Goal: Transaction & Acquisition: Book appointment/travel/reservation

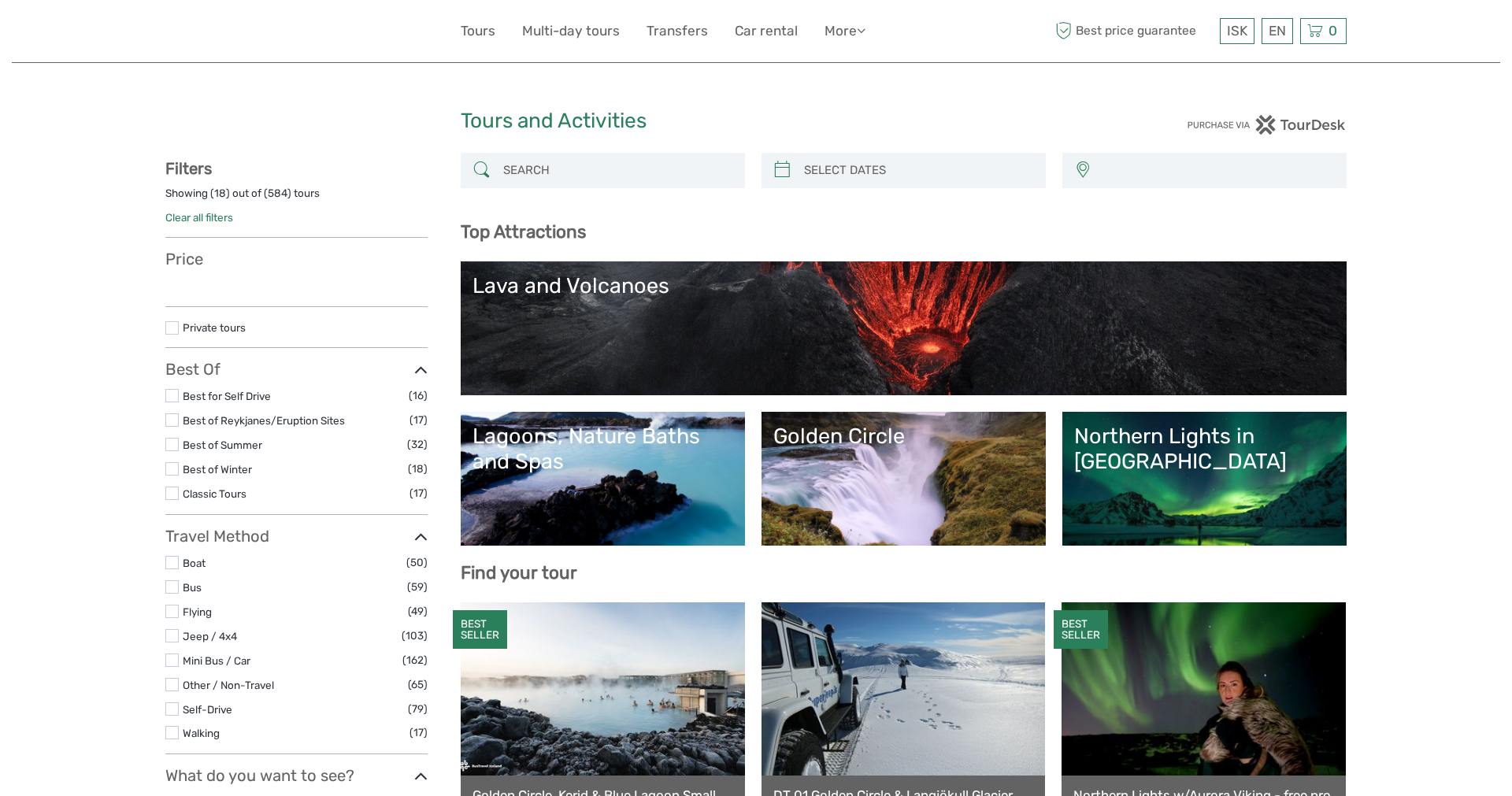
select select
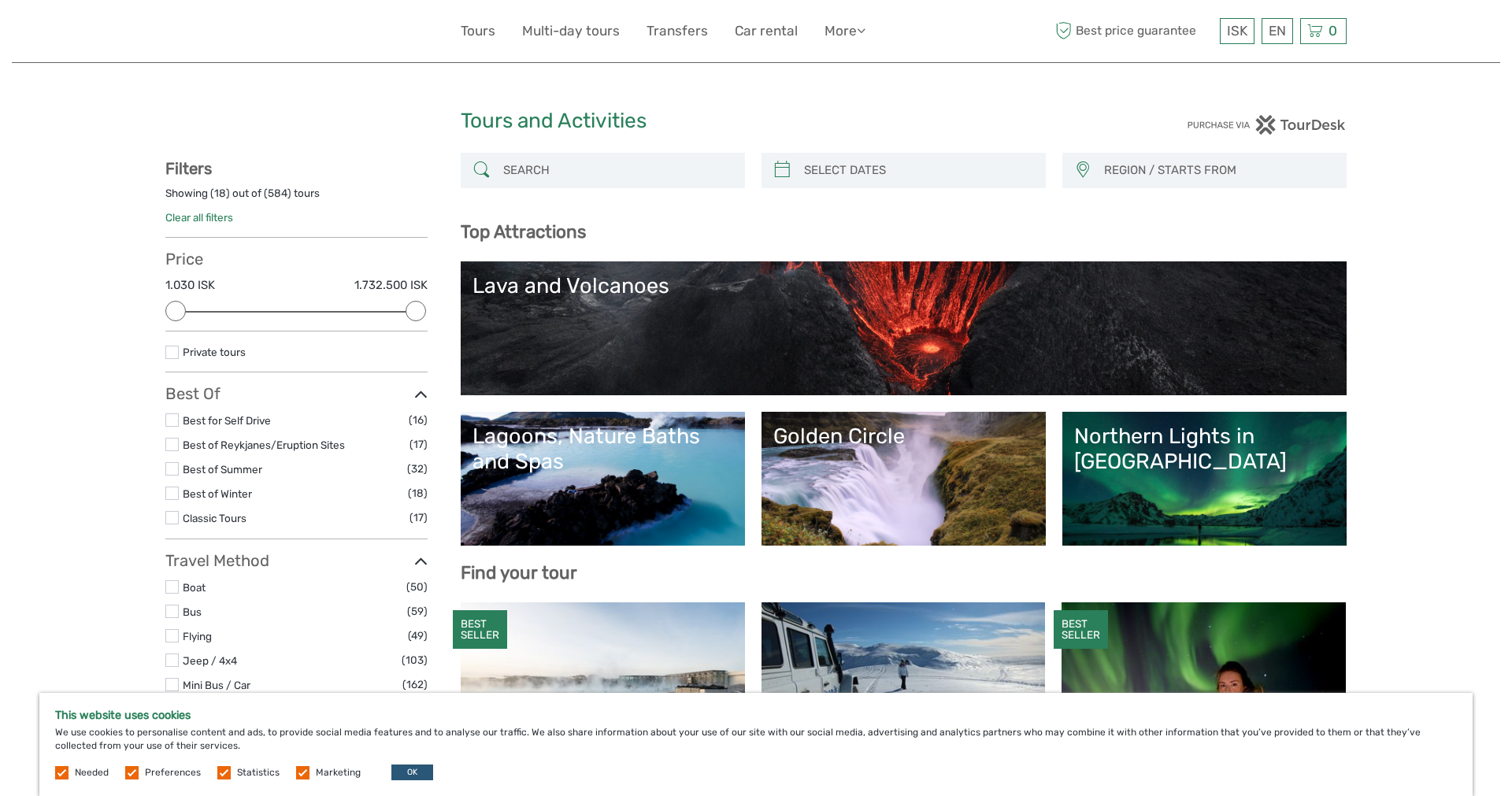
click at [578, 175] on input "search" at bounding box center [617, 170] width 240 height 28
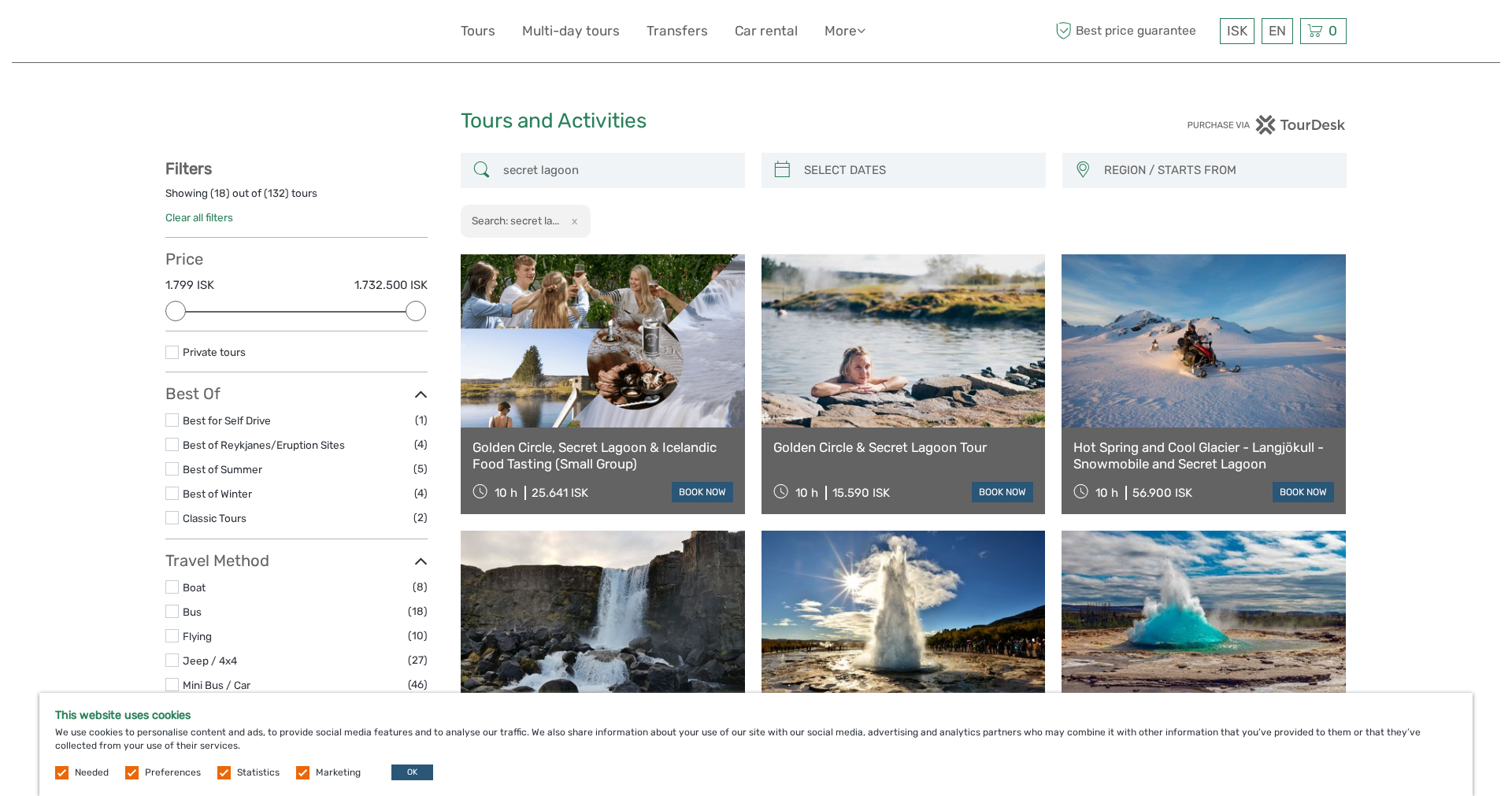
drag, startPoint x: 599, startPoint y: 163, endPoint x: 265, endPoint y: 163, distance: 334.0
click at [497, 163] on input "secret lagoon" at bounding box center [617, 170] width 240 height 28
paste input "Katla Ice Cave"
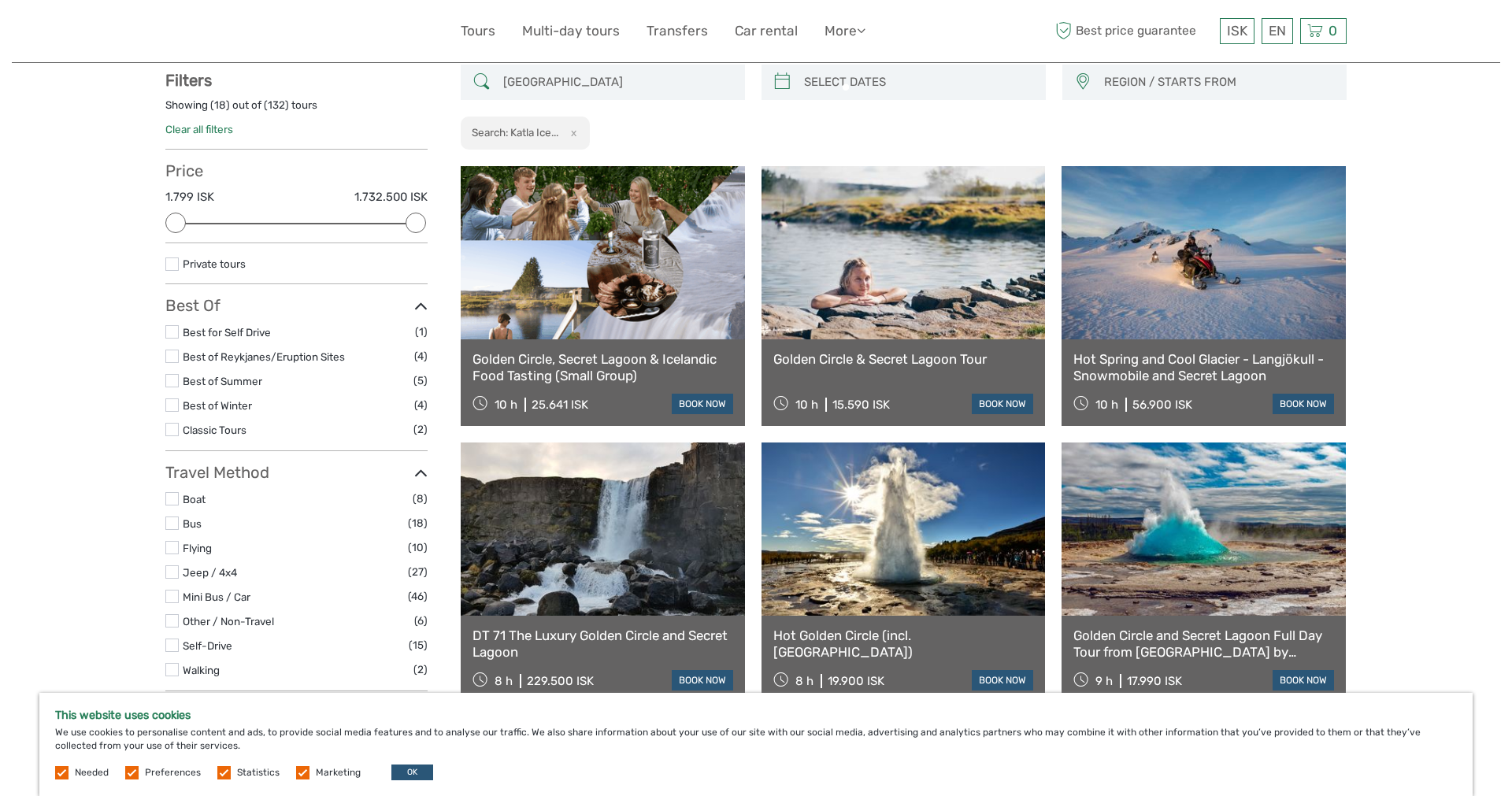
scroll to position [89, 0]
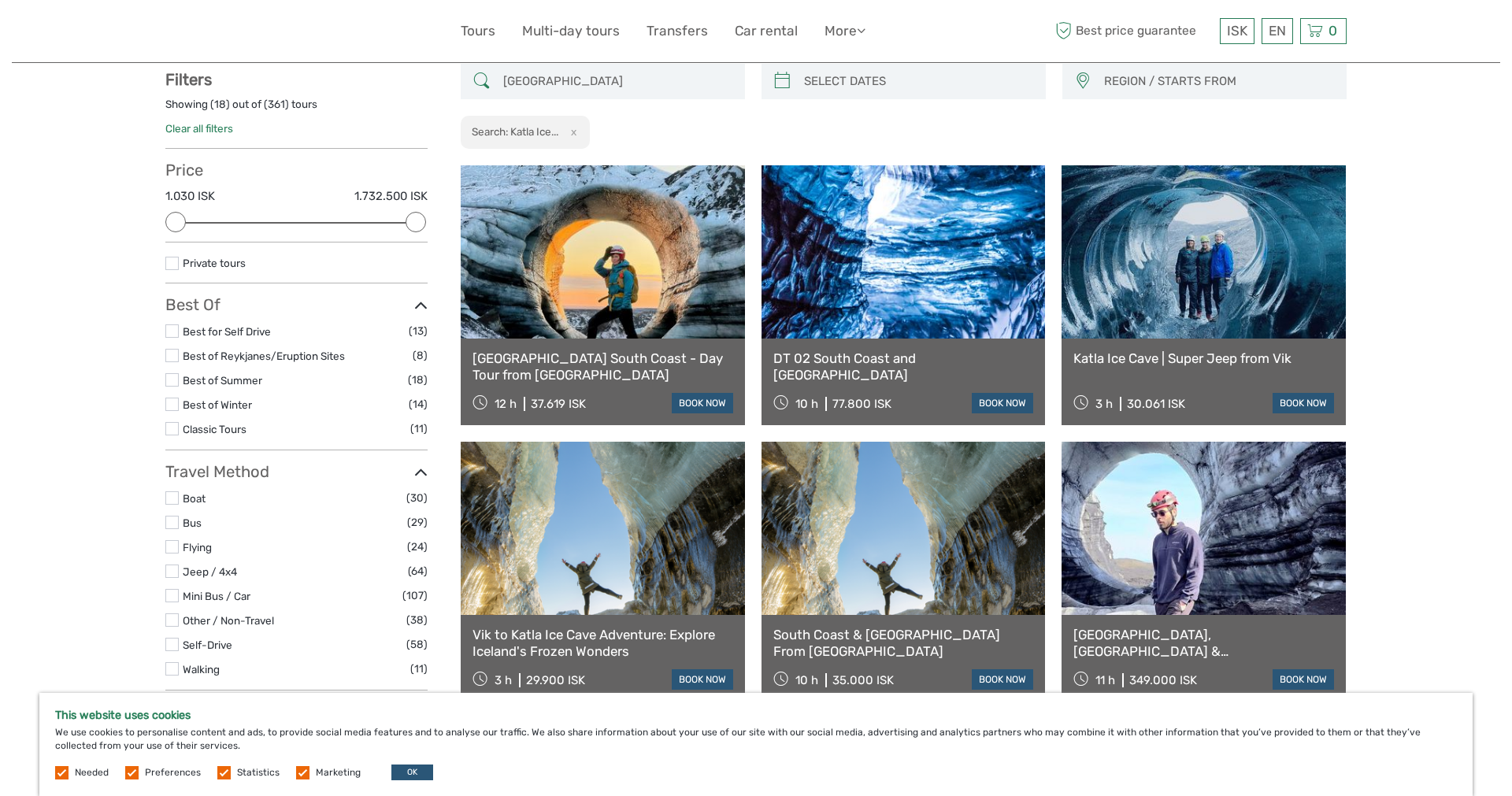
type input "Katla Ice Cave"
click at [1271, 361] on link "Katla Ice Cave | Super Jeep from Vik" at bounding box center [1203, 358] width 260 height 16
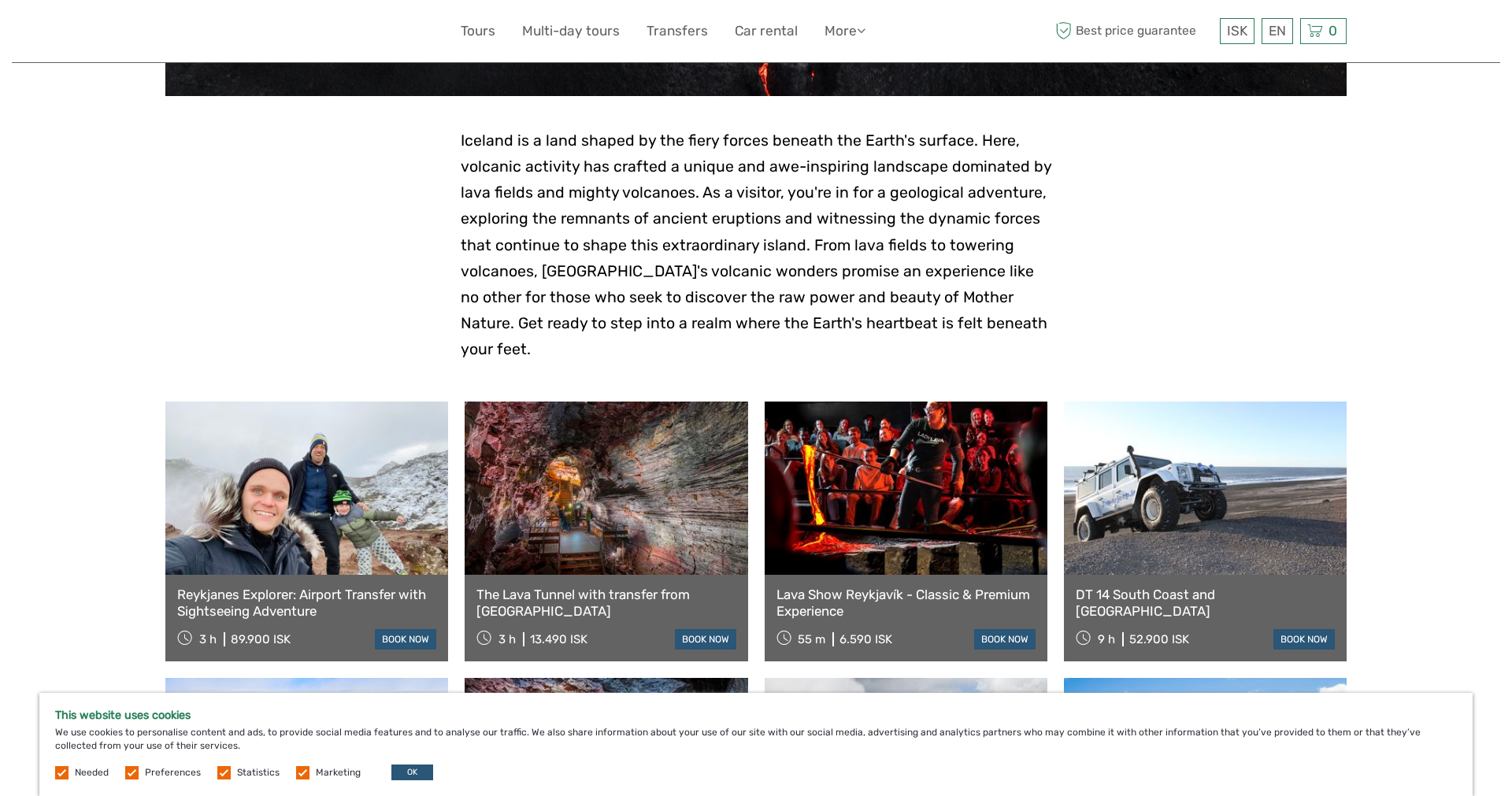
scroll to position [402, 0]
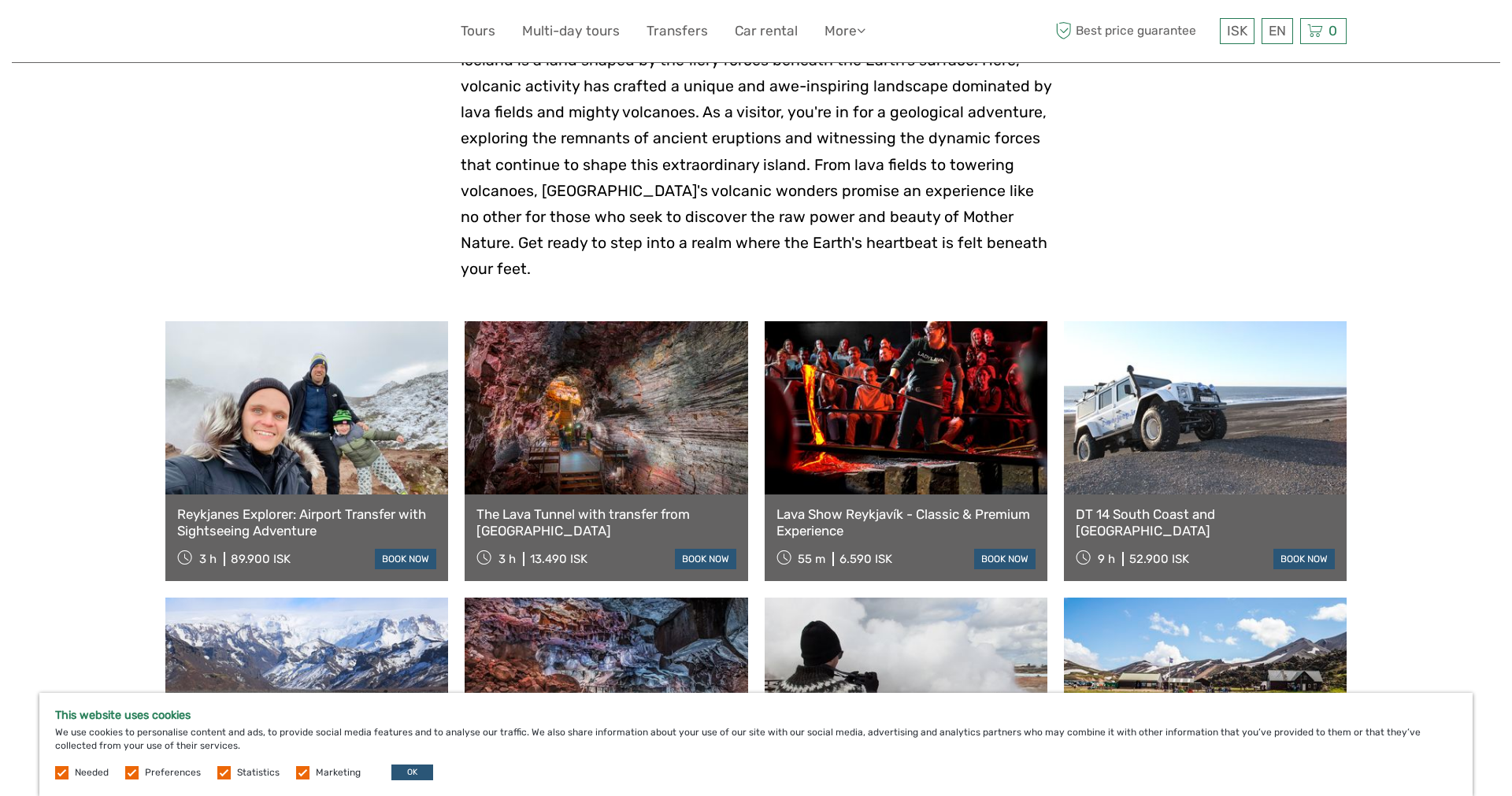
click at [578, 506] on link "The Lava Tunnel with transfer from [GEOGRAPHIC_DATA]" at bounding box center [606, 522] width 259 height 32
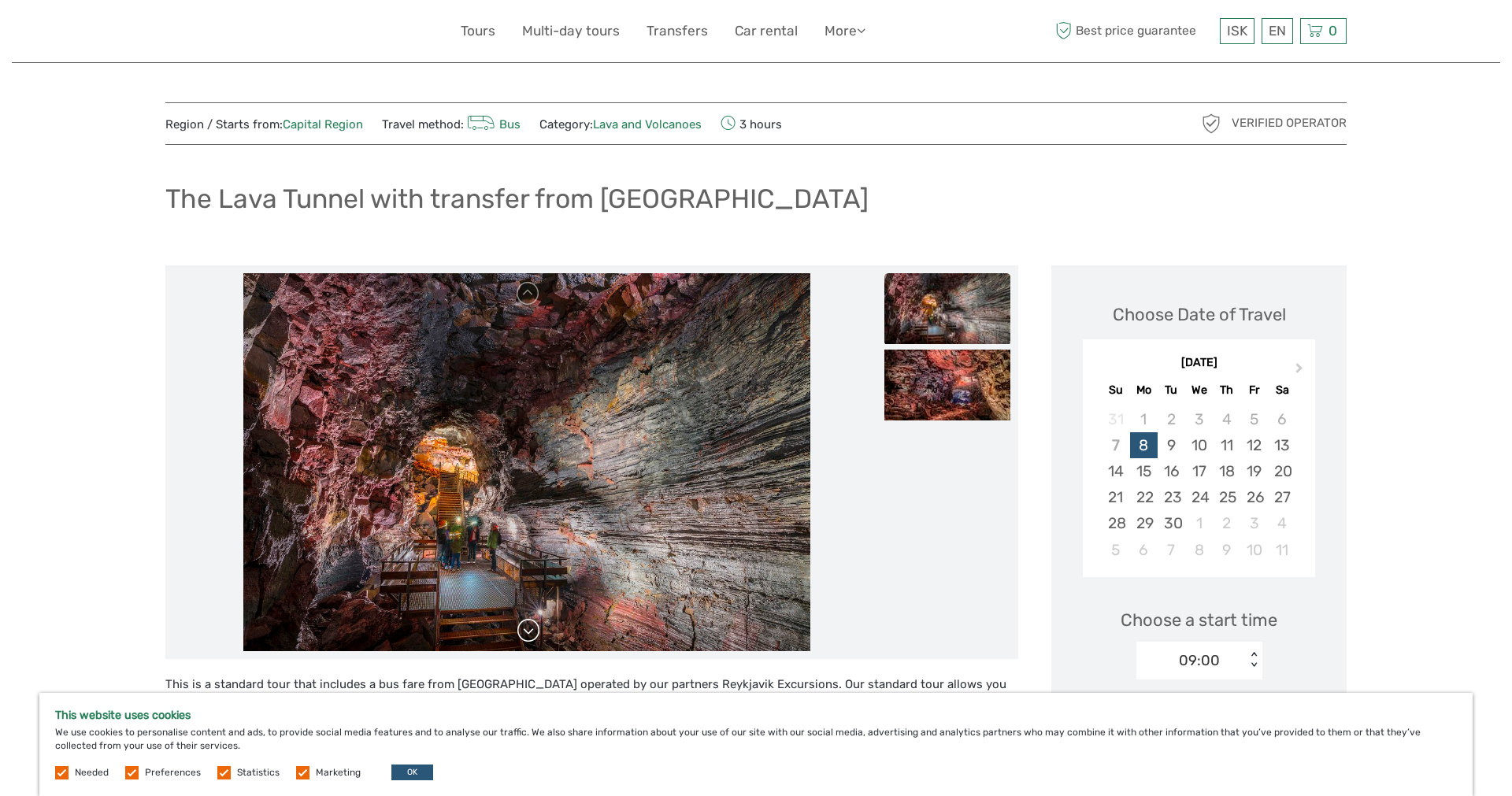
click at [523, 633] on link at bounding box center [529, 631] width 25 height 25
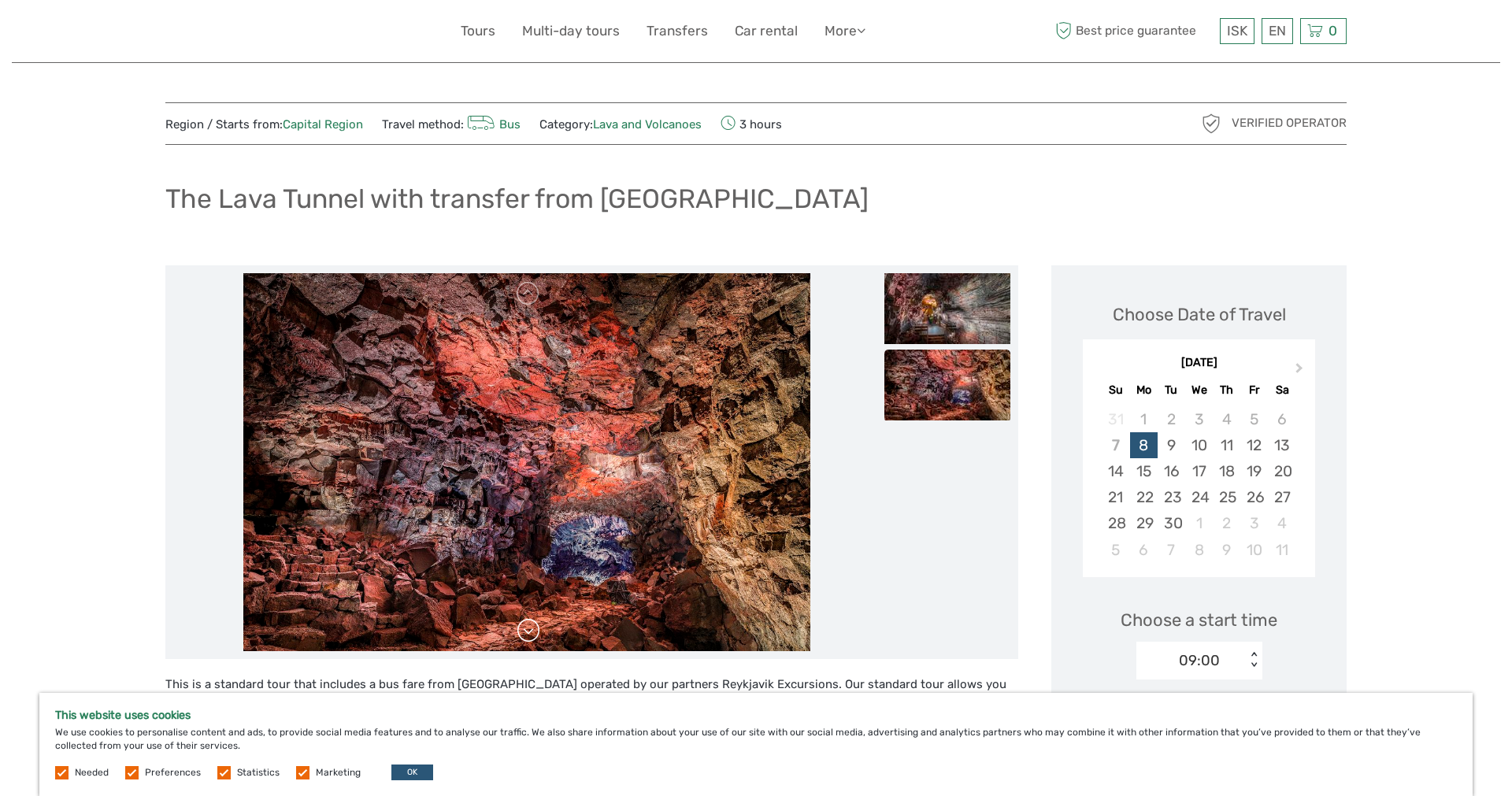
click at [523, 633] on link at bounding box center [529, 631] width 25 height 25
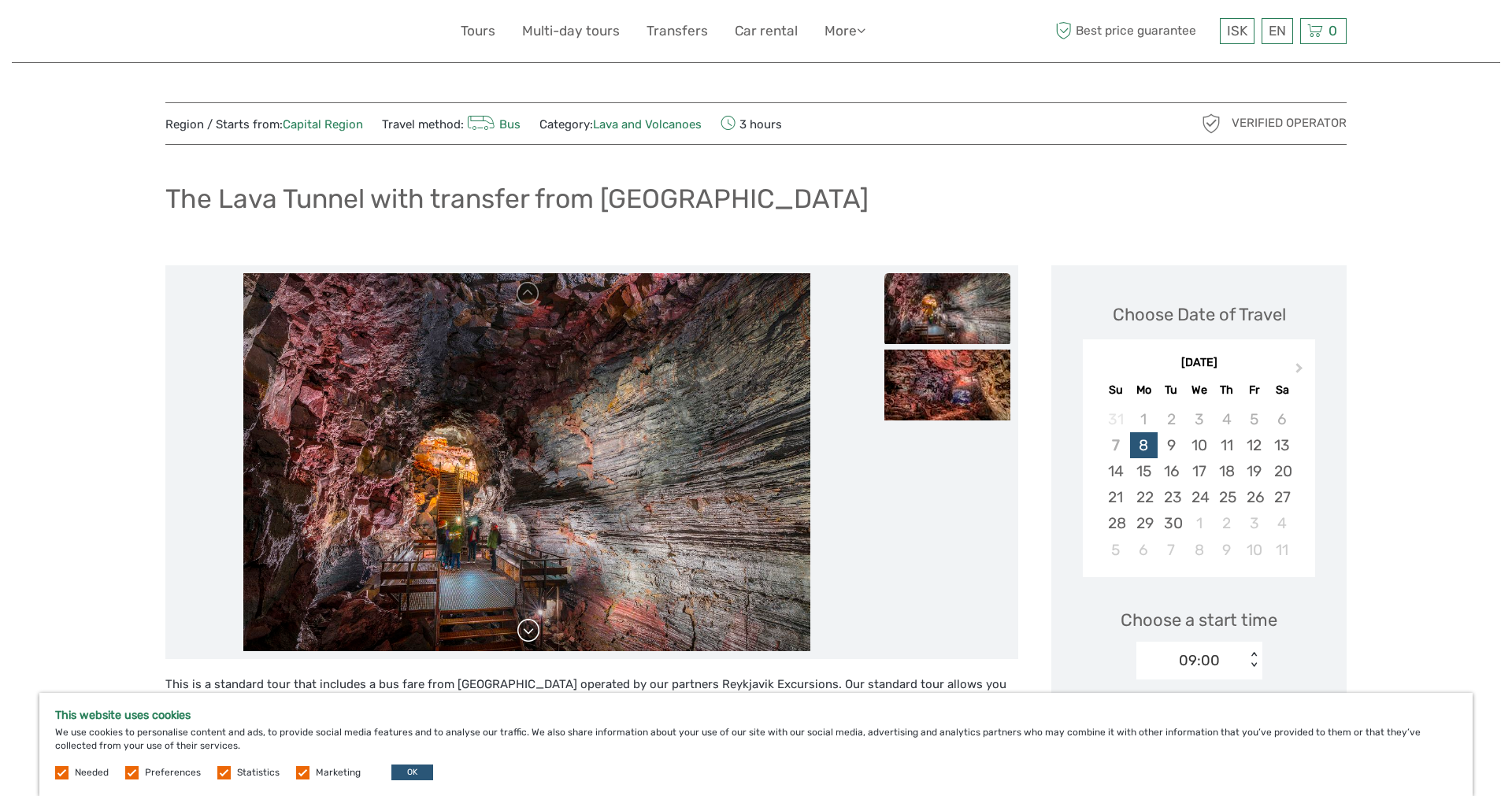
click at [523, 633] on link at bounding box center [529, 631] width 25 height 25
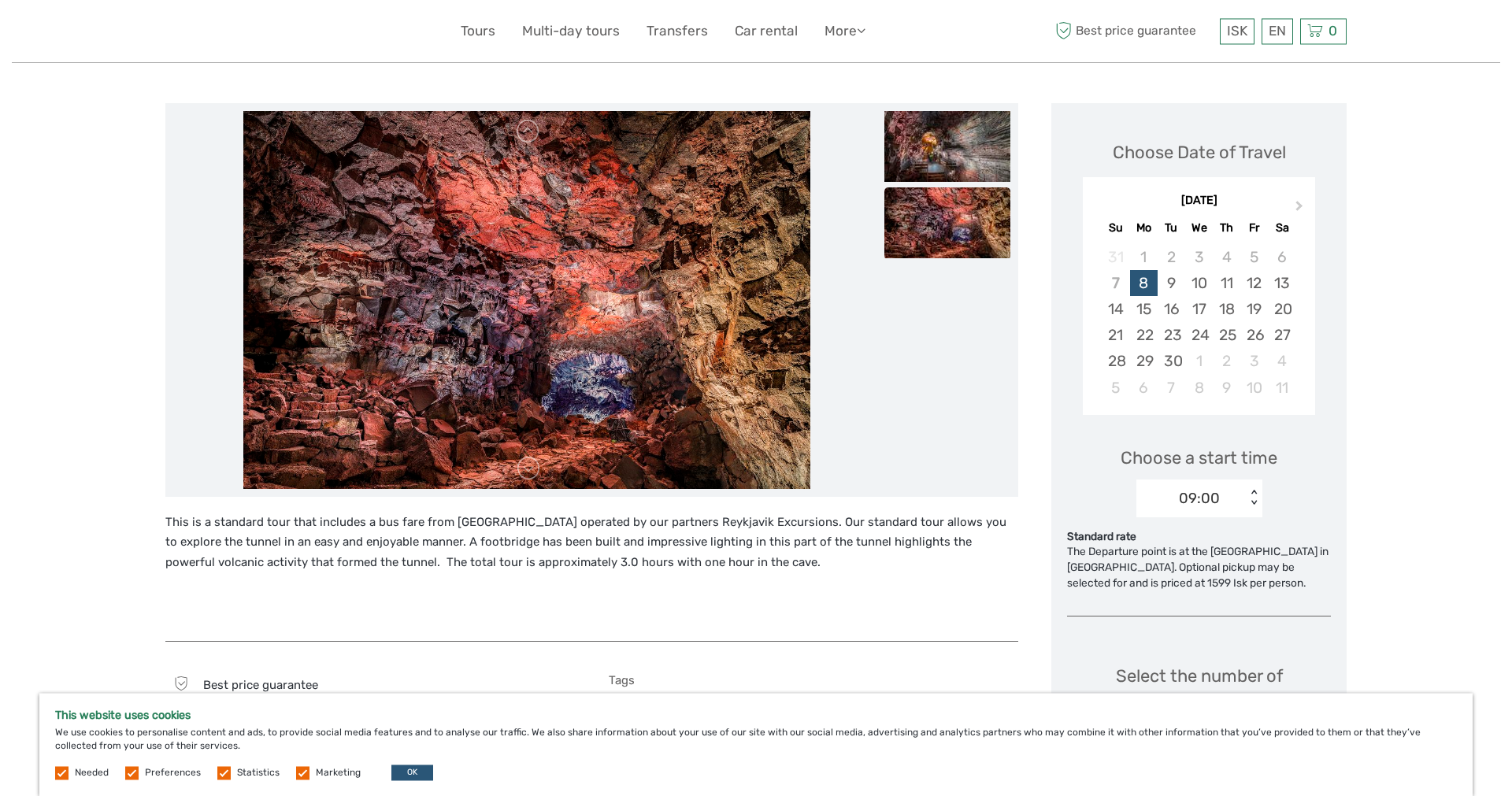
scroll to position [161, 0]
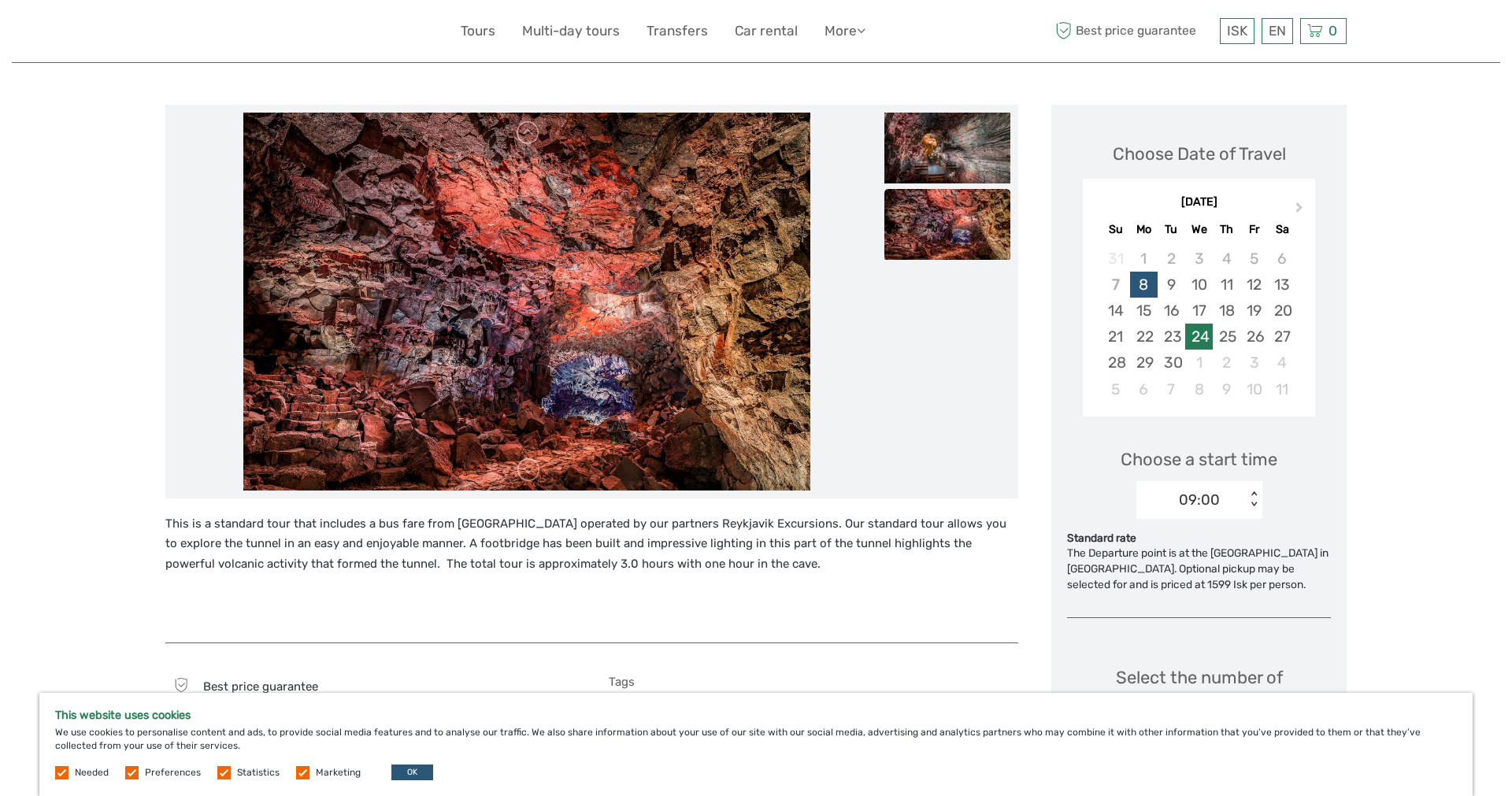
click at [1208, 336] on div "24" at bounding box center [1198, 336] width 28 height 26
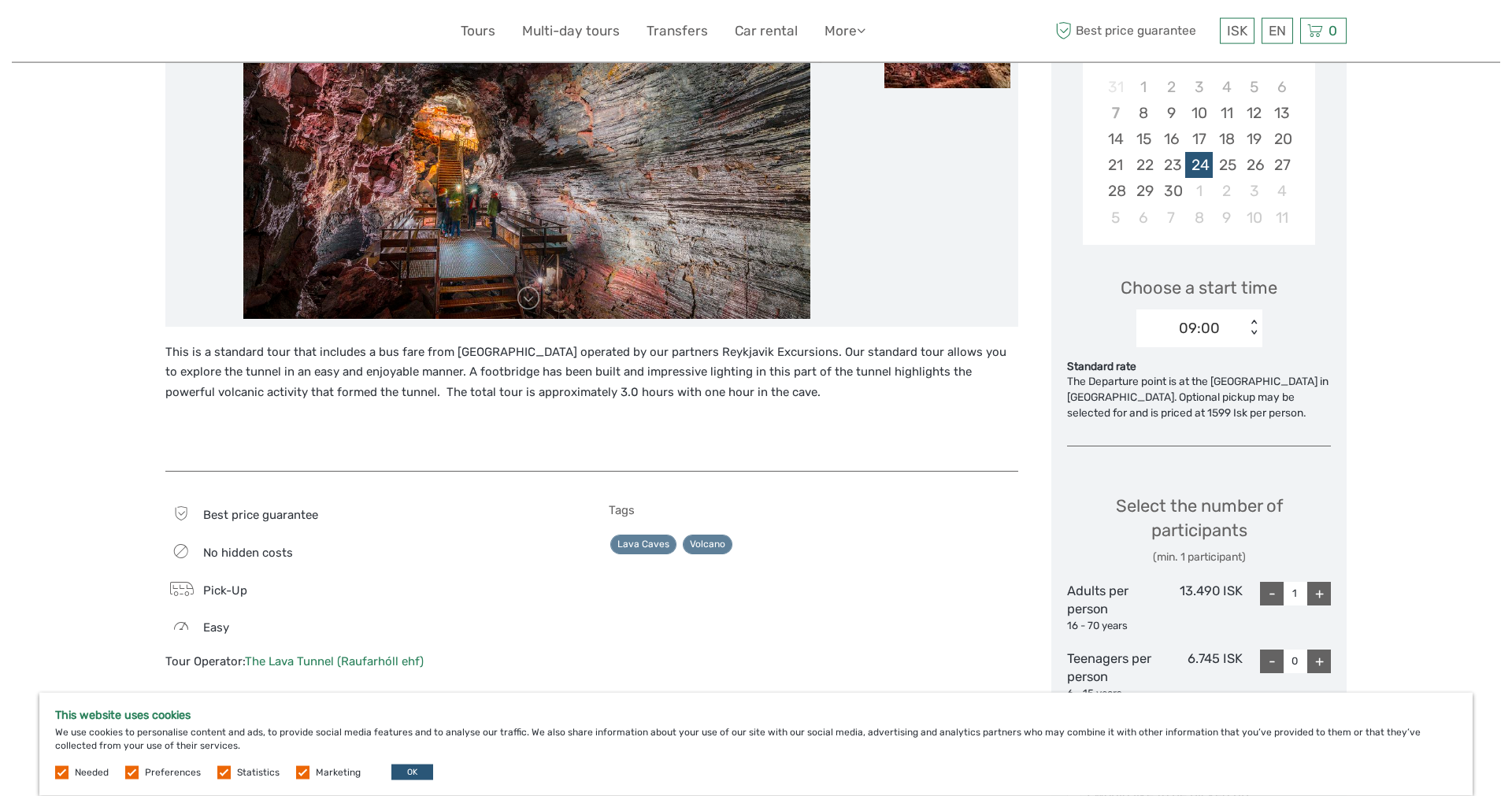
scroll to position [402, 0]
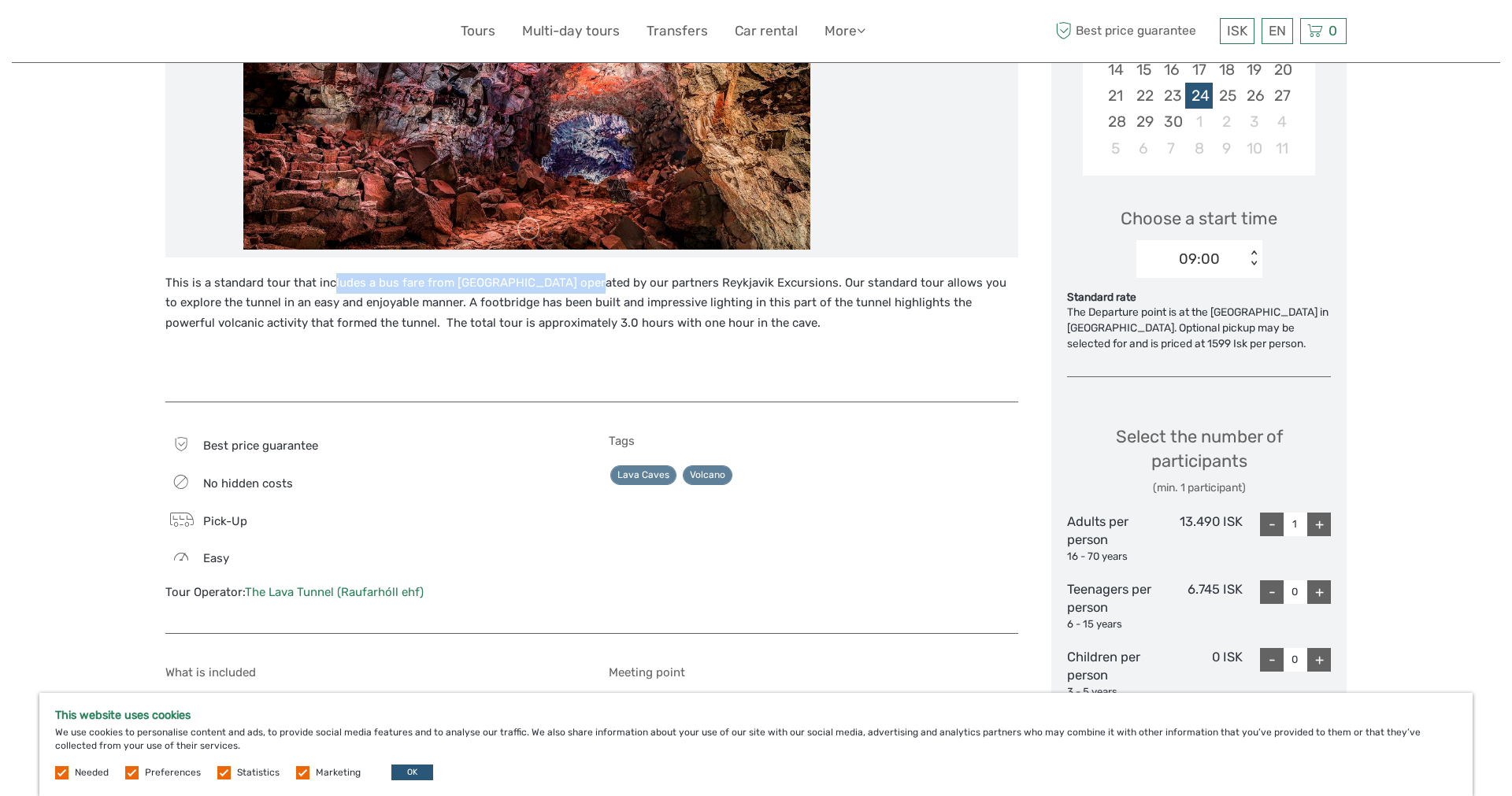
drag, startPoint x: 332, startPoint y: 281, endPoint x: 573, endPoint y: 284, distance: 241.0
click at [573, 284] on p "This is a standard tour that includes a bus fare from Reykjavik operated by our…" at bounding box center [592, 304] width 853 height 60
click at [578, 299] on p "This is a standard tour that includes a bus fare from Reykjavik operated by our…" at bounding box center [592, 304] width 853 height 60
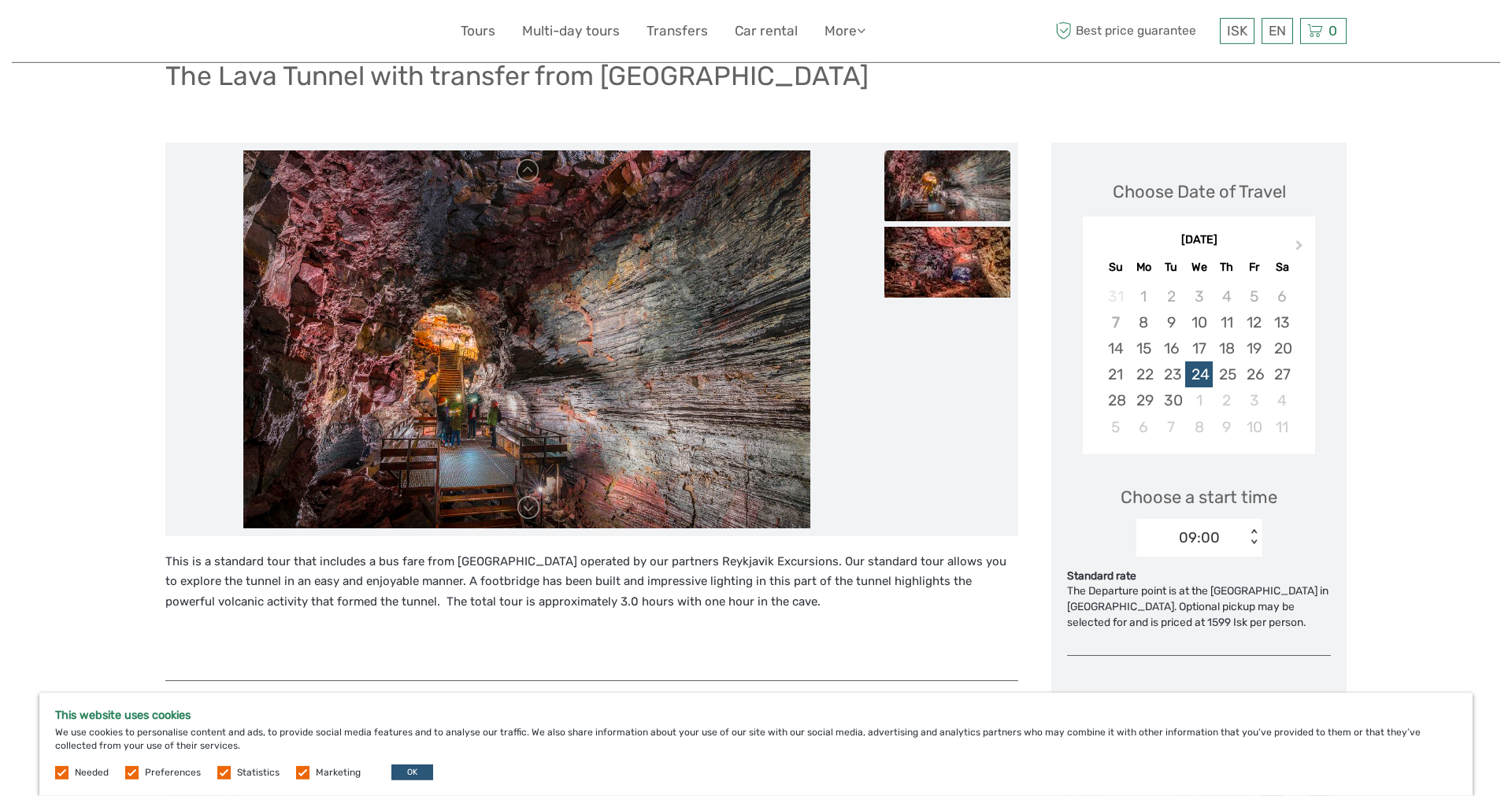
scroll to position [80, 0]
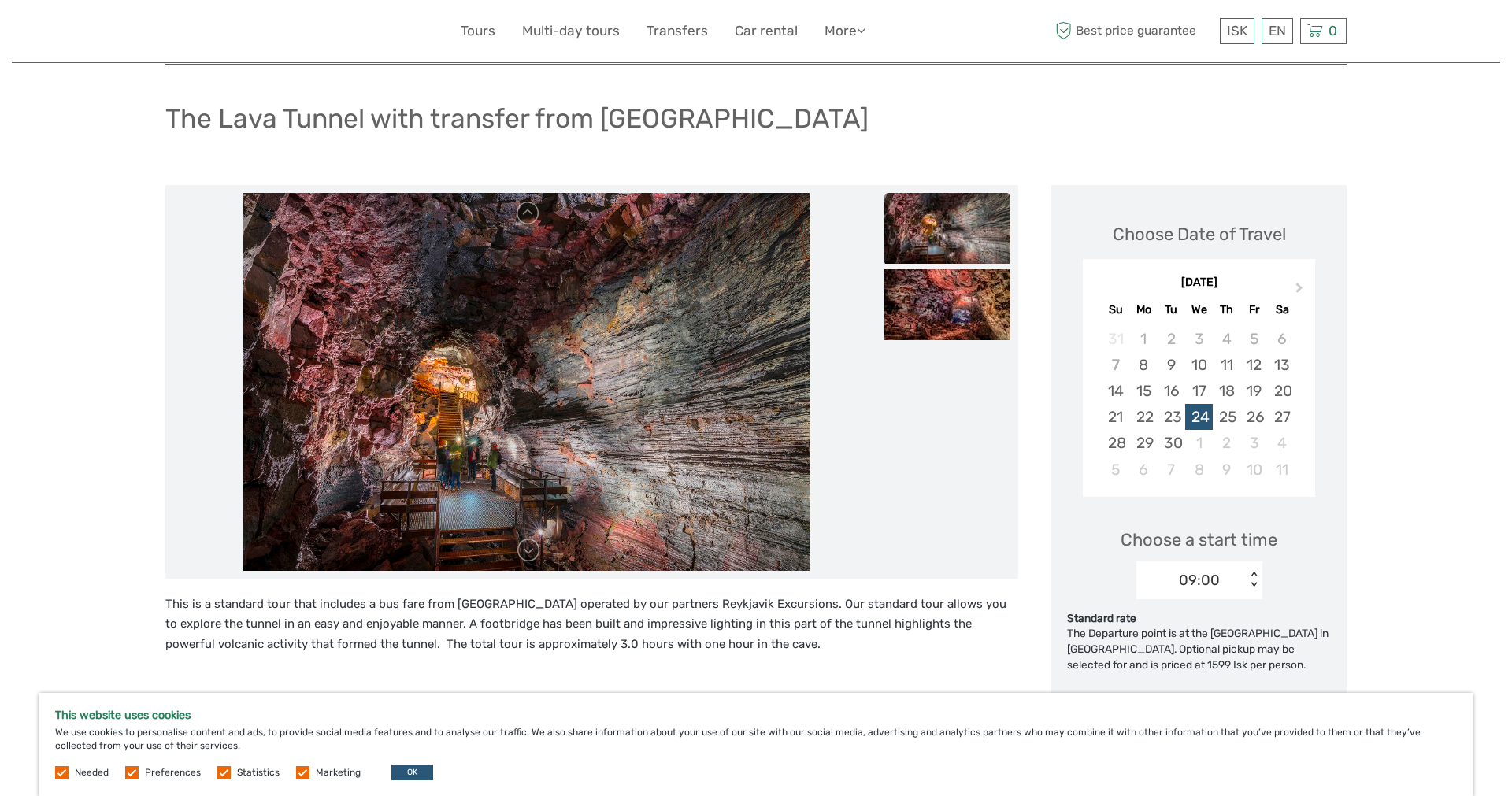
click at [936, 248] on img at bounding box center [947, 228] width 126 height 71
click at [930, 296] on img at bounding box center [947, 305] width 126 height 71
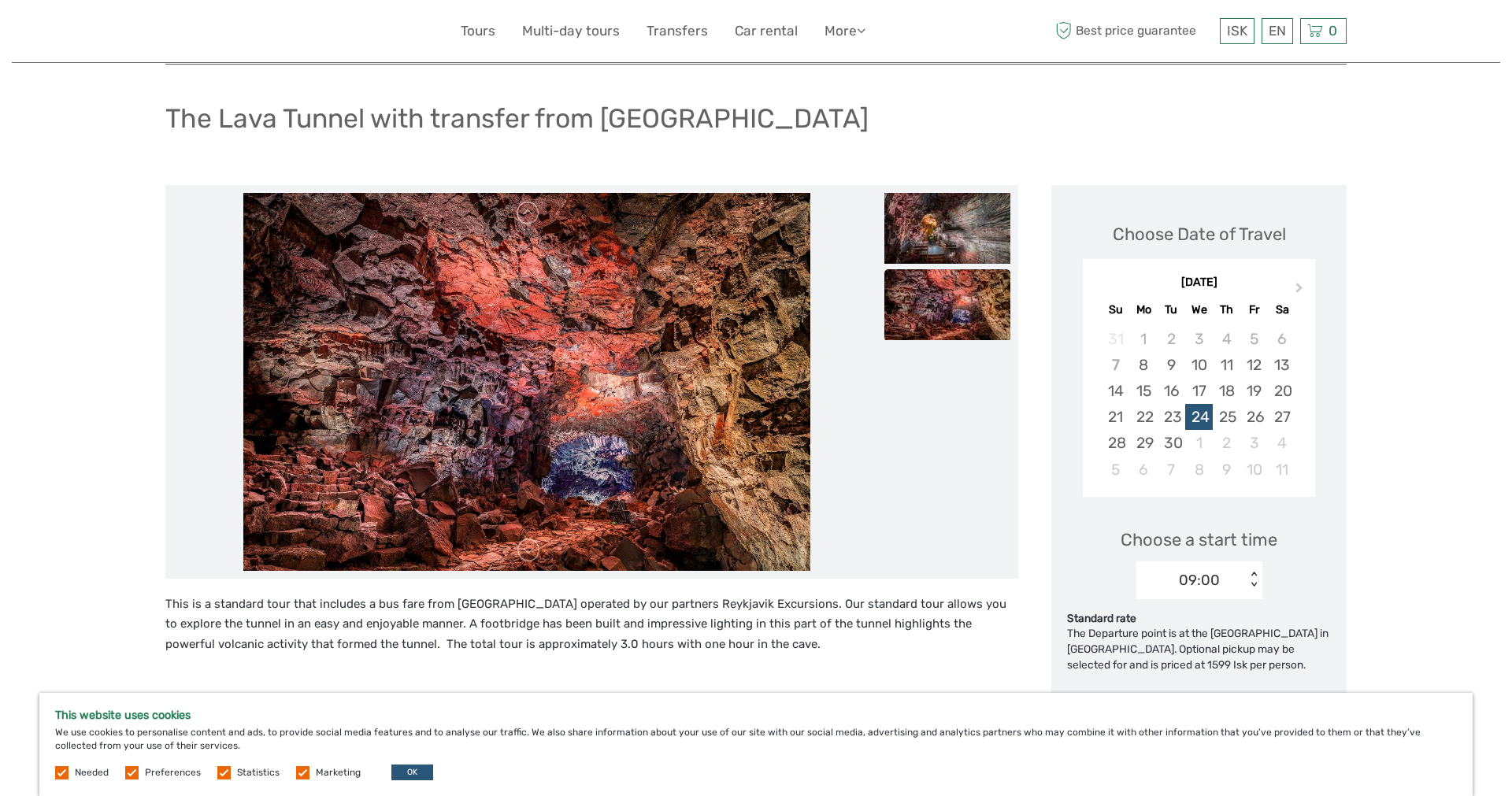
click at [930, 296] on img at bounding box center [947, 305] width 126 height 71
click at [935, 252] on img at bounding box center [947, 228] width 126 height 71
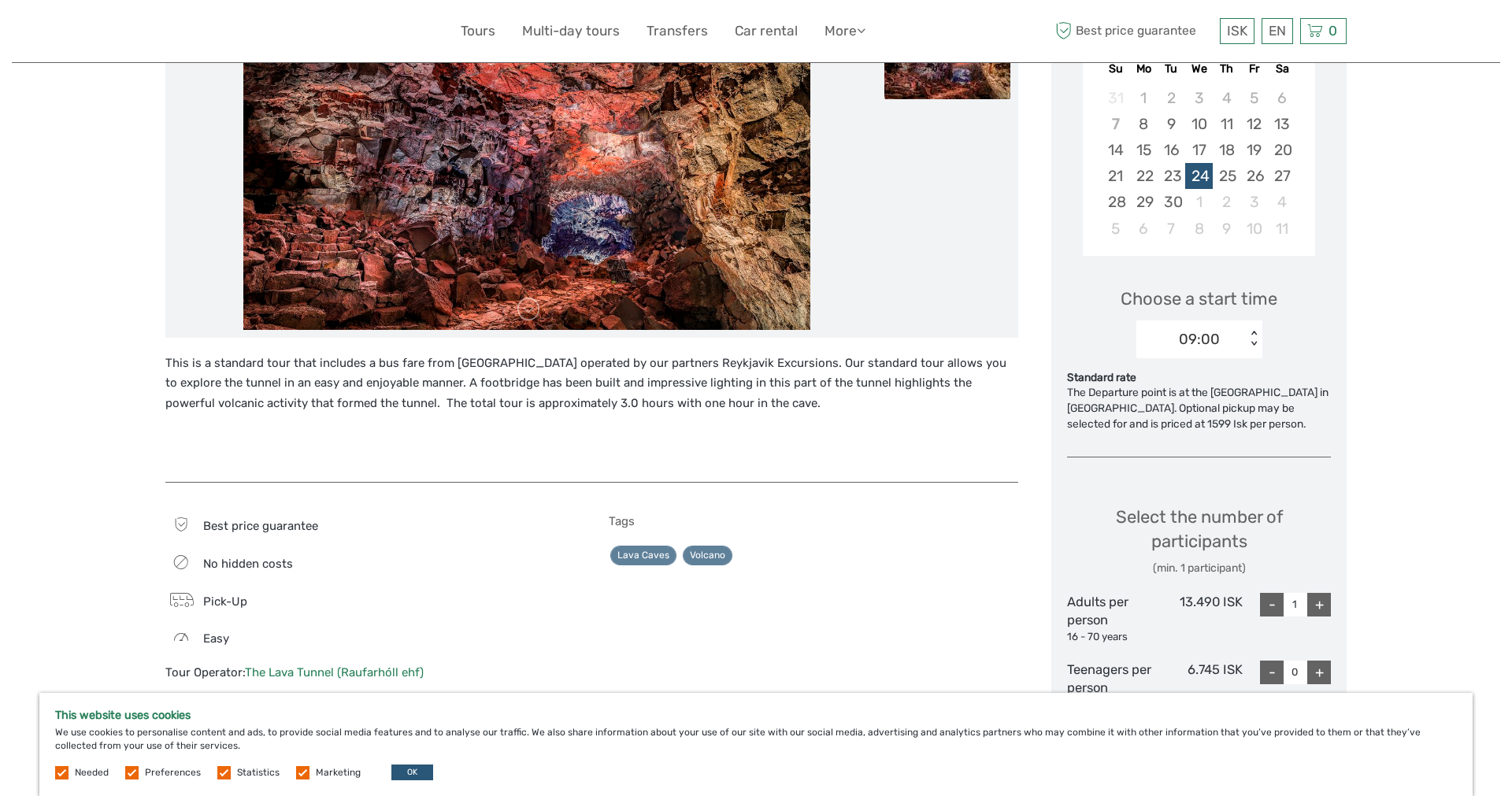
scroll to position [0, 0]
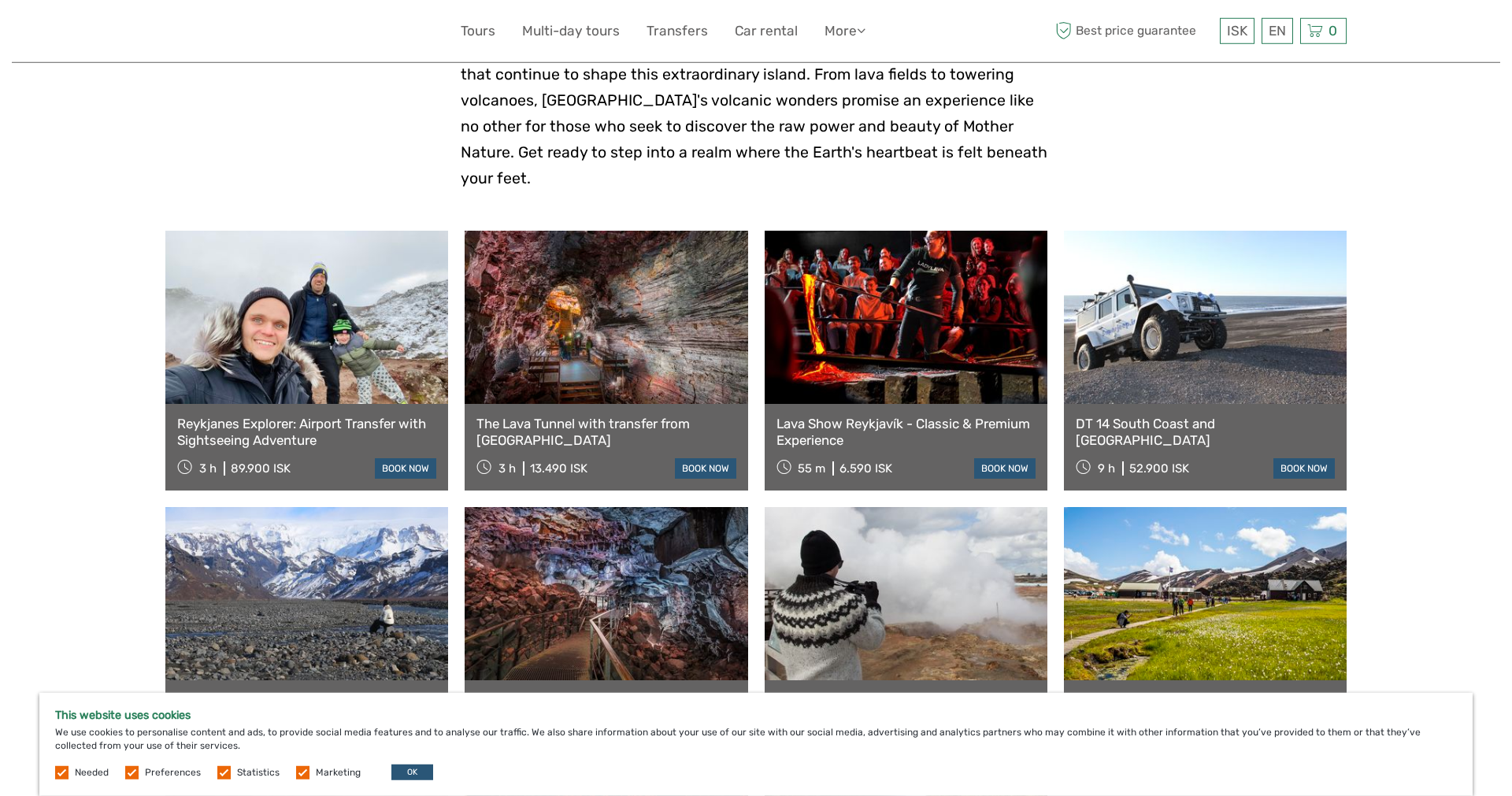
scroll to position [642, 0]
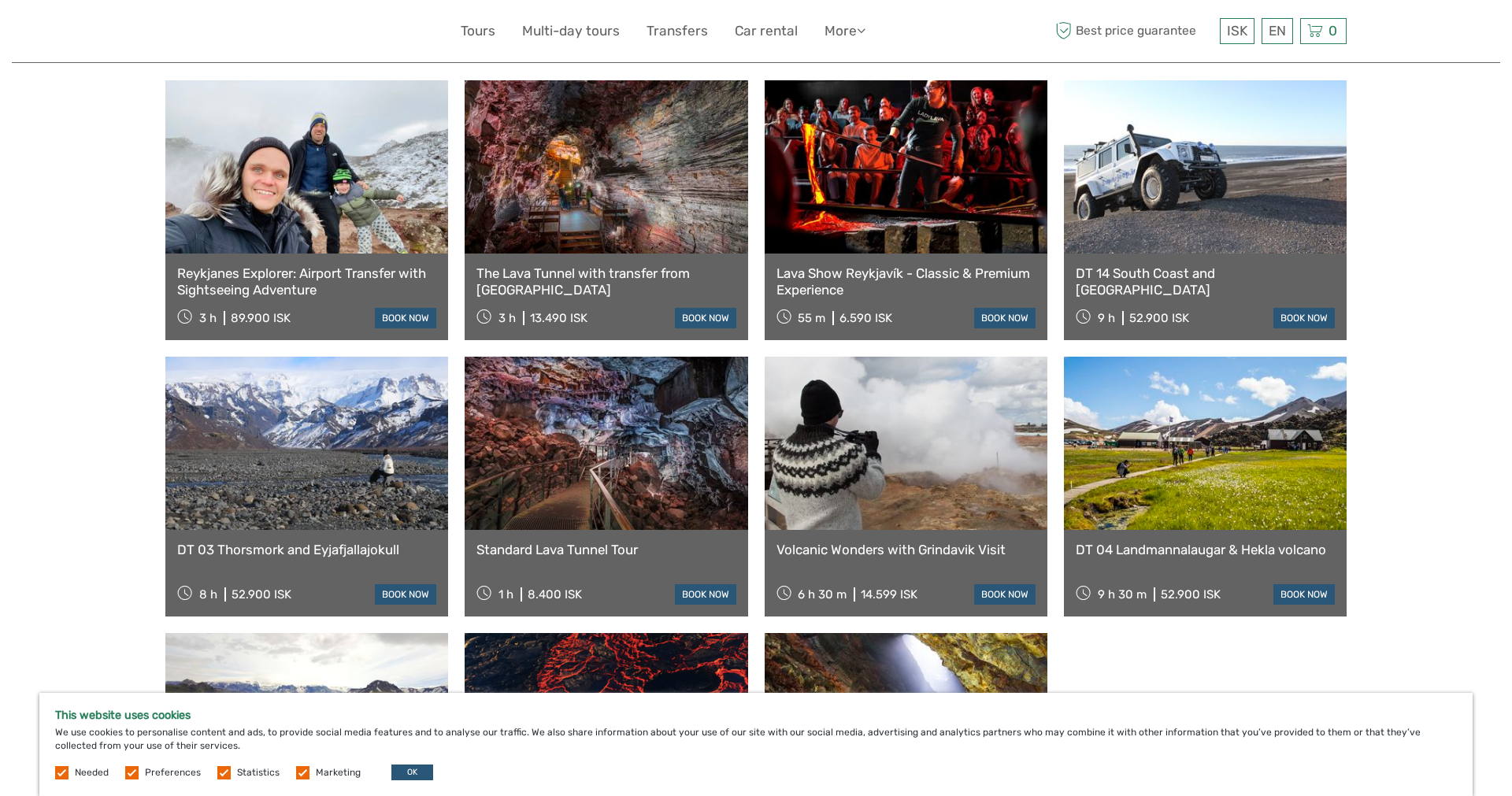
click at [620, 495] on link at bounding box center [606, 442] width 283 height 173
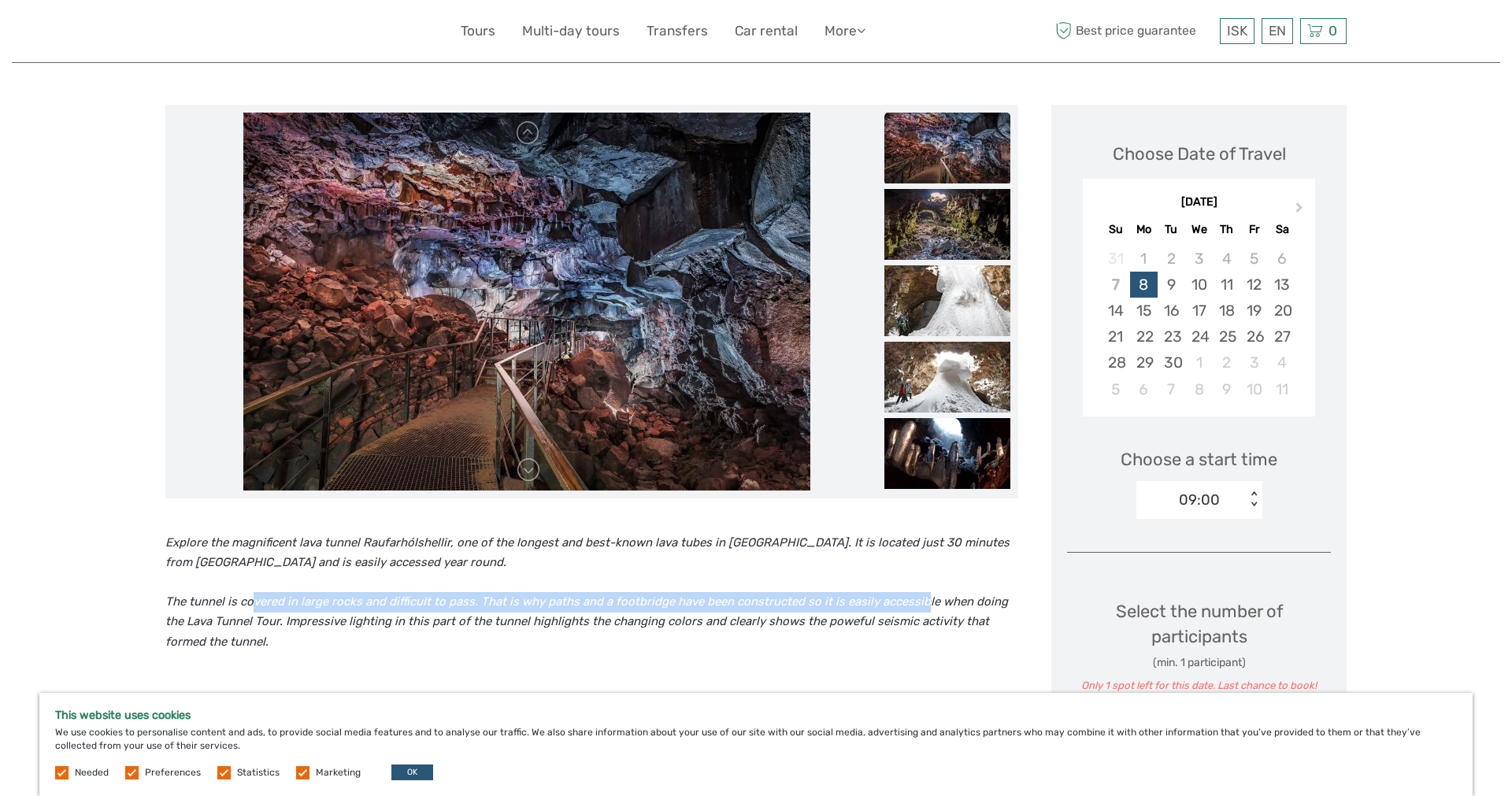
drag, startPoint x: 250, startPoint y: 606, endPoint x: 919, endPoint y: 611, distance: 669.0
click at [919, 611] on p "The tunnel is covered in large rocks and difficult to pass. That is why paths a…" at bounding box center [592, 622] width 853 height 60
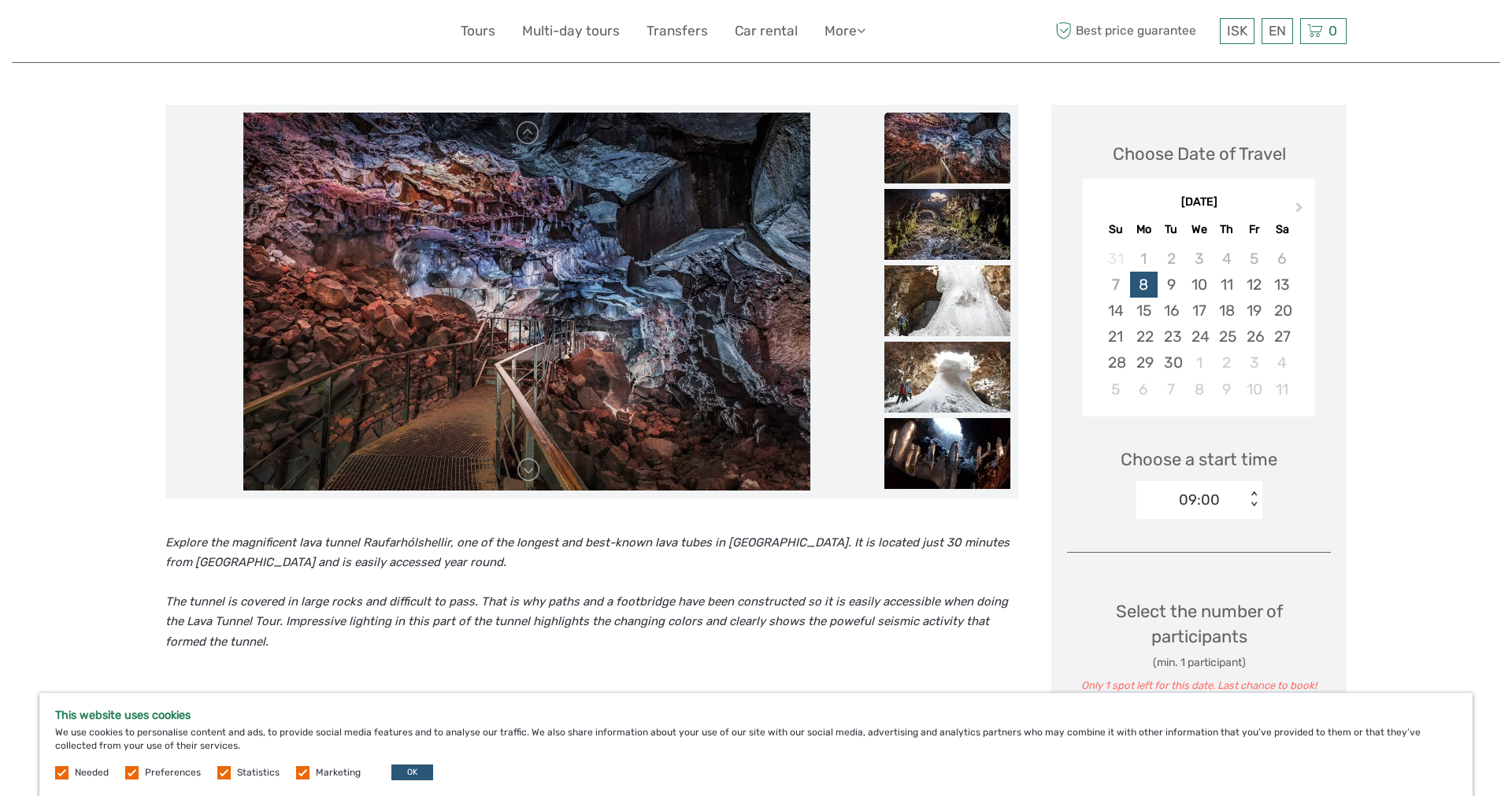
click at [922, 628] on icon "The tunnel is covered in large rocks and difficult to pass. That is why paths a…" at bounding box center [586, 621] width 842 height 54
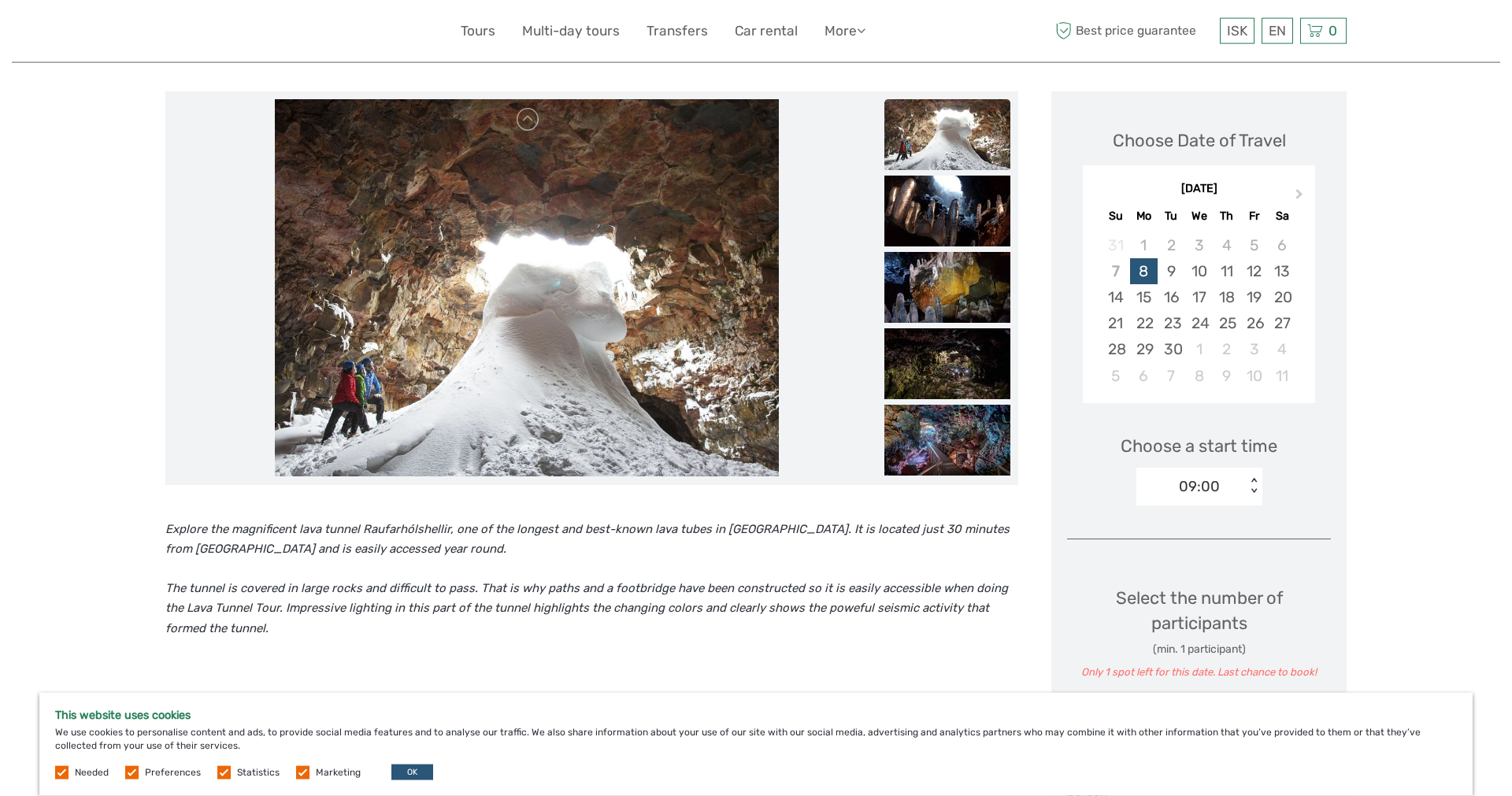
scroll to position [161, 0]
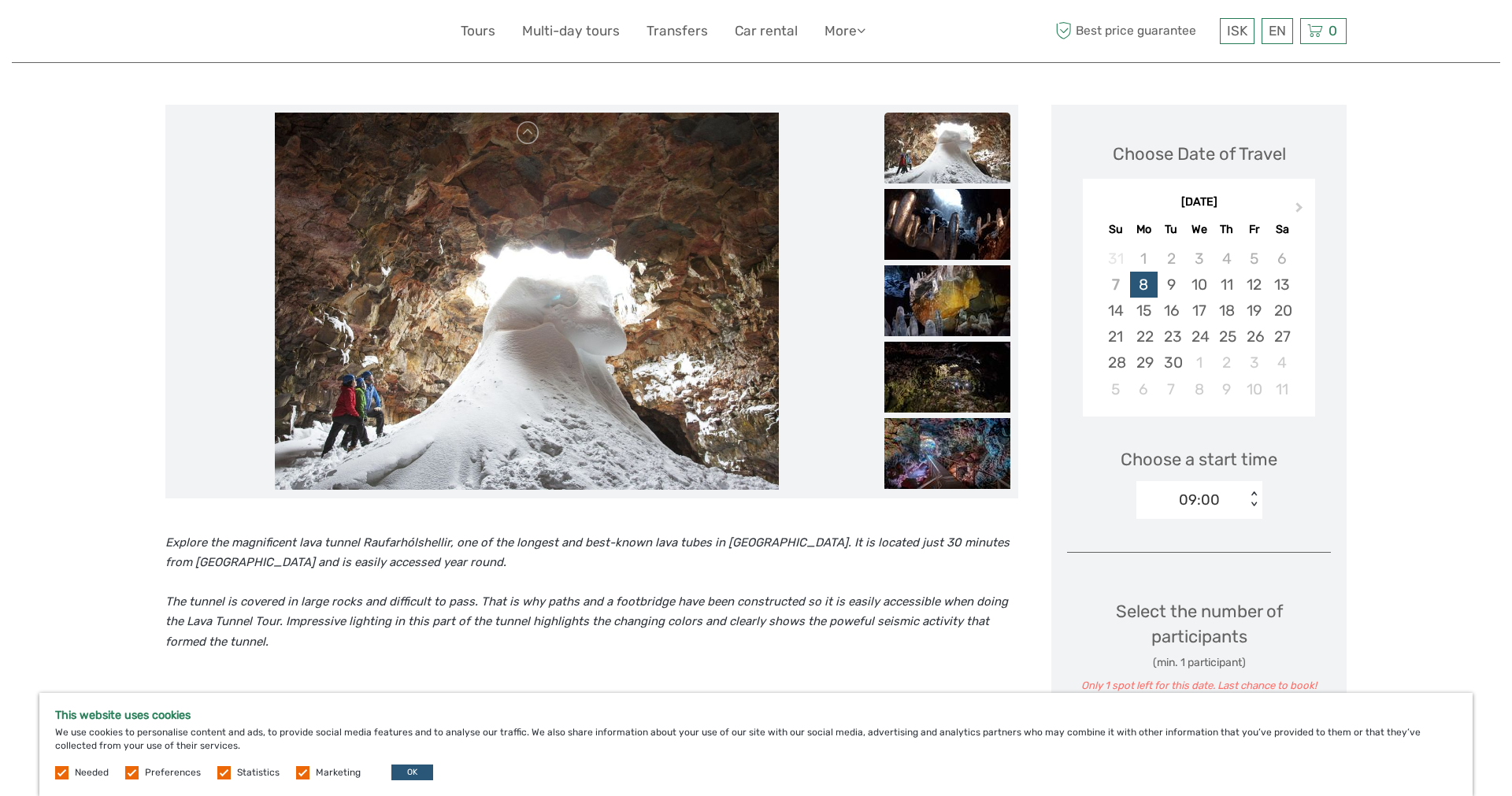
click at [966, 171] on img at bounding box center [947, 148] width 126 height 71
click at [959, 212] on img at bounding box center [947, 225] width 126 height 71
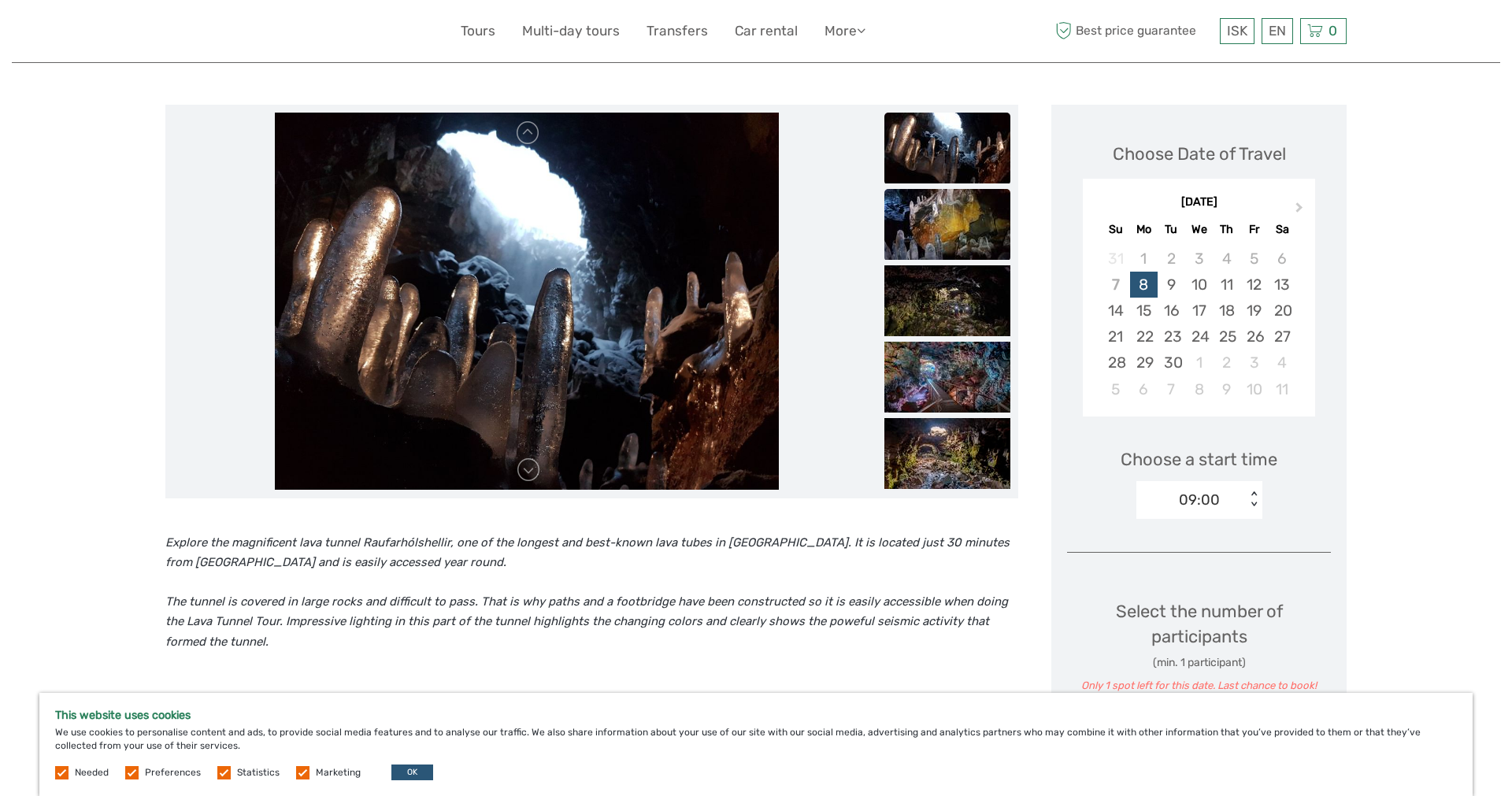
click at [956, 251] on img at bounding box center [947, 225] width 126 height 71
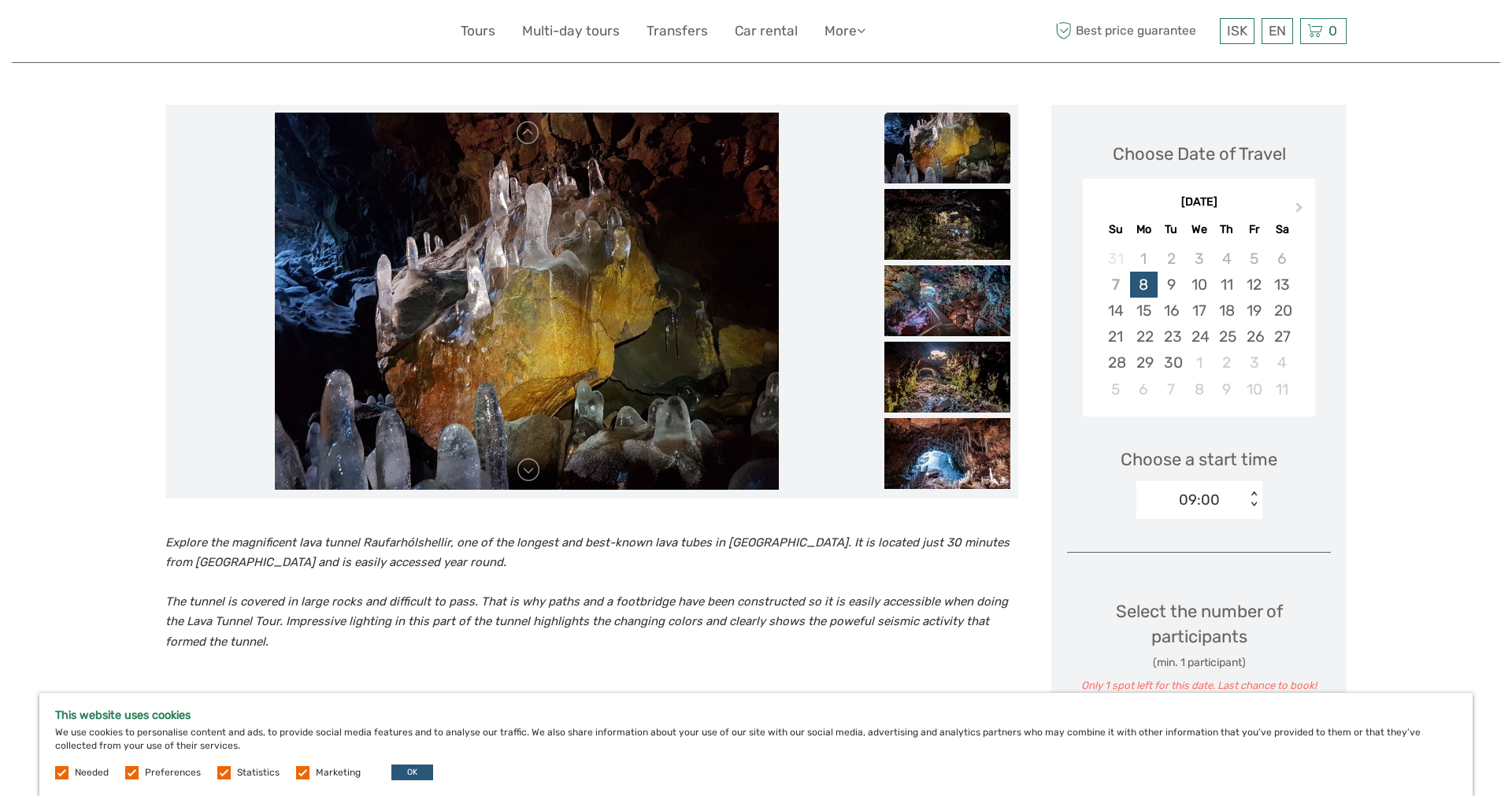
click at [956, 251] on img at bounding box center [947, 225] width 126 height 71
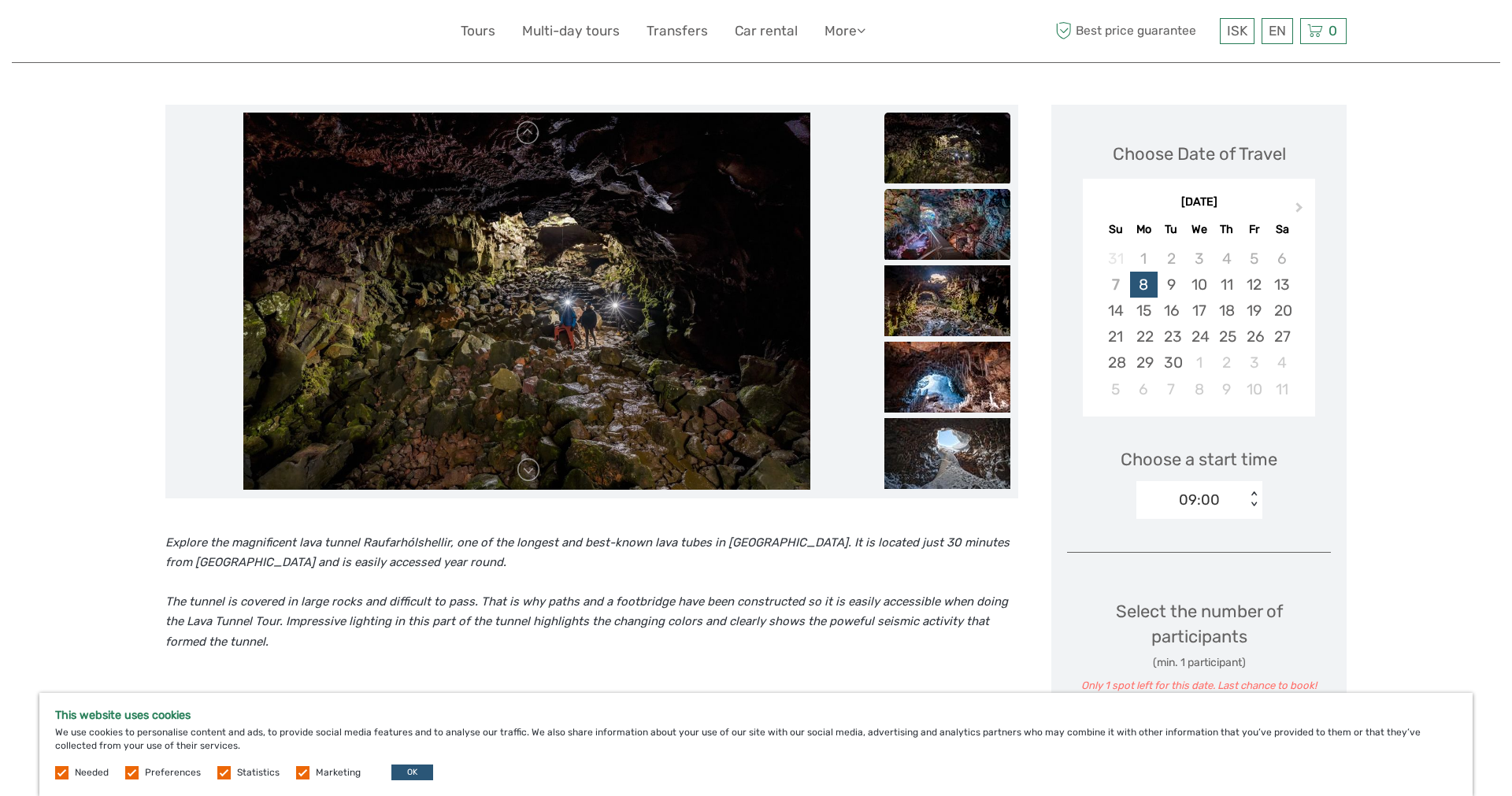
click at [957, 257] on img at bounding box center [947, 225] width 126 height 71
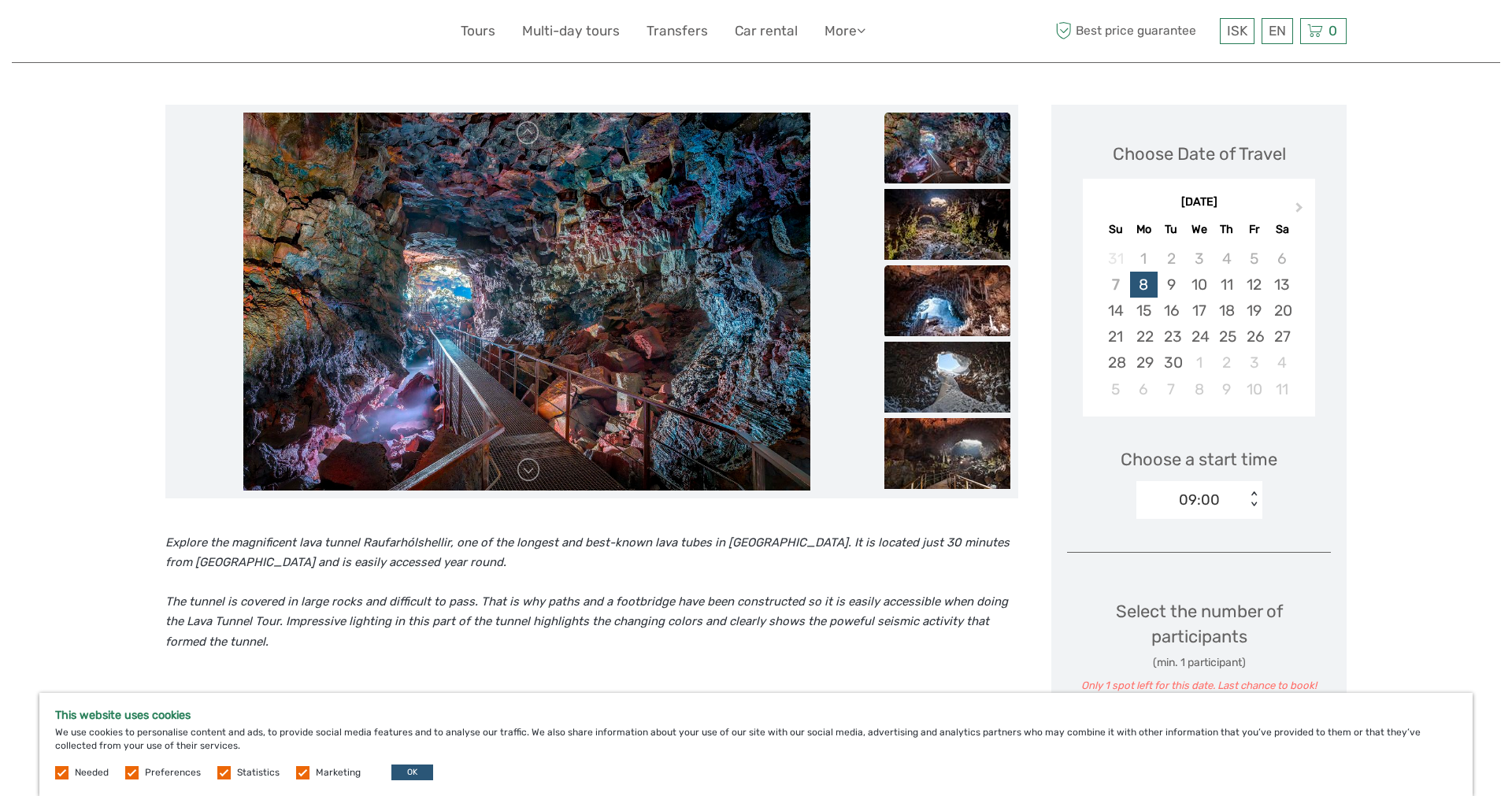
click at [959, 281] on img at bounding box center [947, 301] width 126 height 71
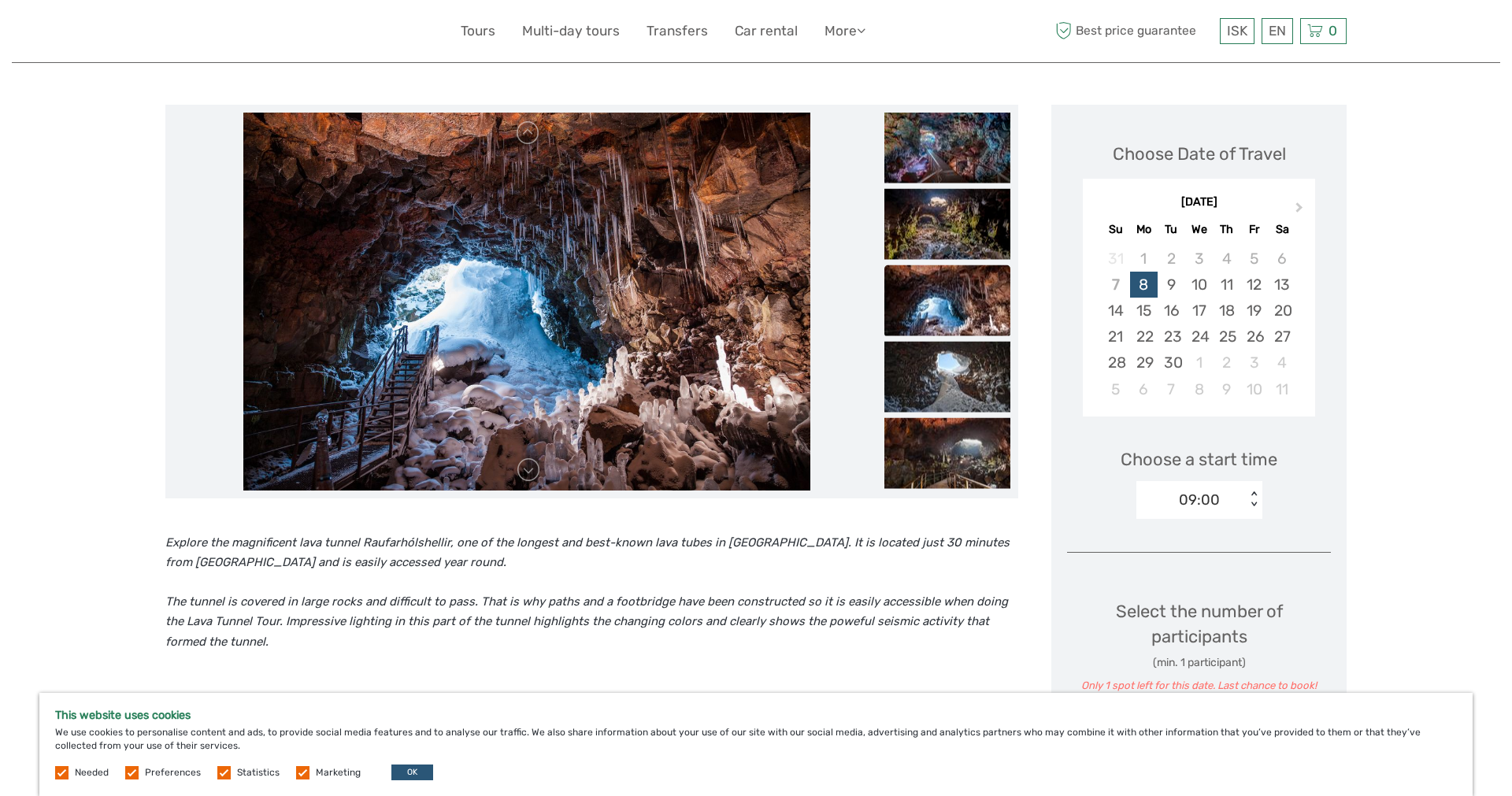
click at [959, 306] on img at bounding box center [947, 300] width 126 height 71
drag, startPoint x: 959, startPoint y: 316, endPoint x: 959, endPoint y: 325, distance: 9.0
click at [959, 318] on img at bounding box center [947, 300] width 126 height 71
click at [959, 349] on img at bounding box center [947, 377] width 126 height 71
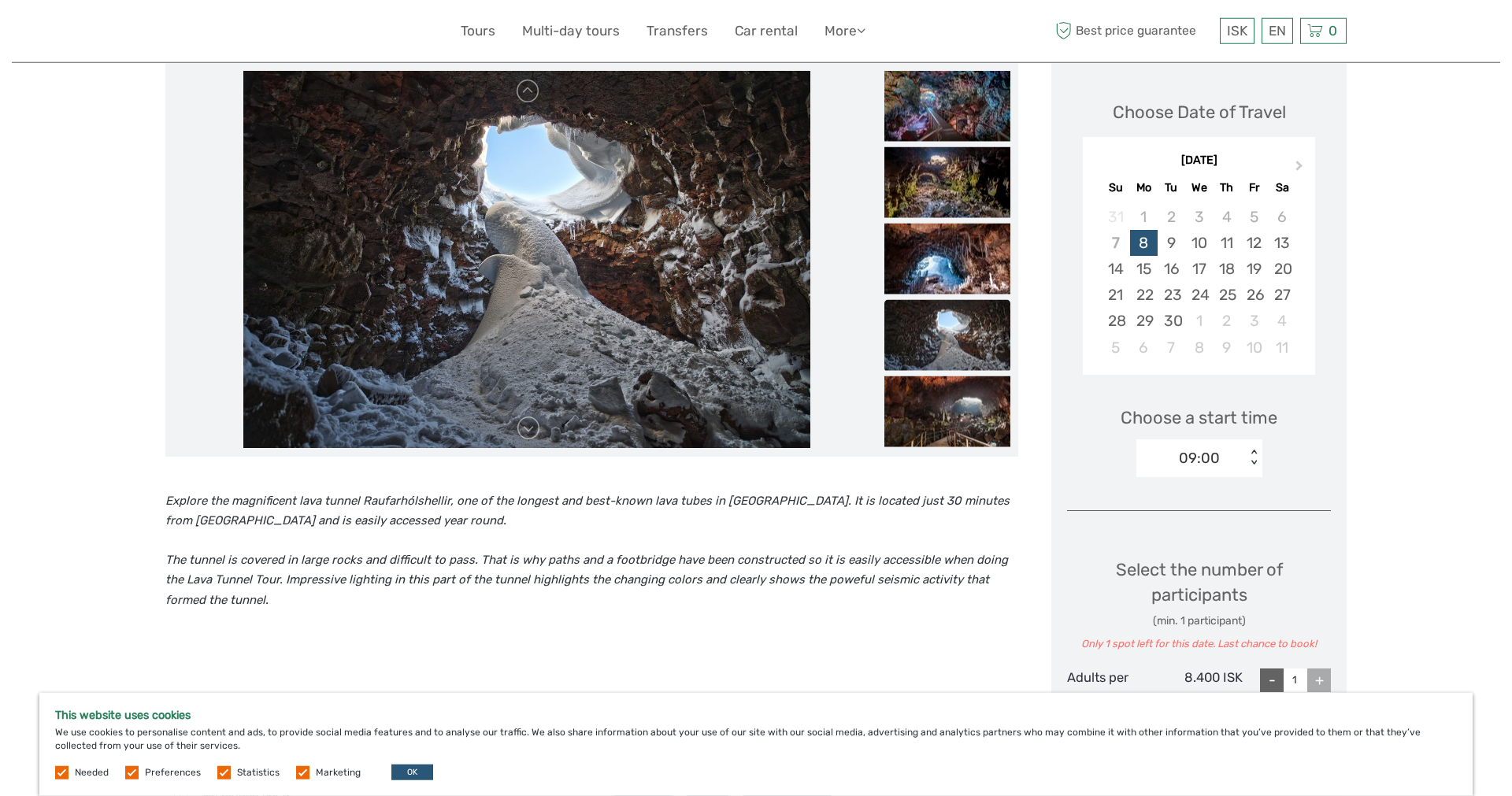
scroll to position [241, 0]
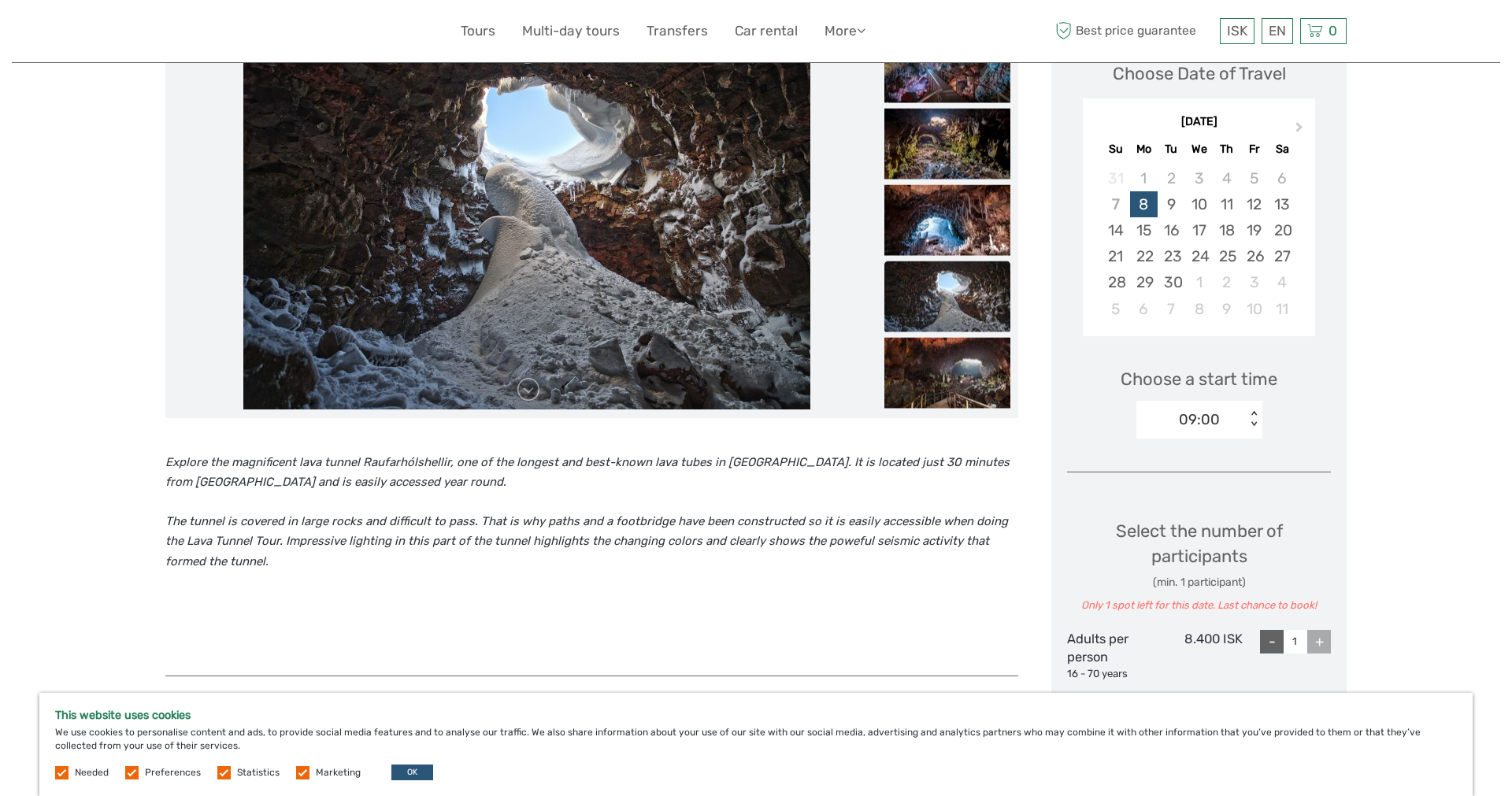
click at [959, 349] on img at bounding box center [947, 372] width 126 height 71
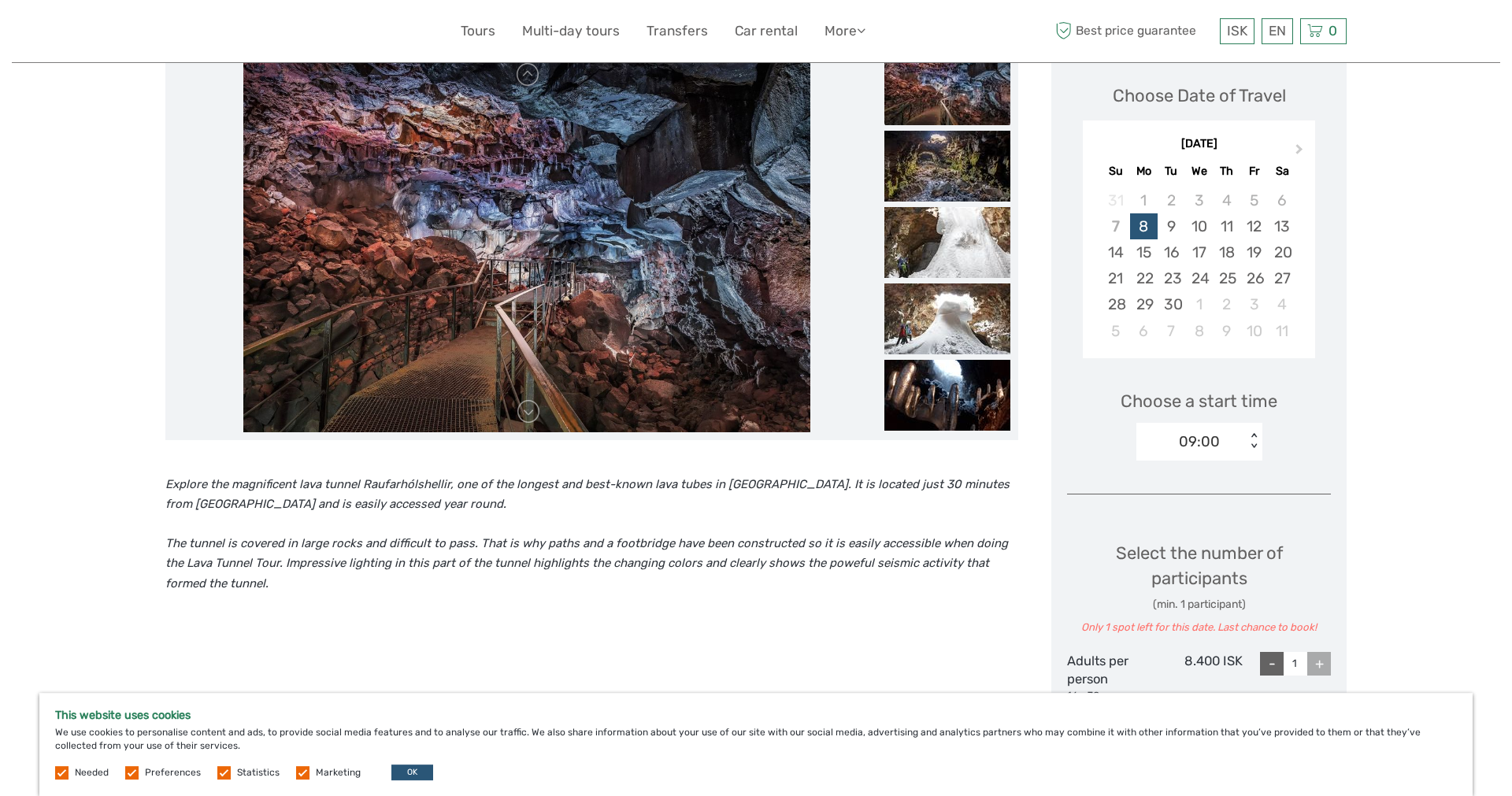
scroll to position [322, 0]
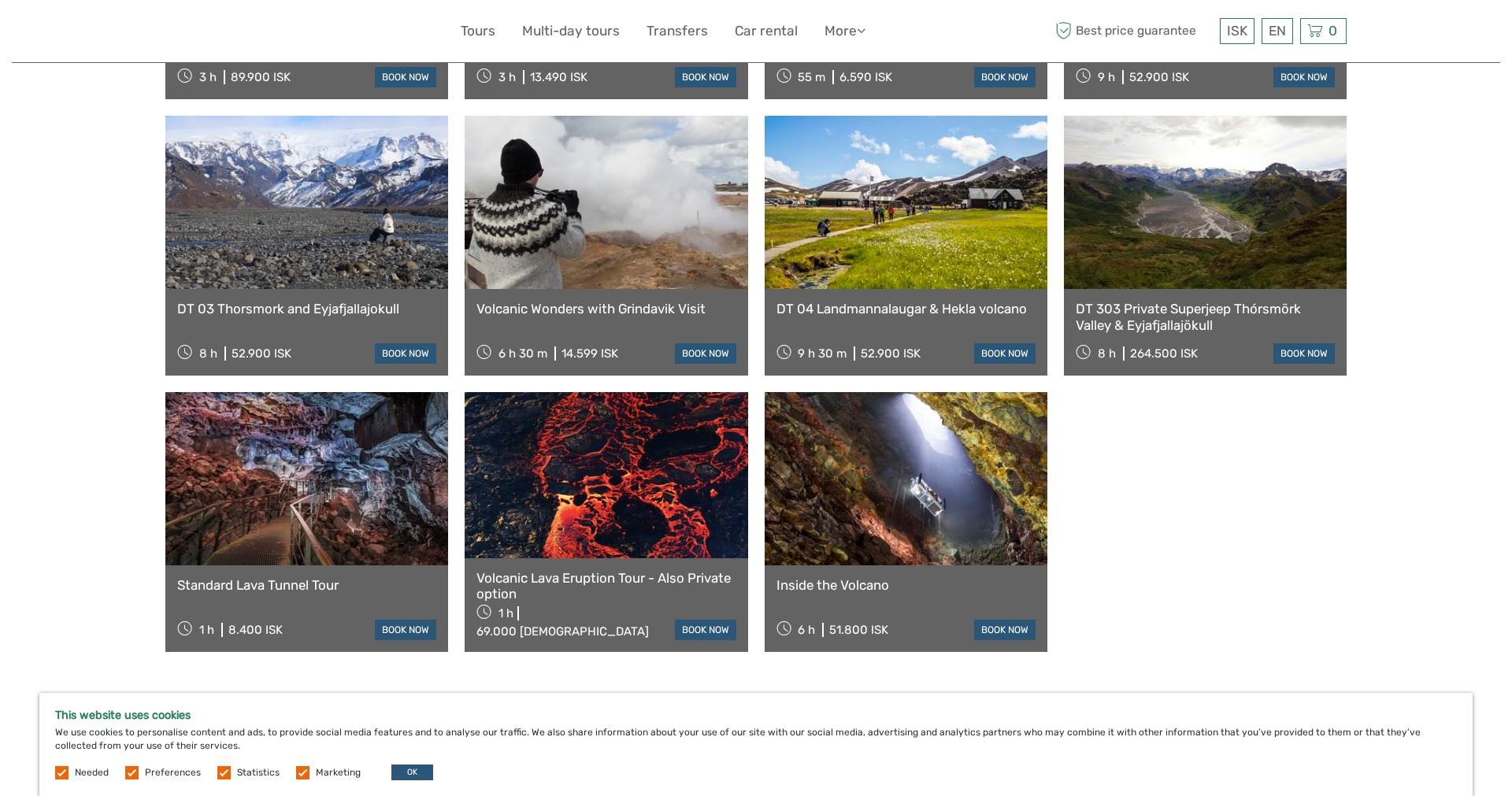
click at [663, 474] on link at bounding box center [606, 474] width 283 height 165
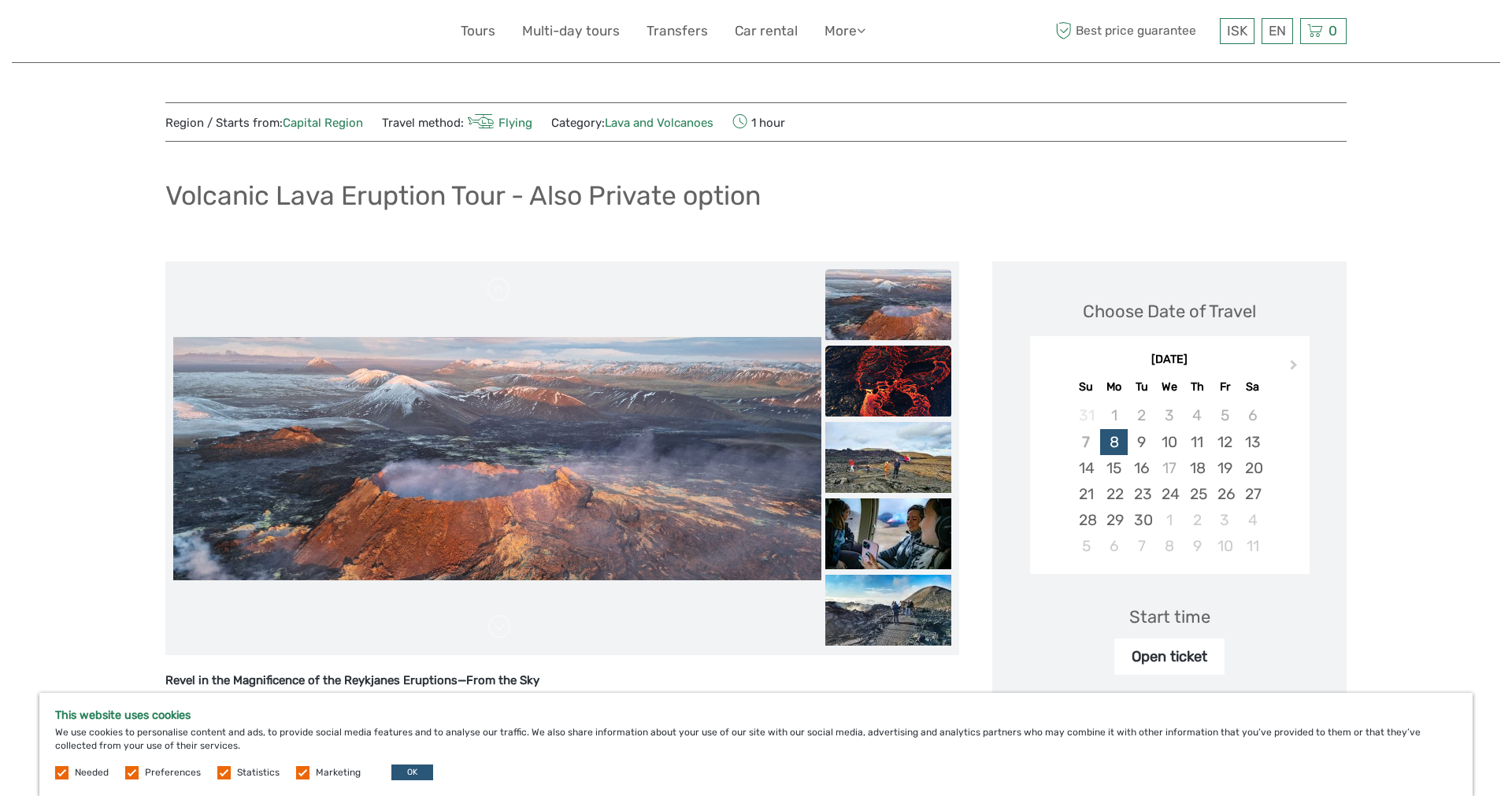
click at [928, 368] on img at bounding box center [888, 381] width 126 height 71
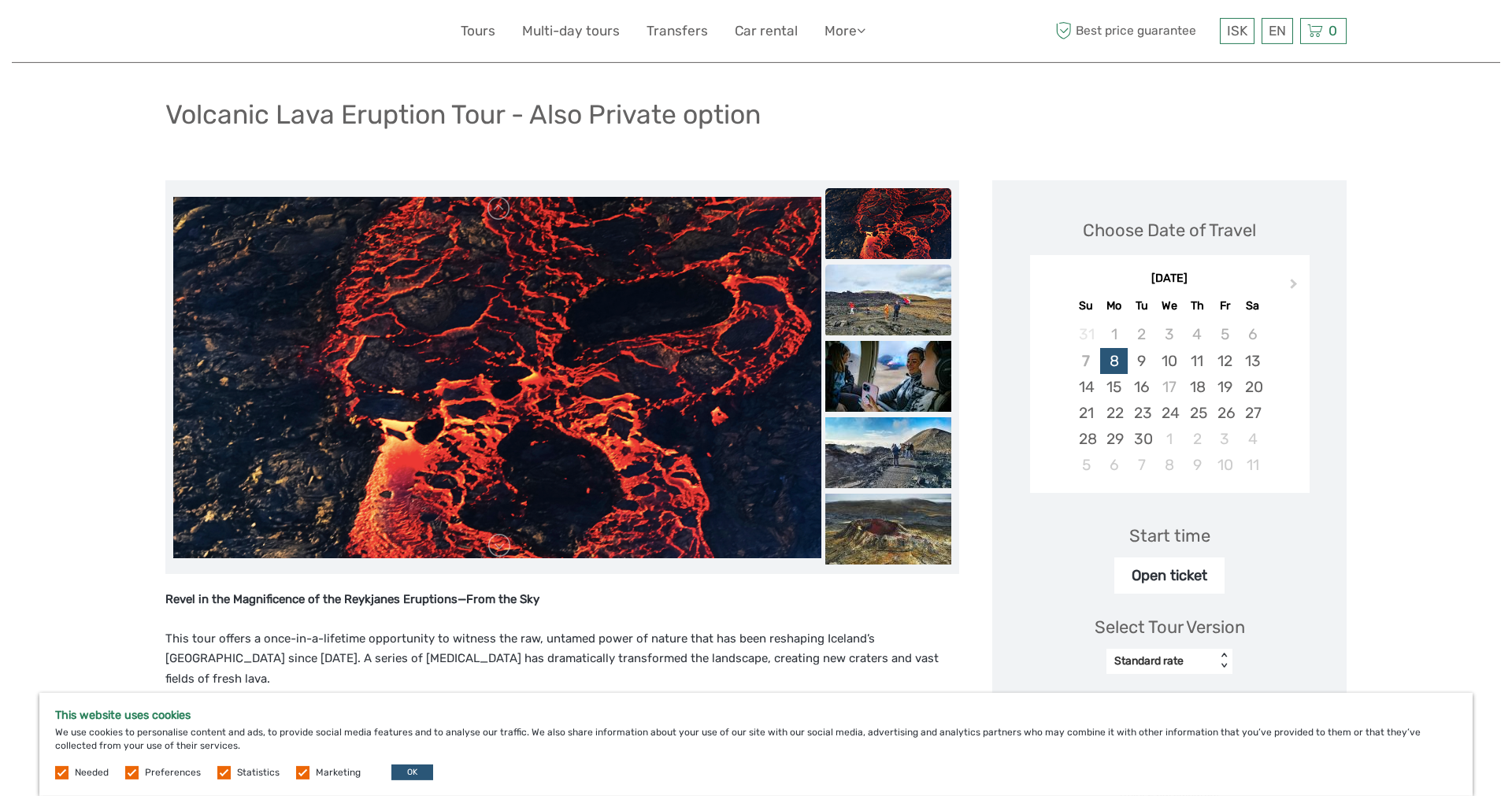
scroll to position [161, 0]
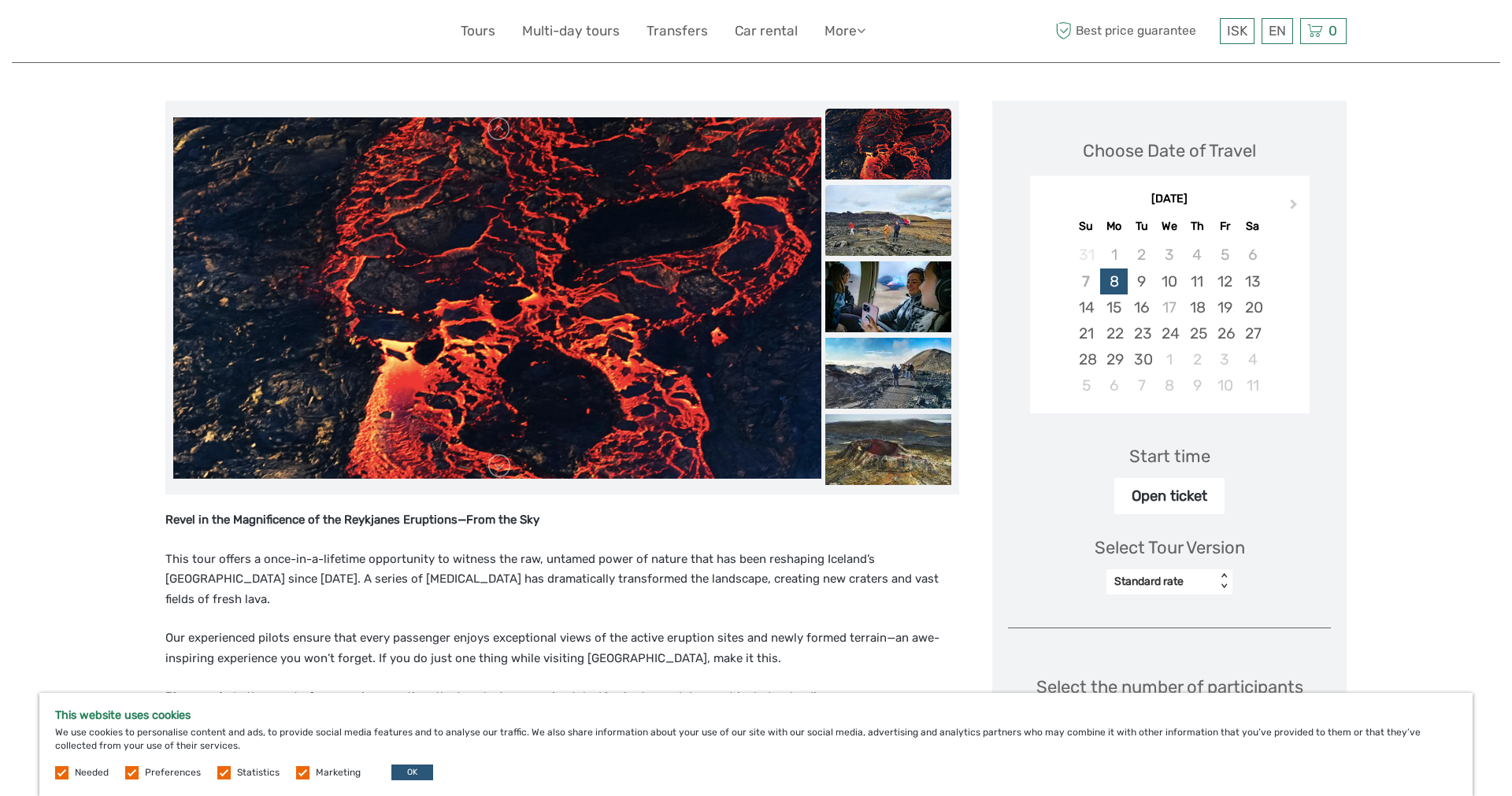
click at [944, 236] on img at bounding box center [888, 220] width 126 height 71
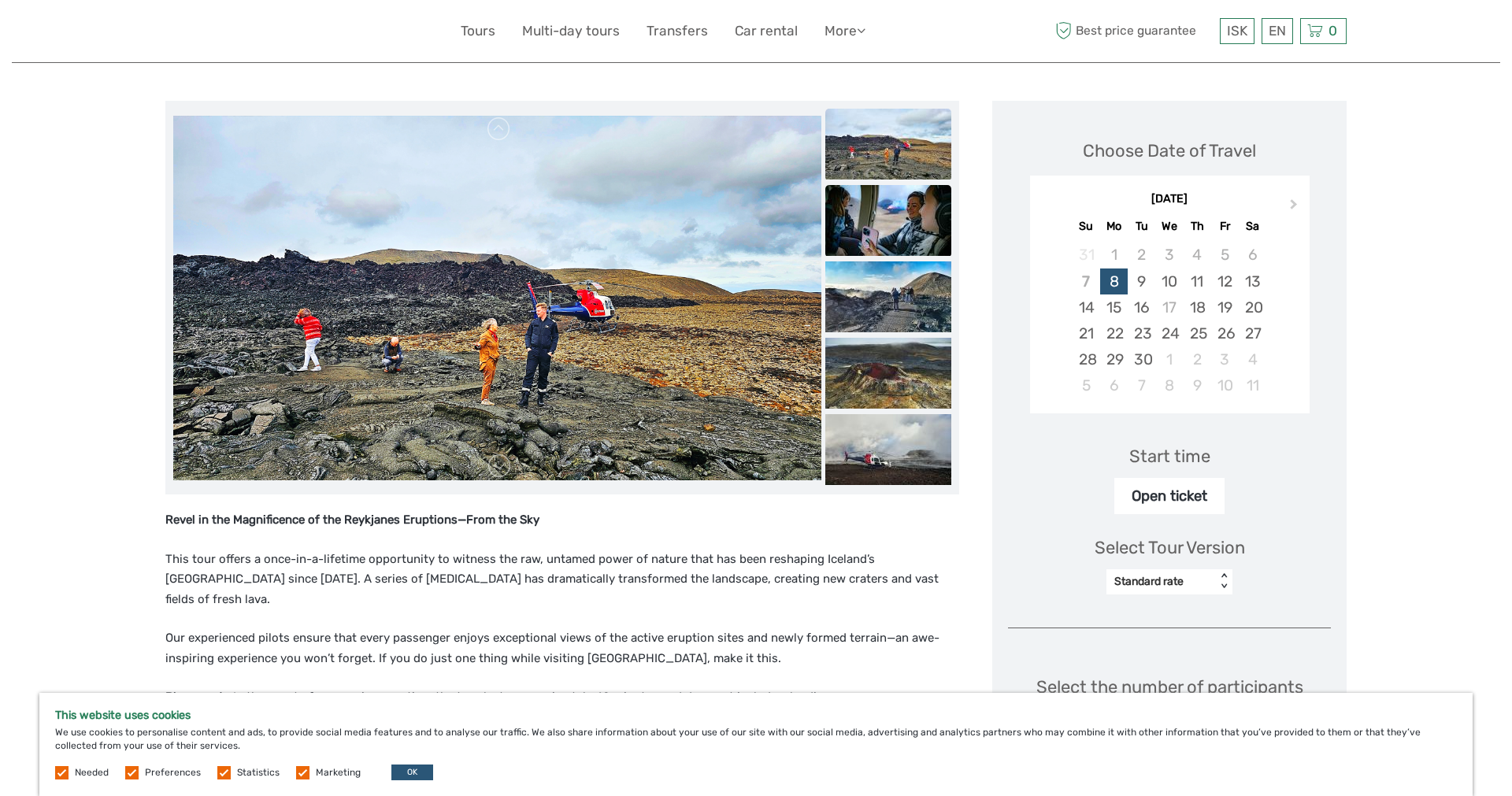
click at [943, 239] on img at bounding box center [888, 220] width 126 height 71
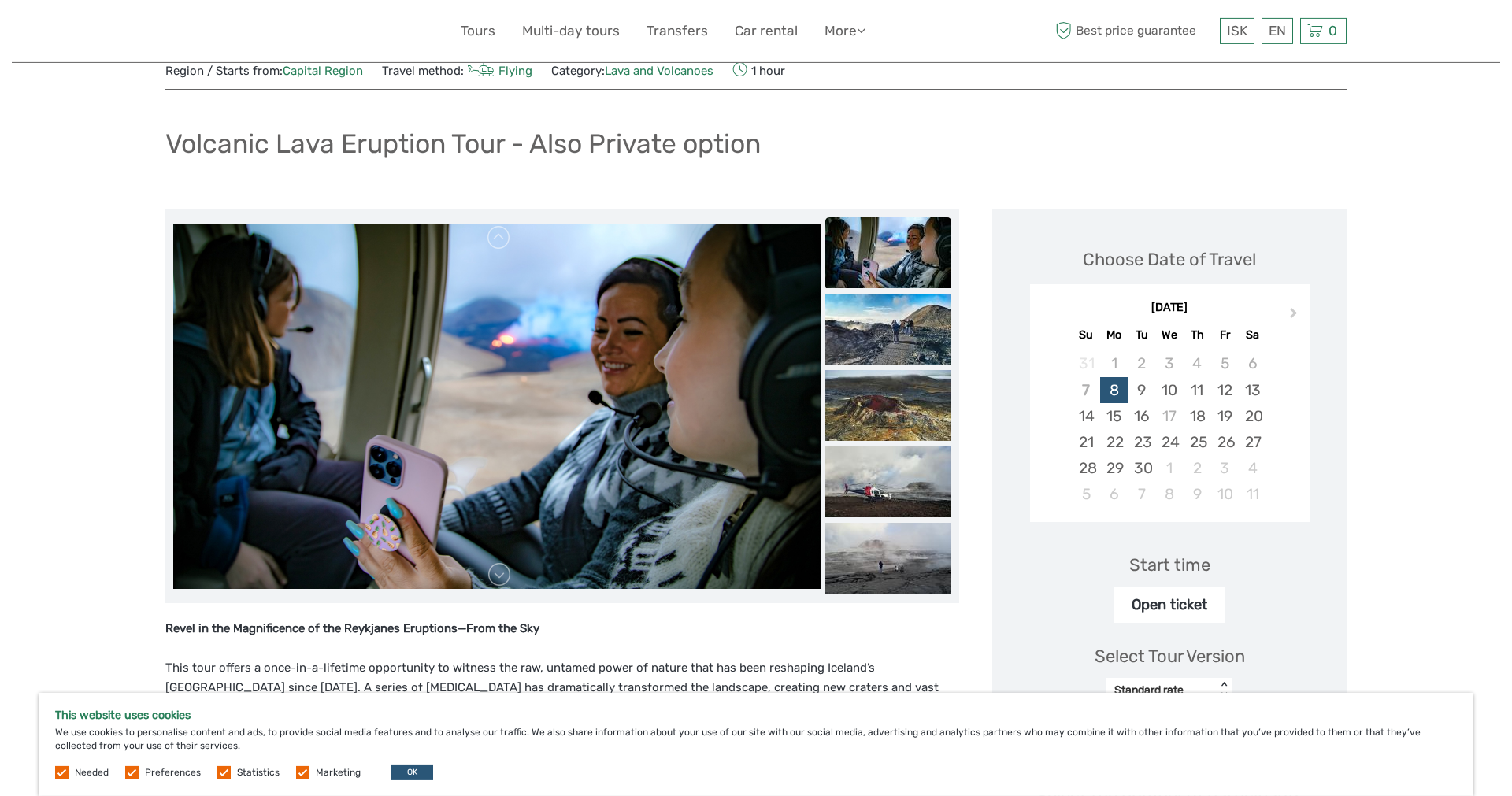
scroll to position [0, 0]
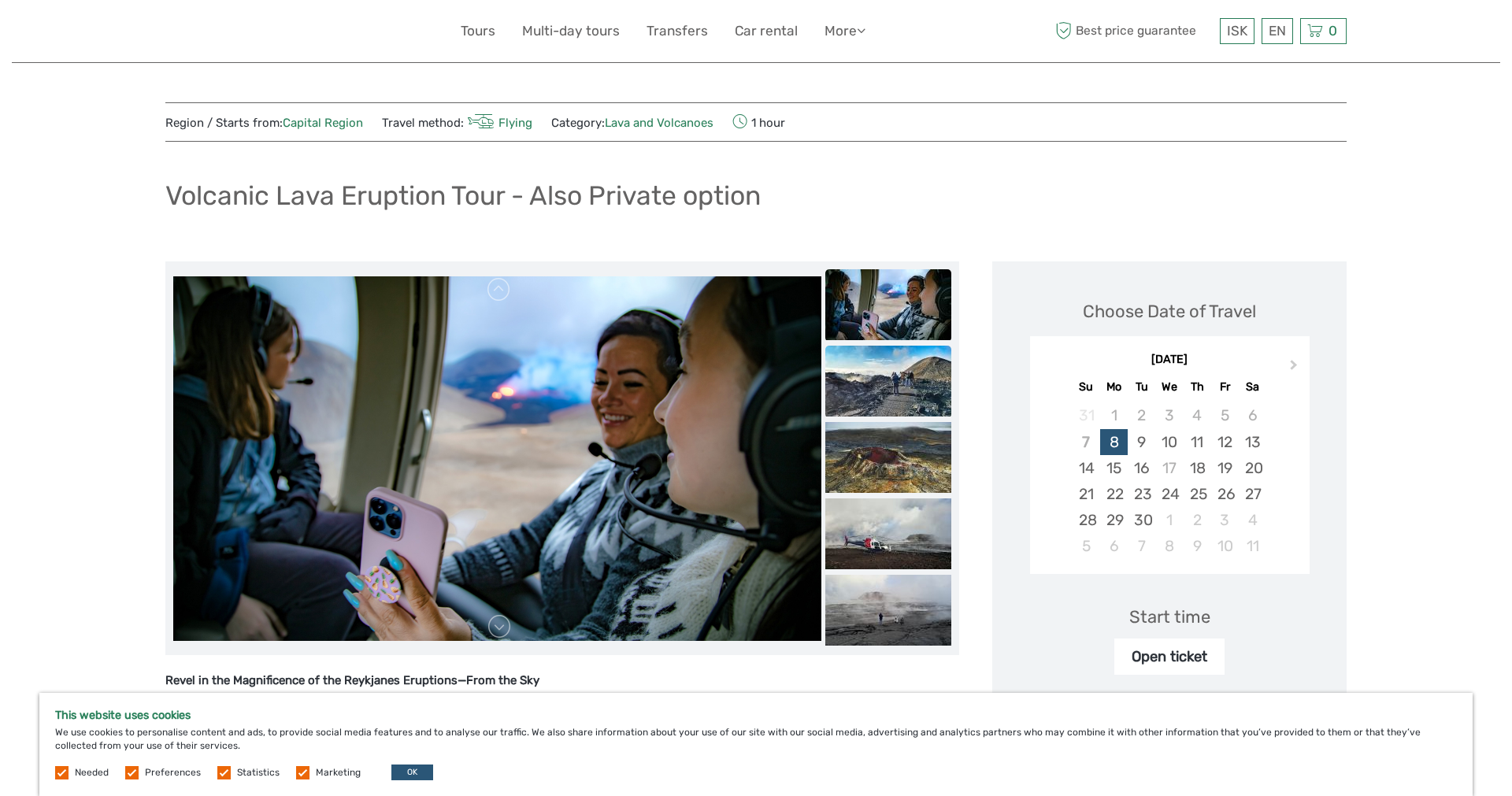
click at [946, 402] on img at bounding box center [888, 381] width 126 height 71
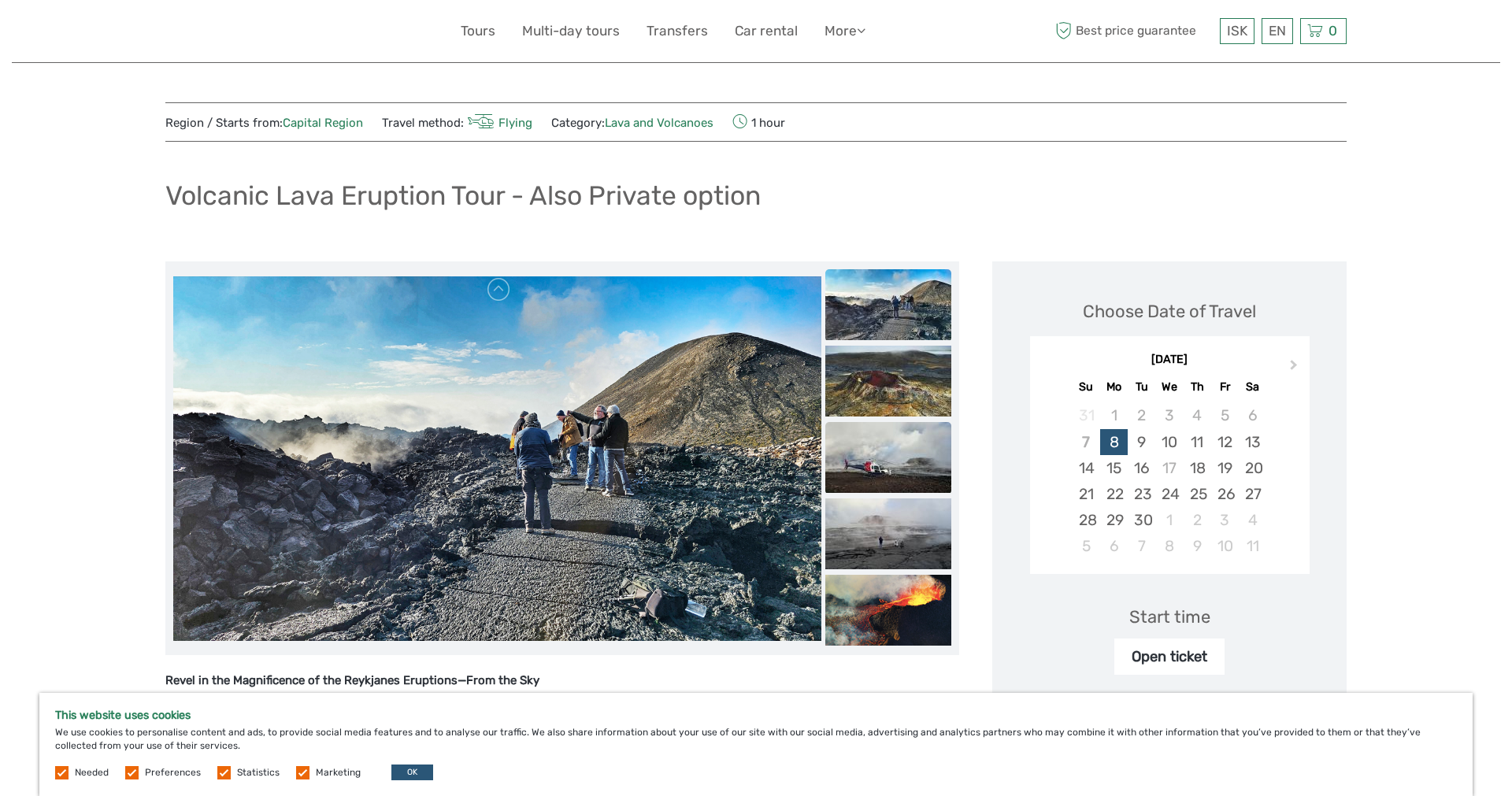
click at [949, 422] on ul at bounding box center [888, 346] width 126 height 765
click at [951, 461] on img at bounding box center [888, 458] width 126 height 71
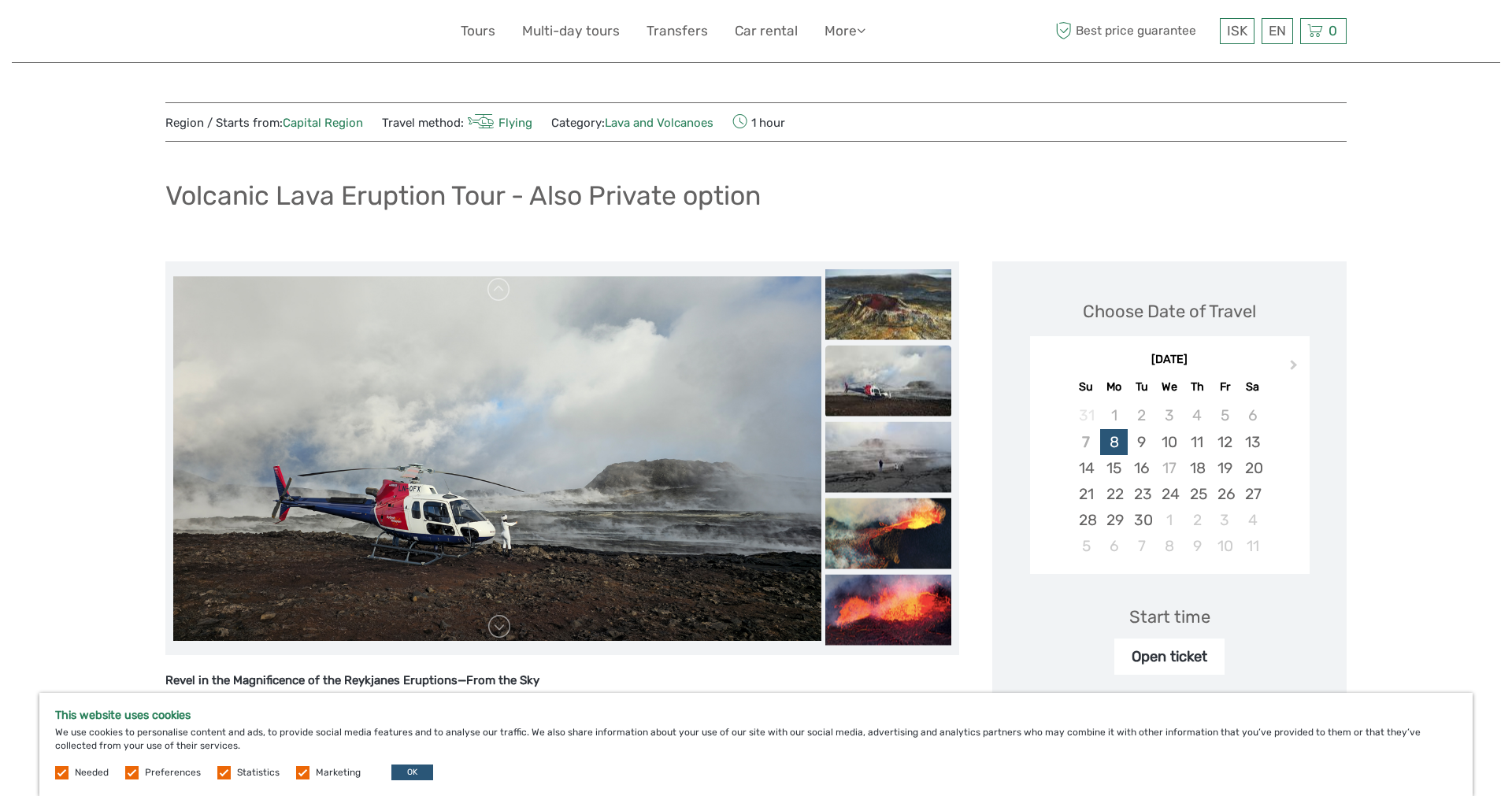
click at [951, 461] on img at bounding box center [888, 458] width 126 height 71
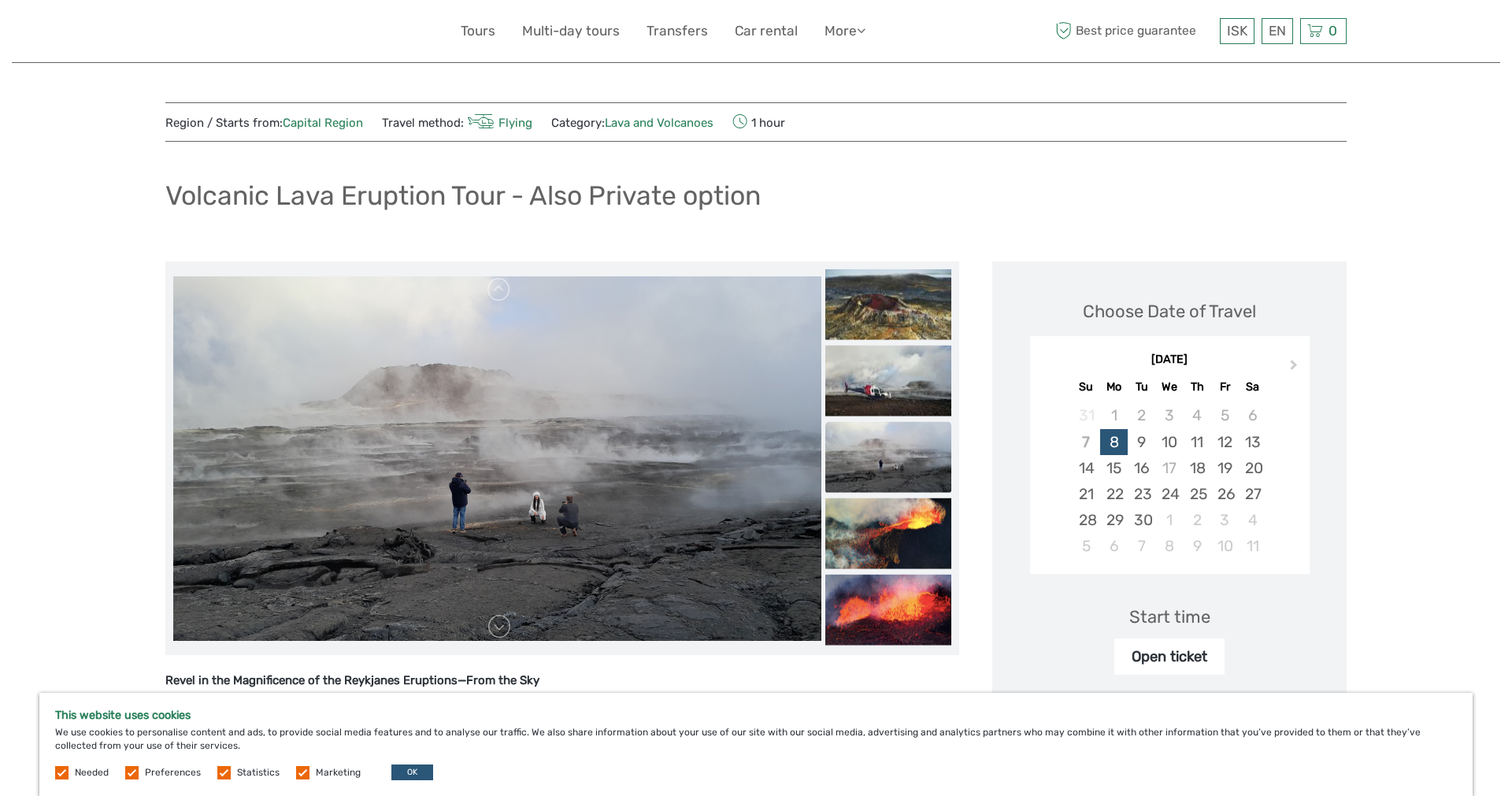
click at [951, 468] on img at bounding box center [888, 458] width 126 height 71
click at [951, 507] on img at bounding box center [888, 534] width 126 height 71
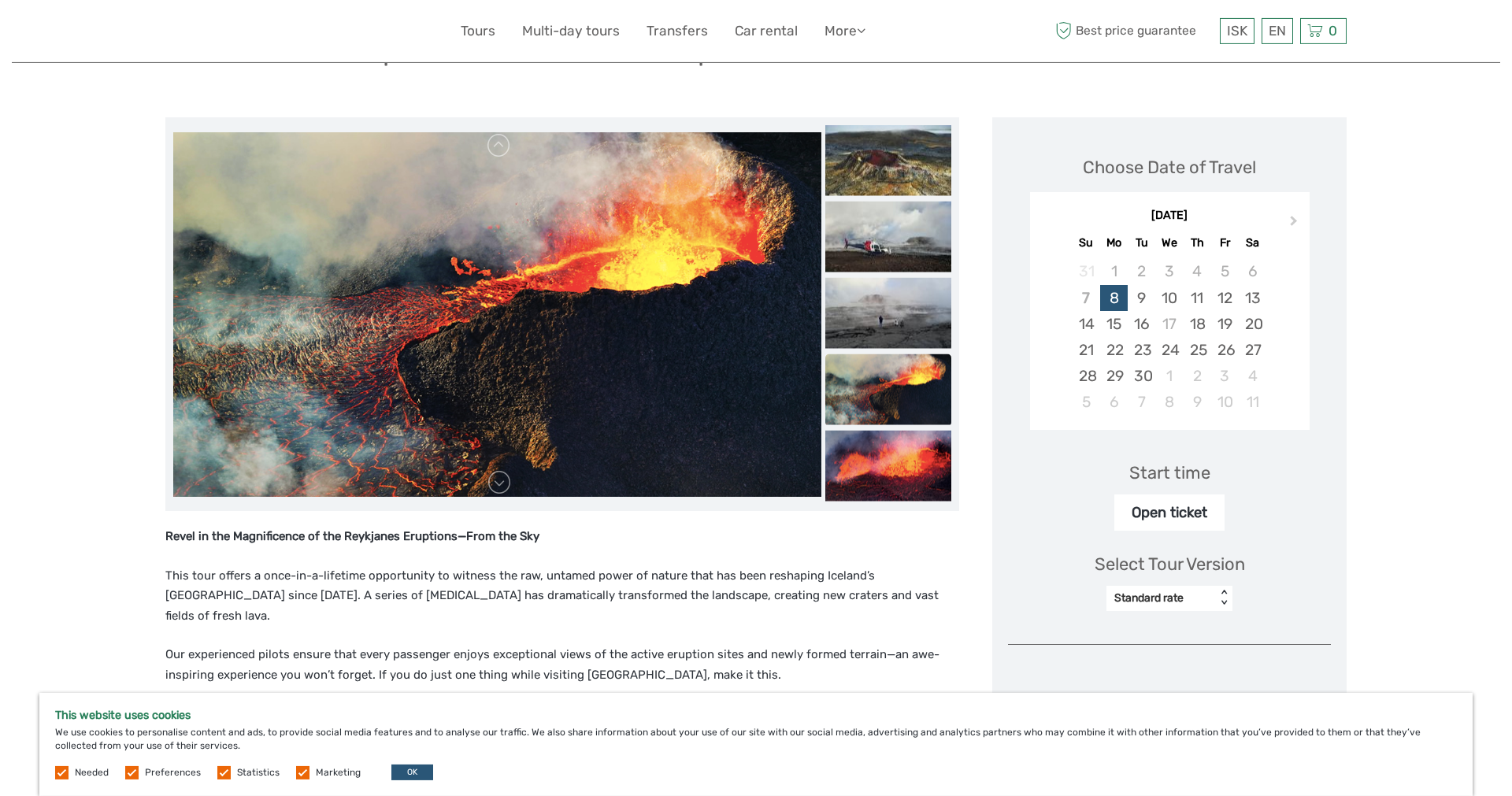
scroll to position [161, 0]
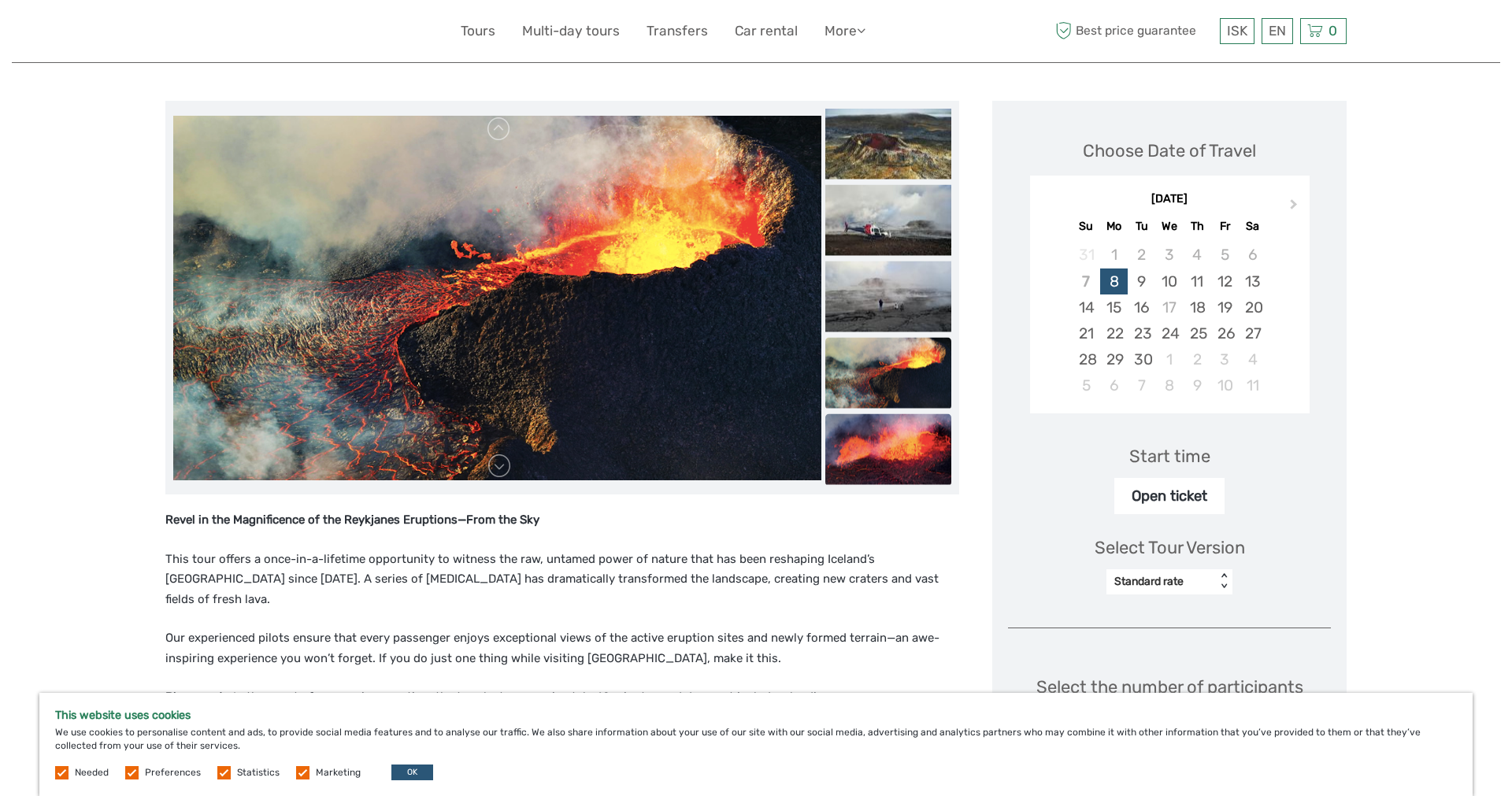
click at [951, 463] on img at bounding box center [888, 450] width 126 height 71
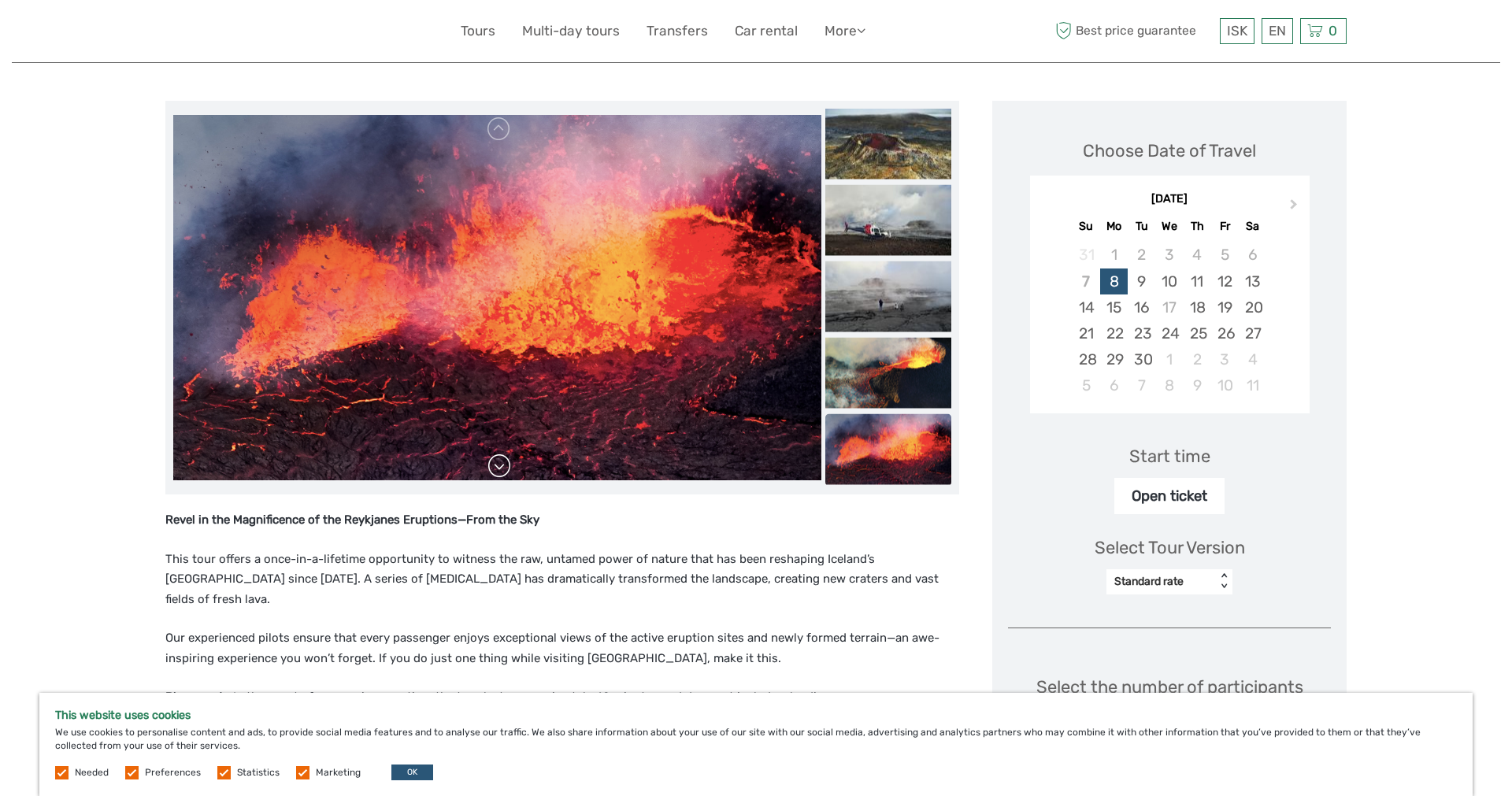
click at [512, 466] on link at bounding box center [499, 466] width 25 height 25
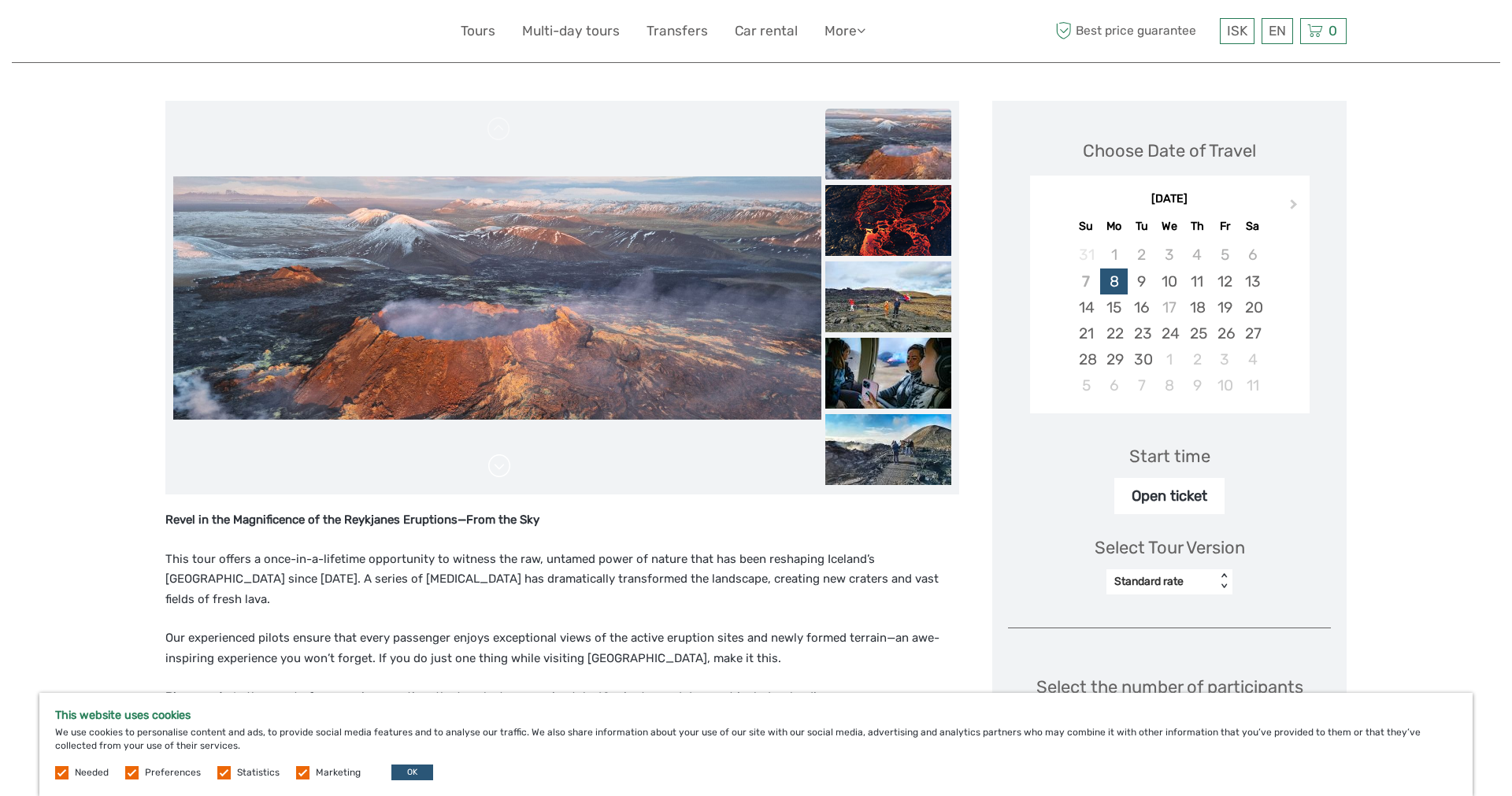
click at [512, 466] on link at bounding box center [499, 466] width 25 height 25
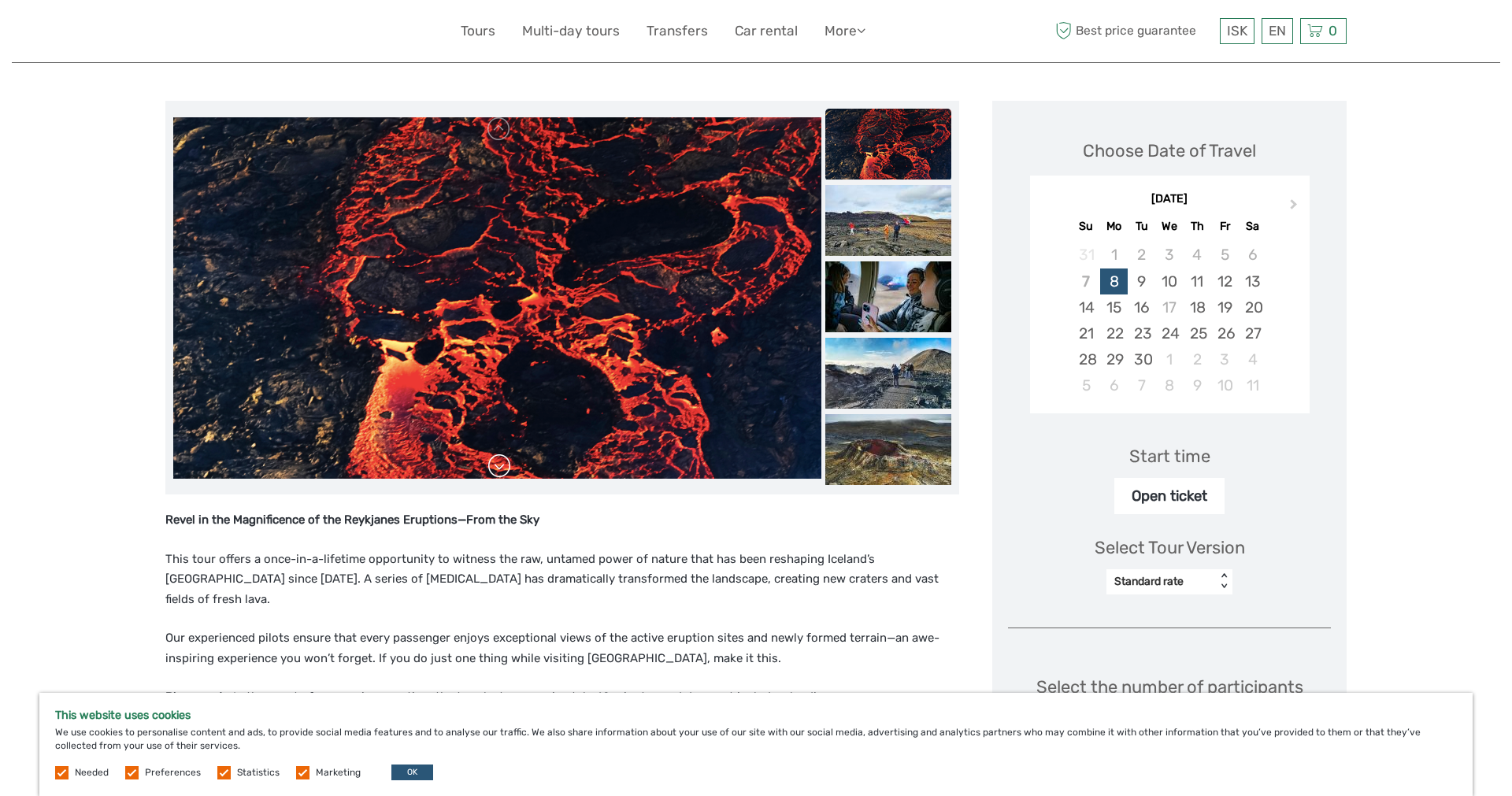
click at [512, 466] on link at bounding box center [499, 466] width 25 height 25
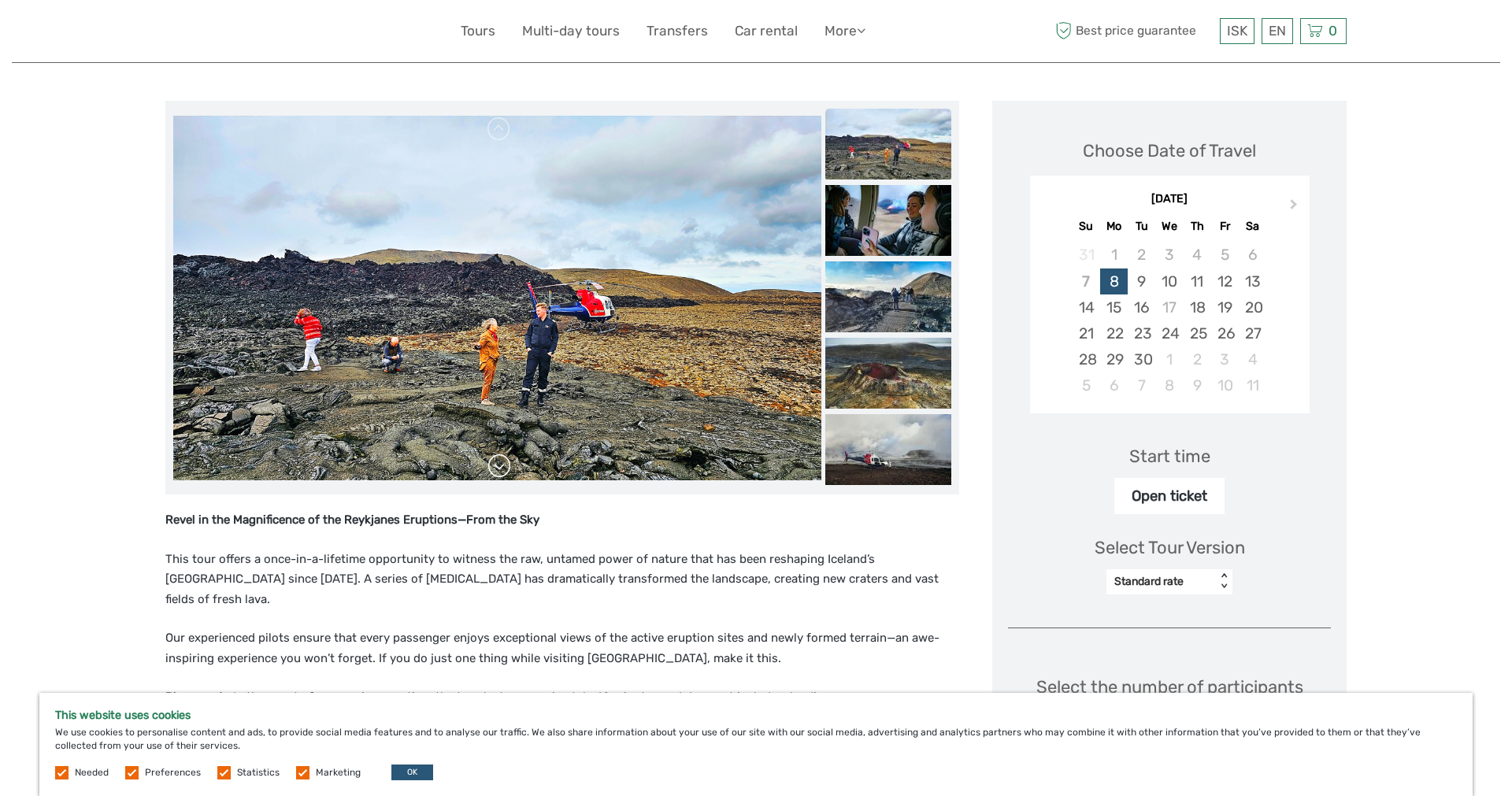
click at [512, 466] on link at bounding box center [499, 466] width 25 height 25
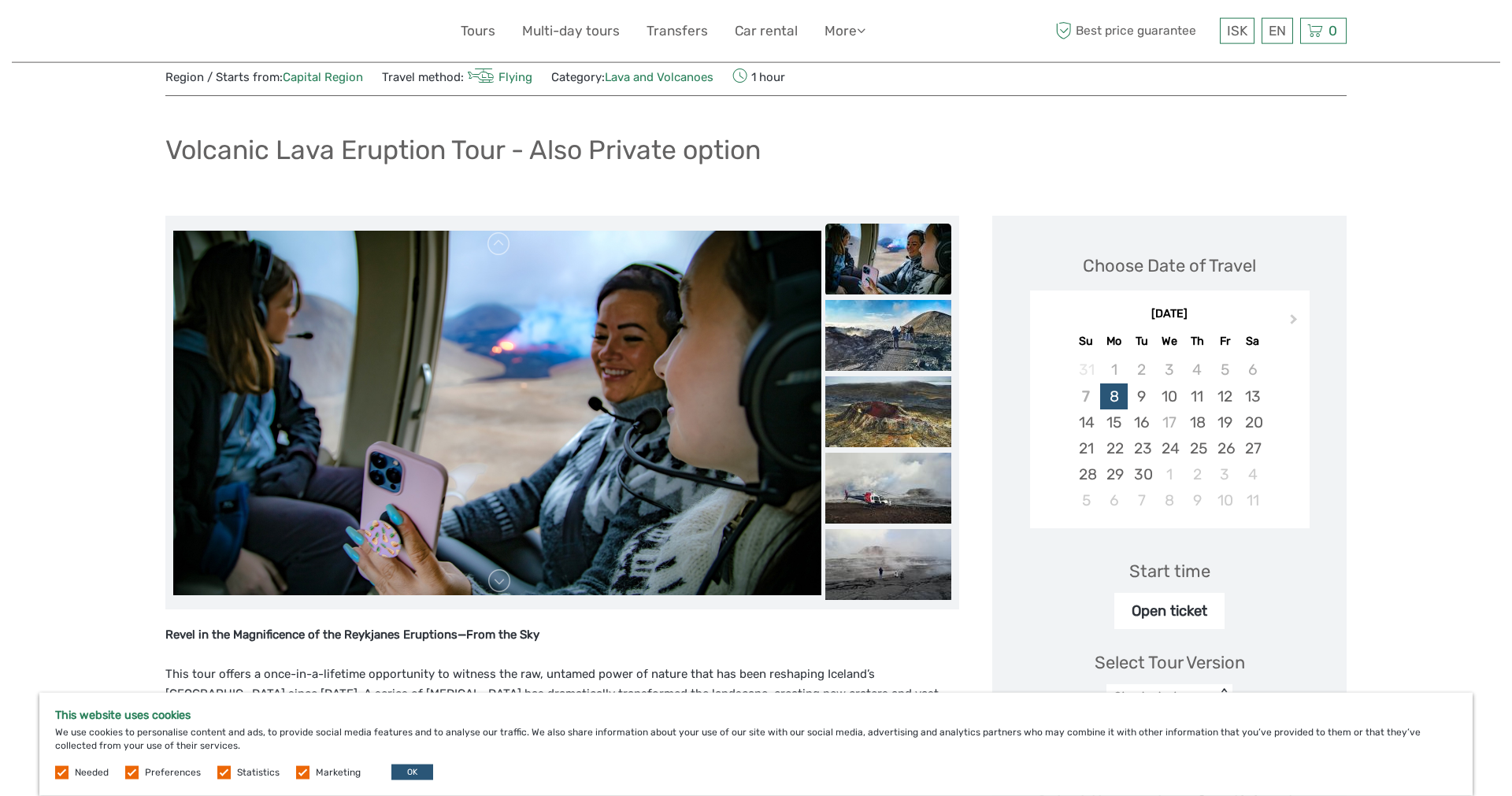
scroll to position [0, 0]
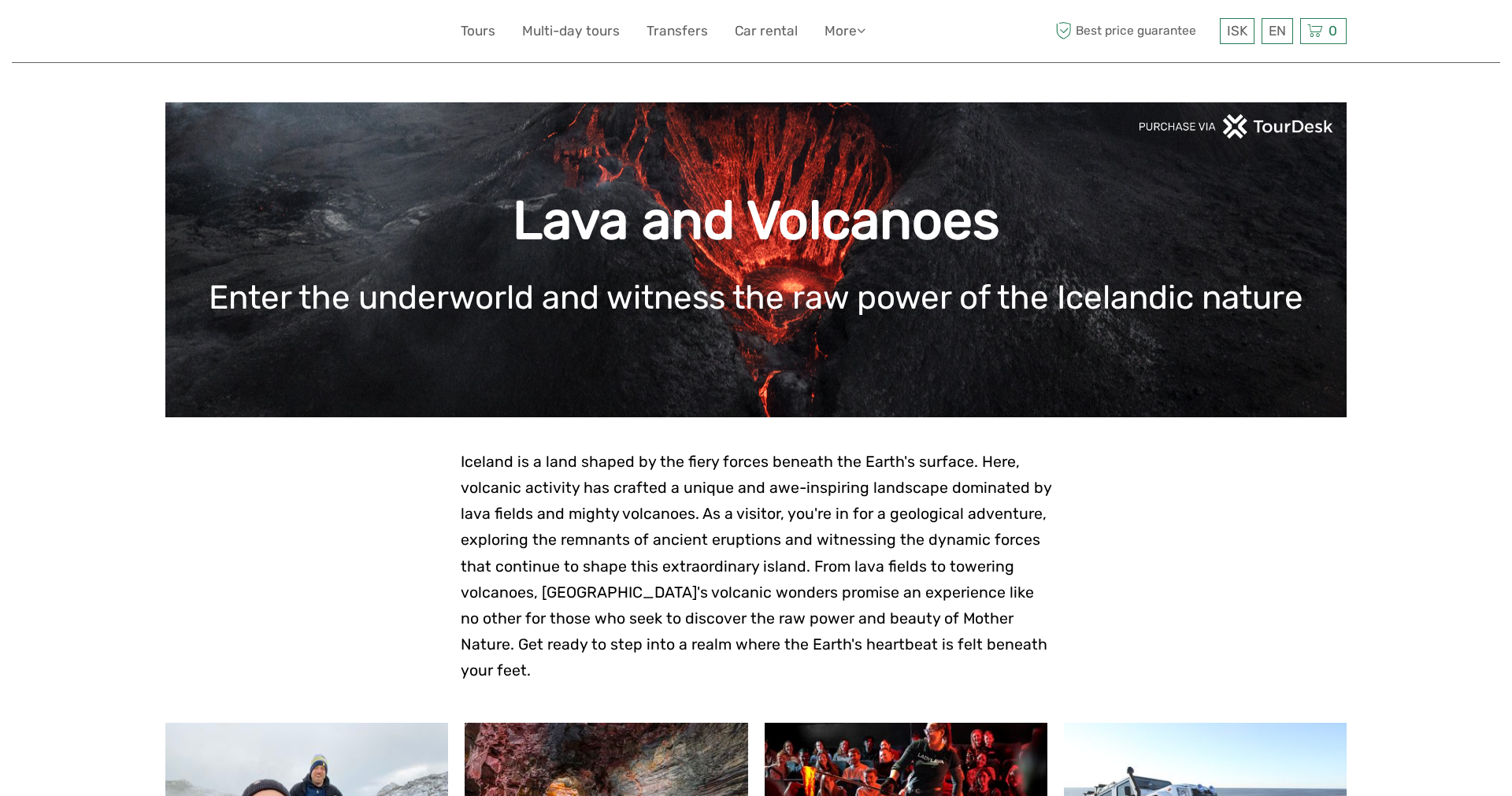
scroll to position [883, 0]
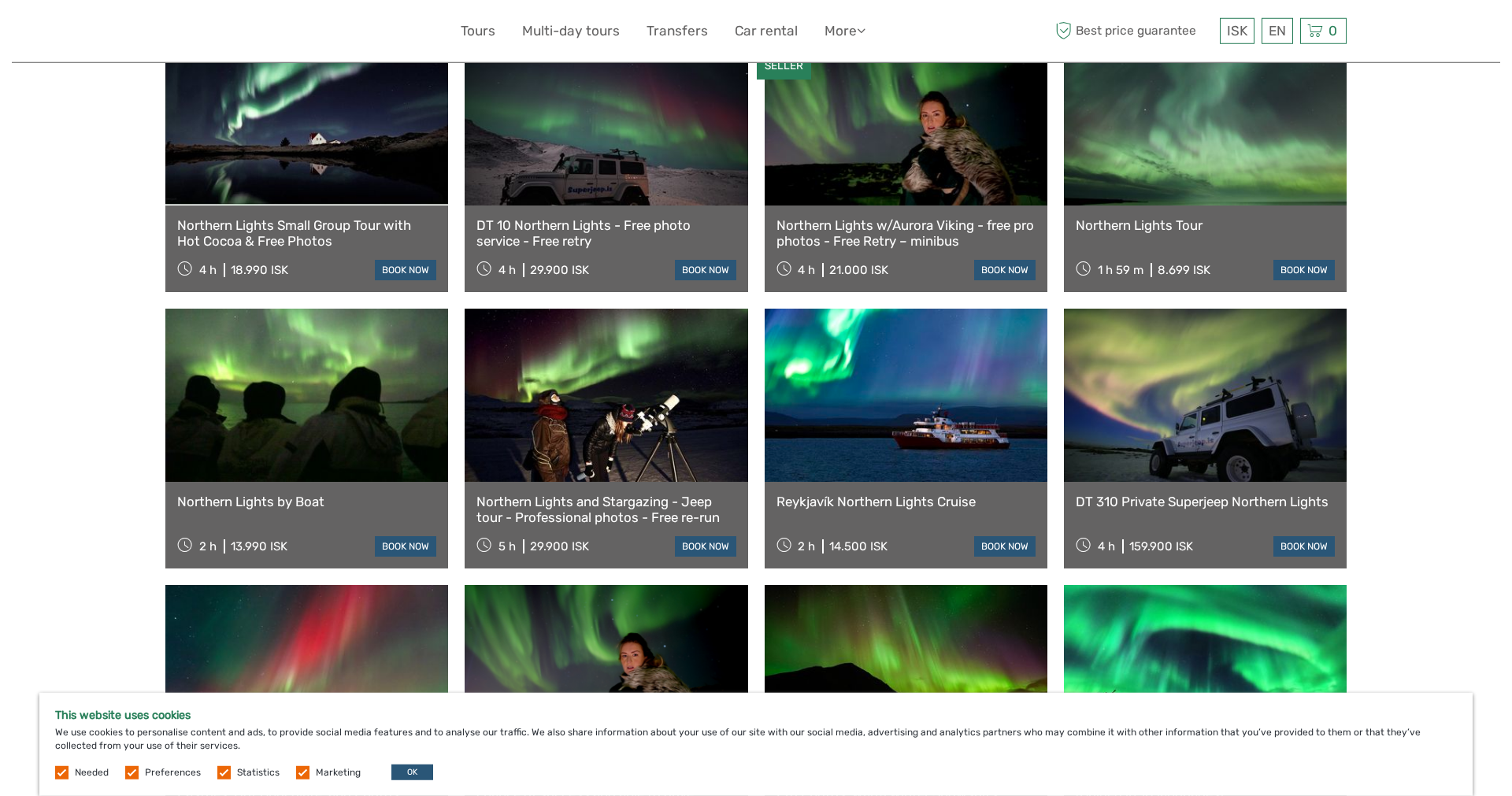
scroll to position [562, 0]
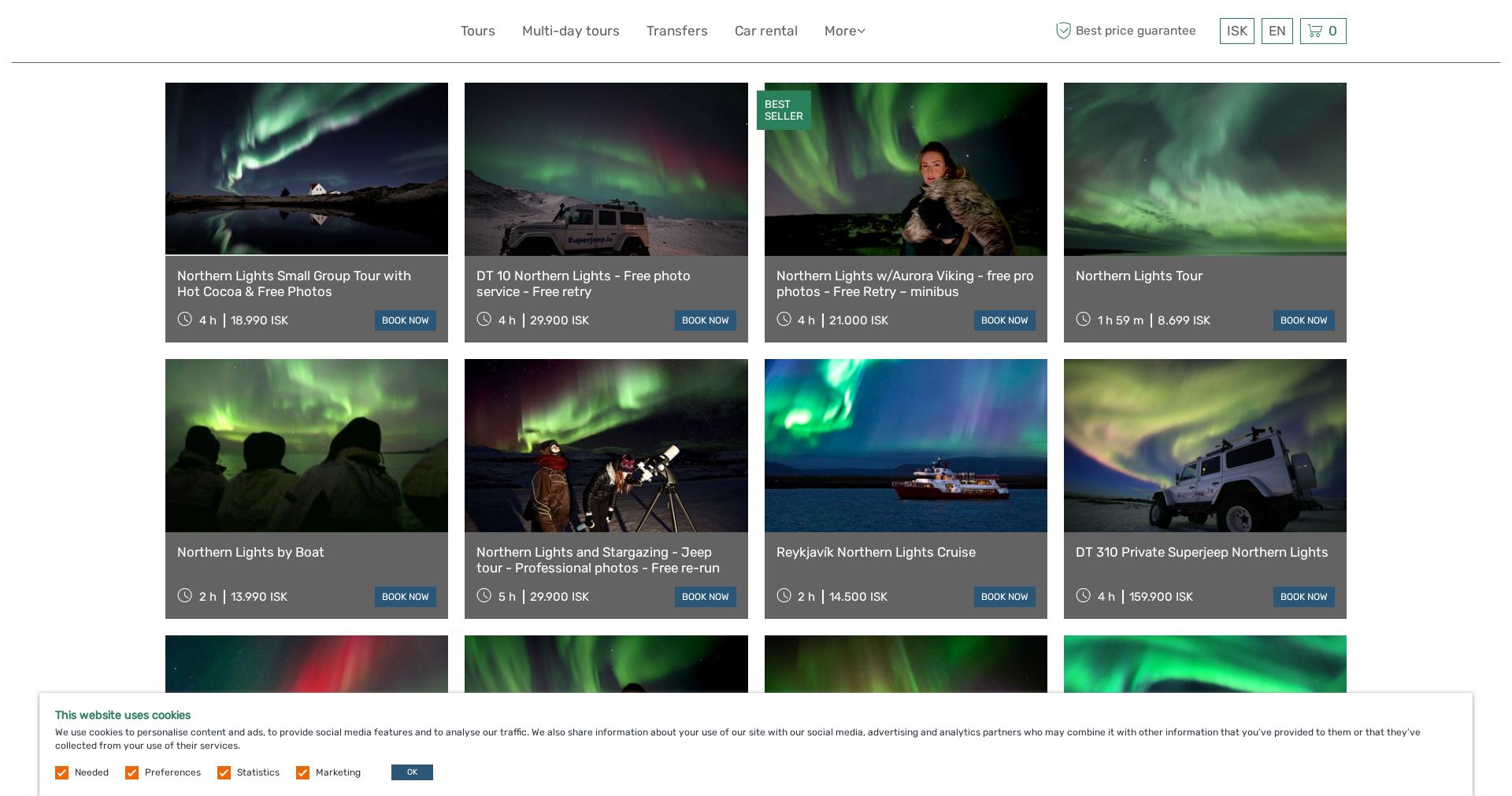
click at [1182, 281] on link "Northern Lights Tour" at bounding box center [1206, 275] width 259 height 16
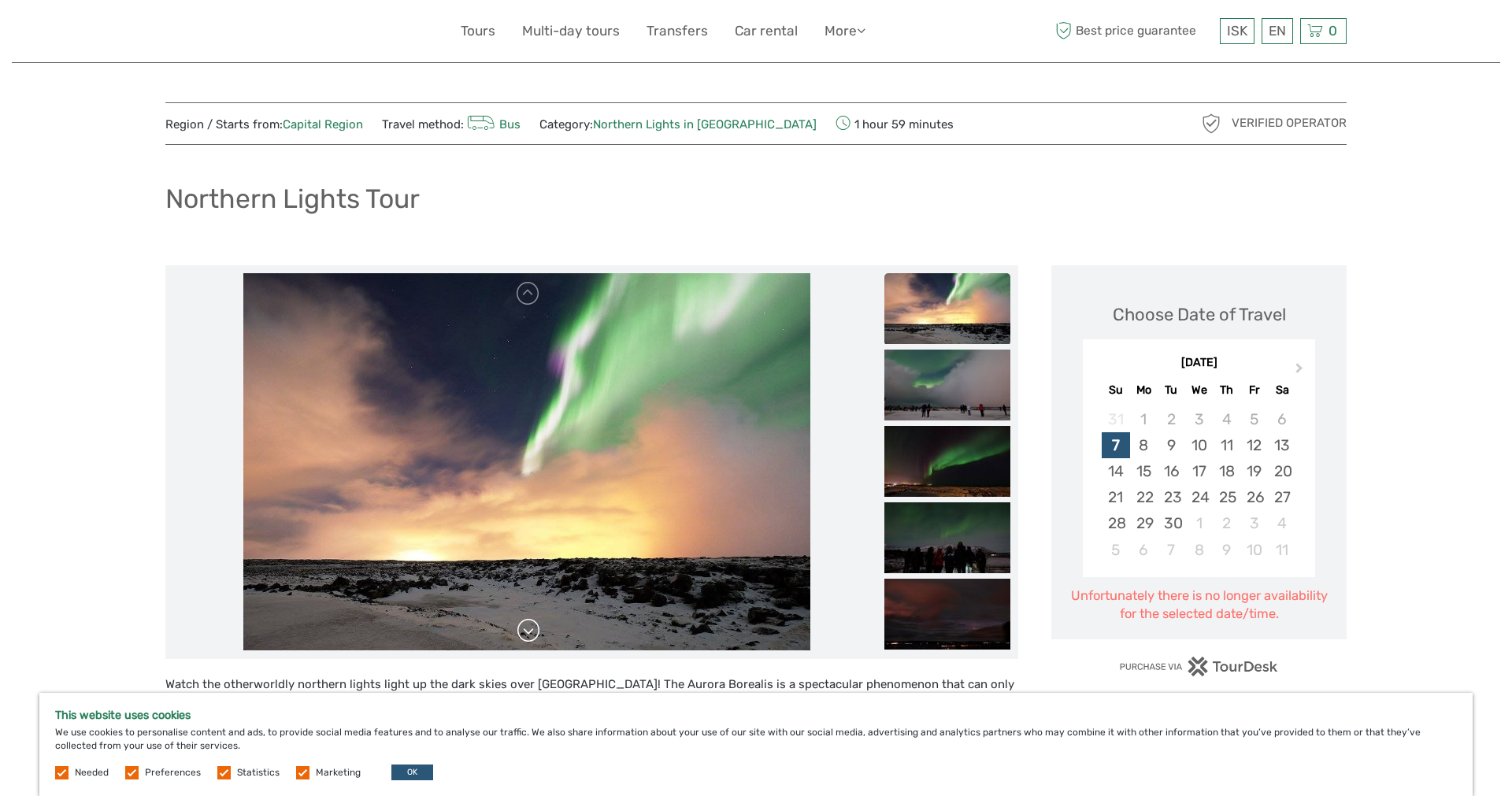
click at [525, 633] on link at bounding box center [529, 631] width 25 height 25
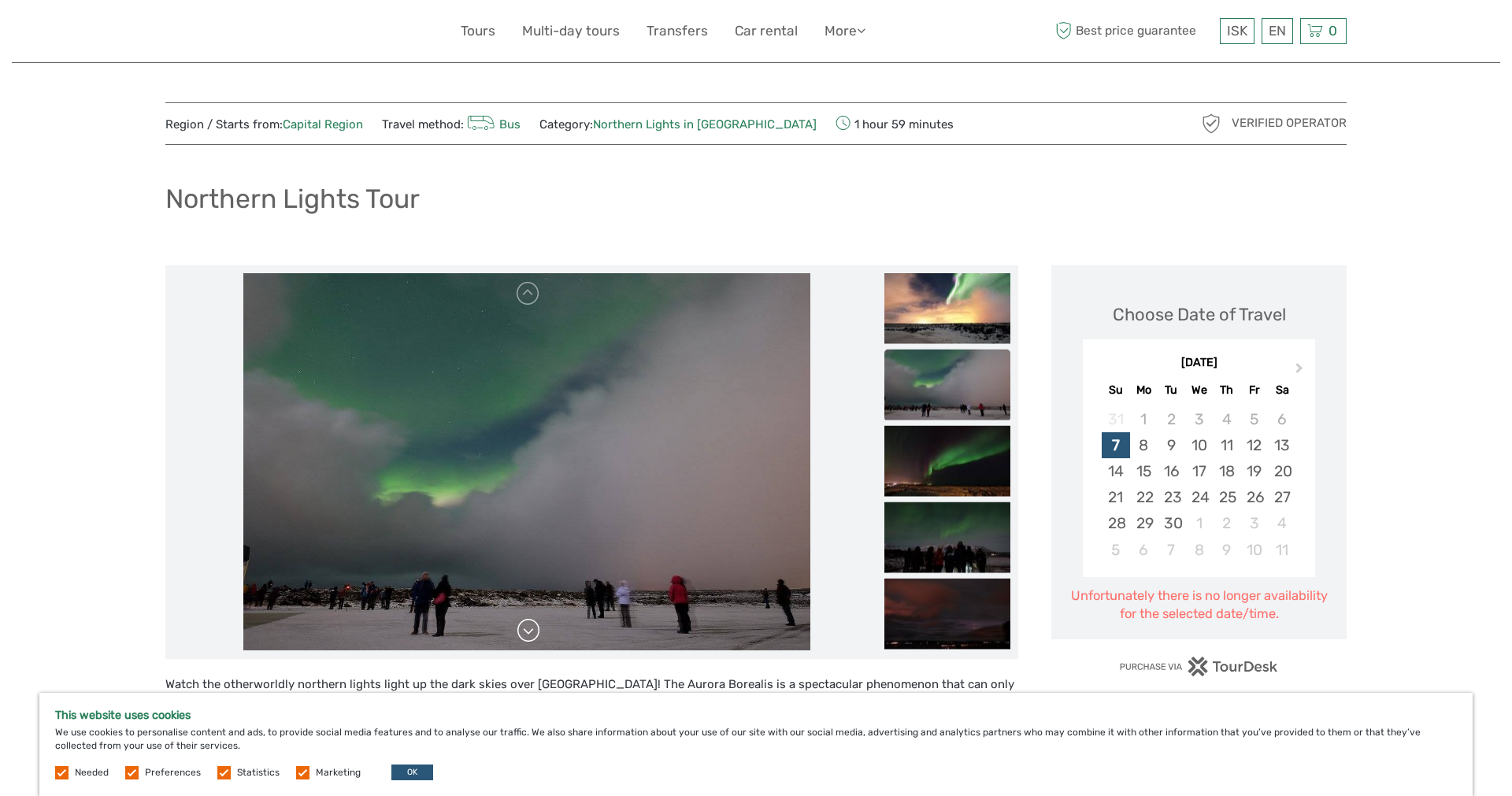
click at [525, 633] on link at bounding box center [529, 631] width 25 height 25
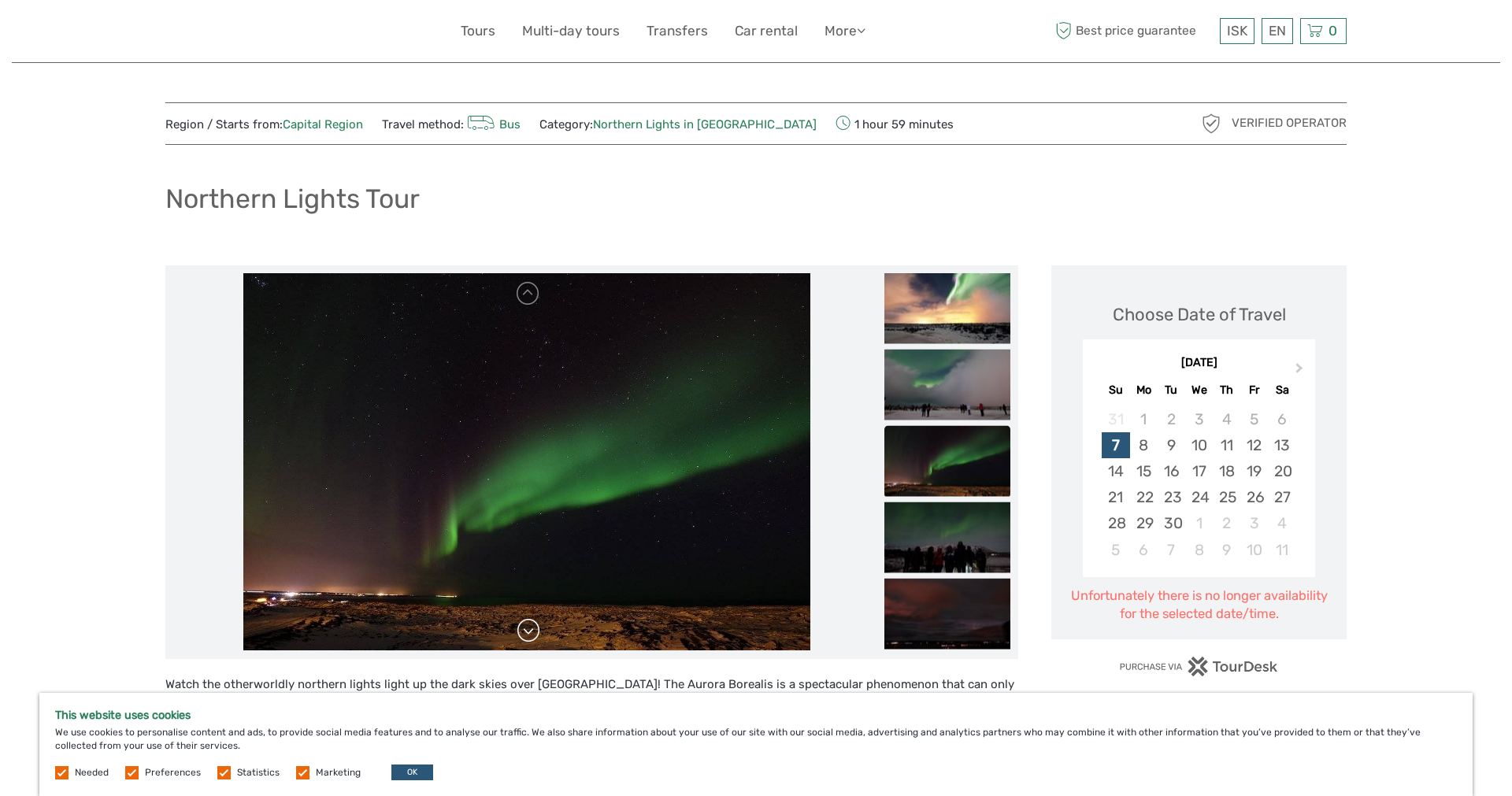
click at [525, 633] on link at bounding box center [529, 631] width 25 height 25
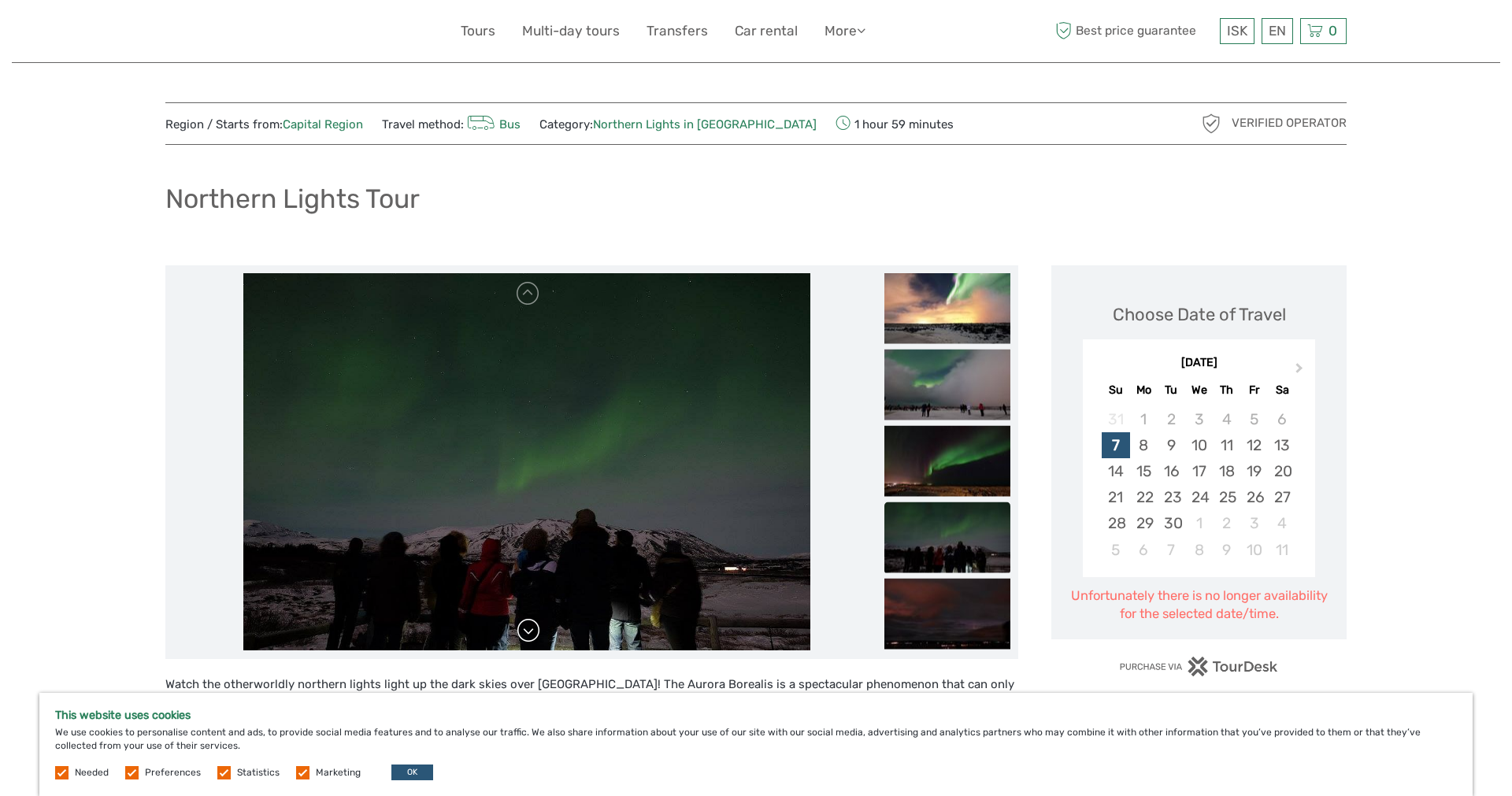
click at [525, 633] on link at bounding box center [529, 631] width 25 height 25
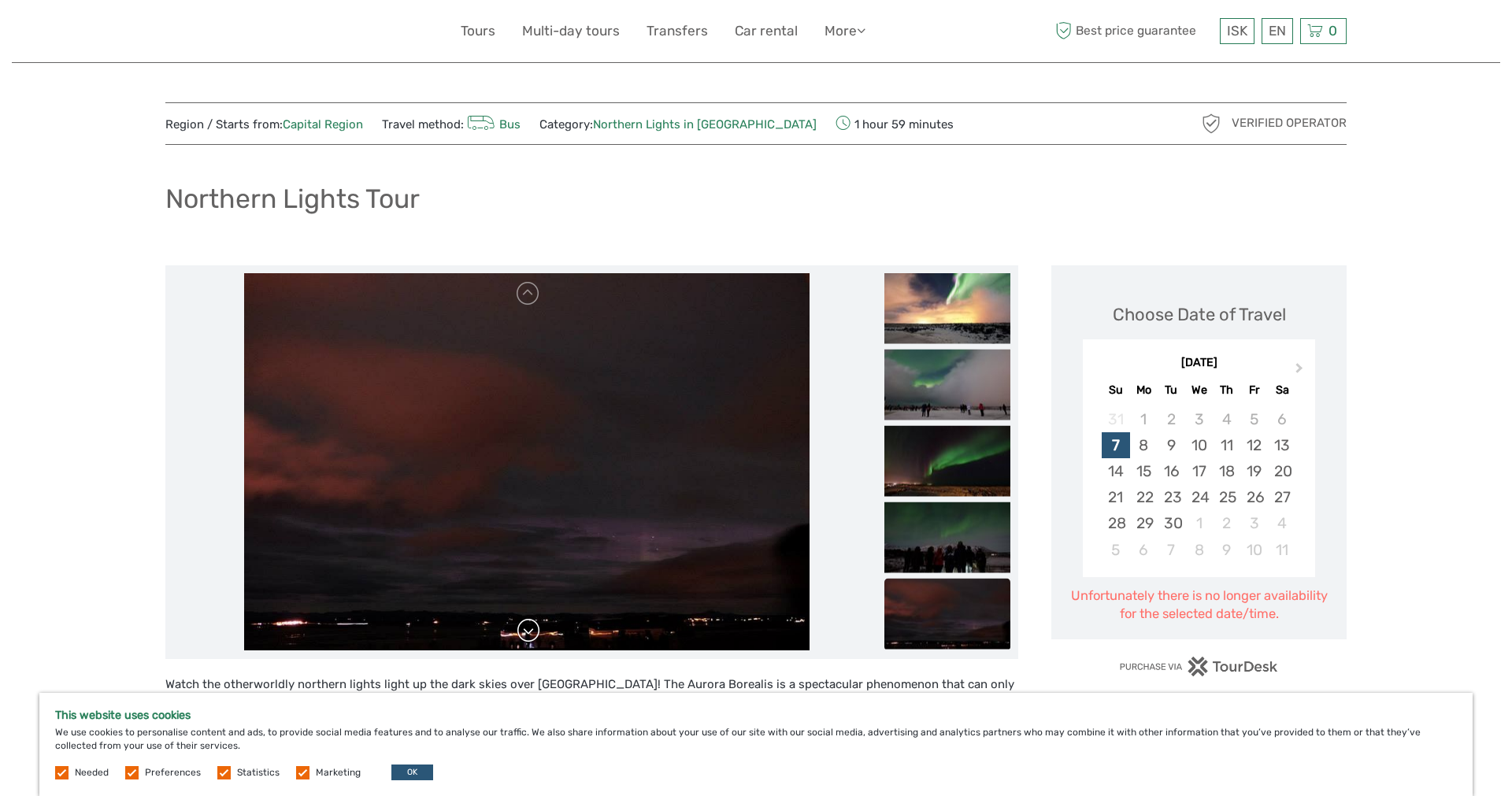
click at [525, 633] on link at bounding box center [529, 631] width 25 height 25
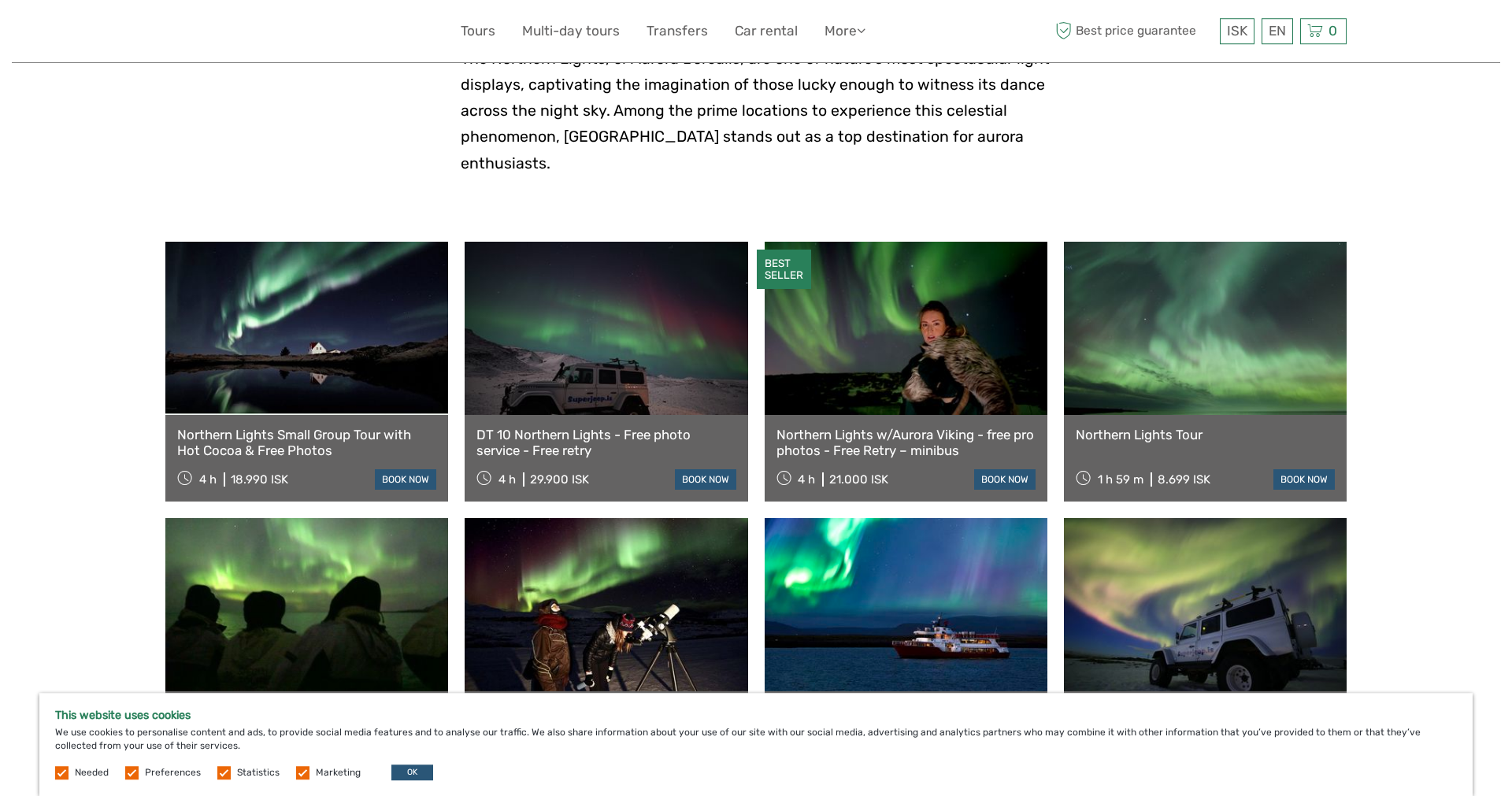
scroll to position [402, 0]
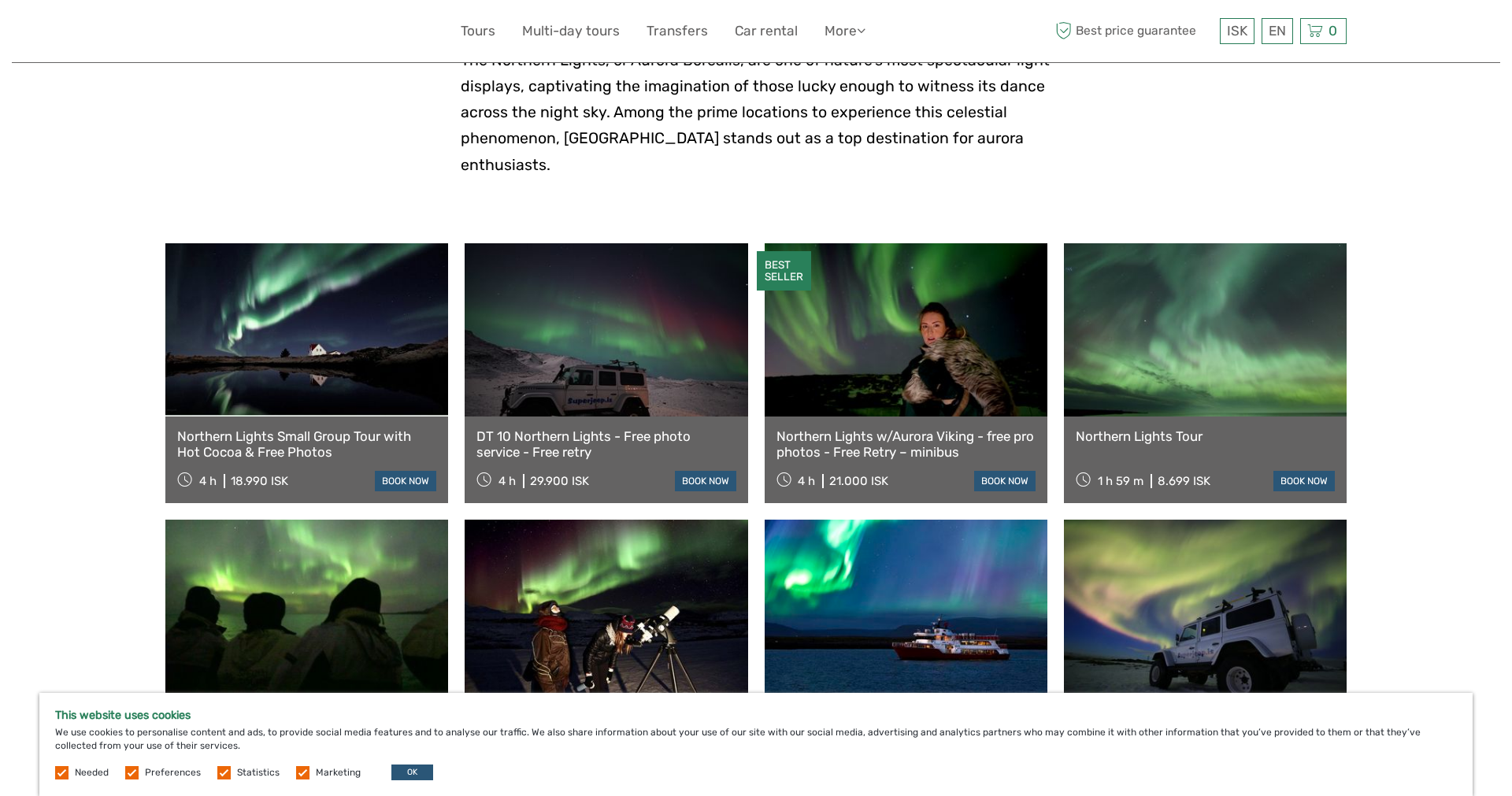
click at [916, 426] on div "Northern Lights w/Aurora Viking - free pro photos - Free Retry – minibus 4 h 21…" at bounding box center [906, 459] width 283 height 86
click at [905, 390] on link at bounding box center [906, 330] width 283 height 173
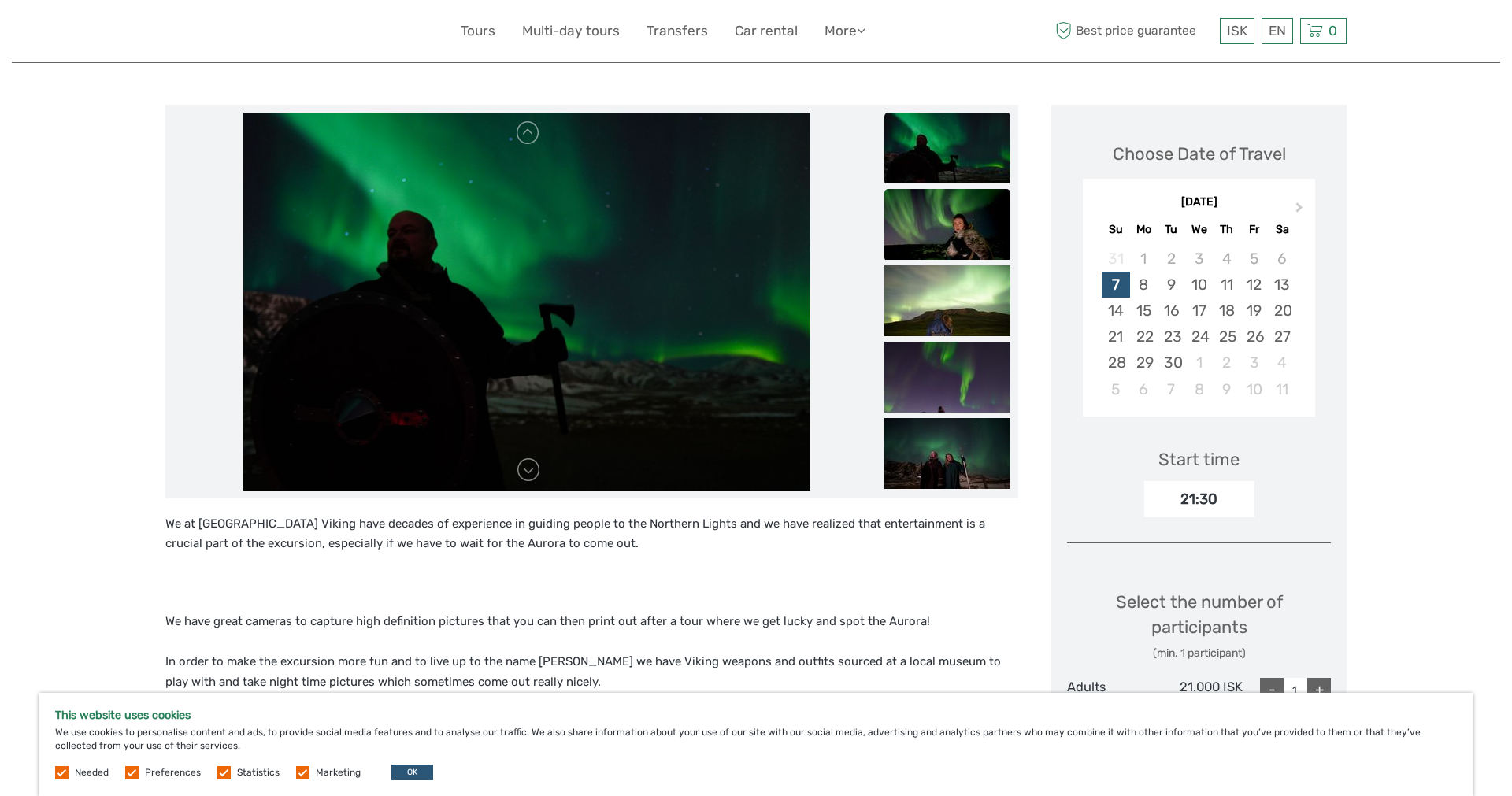
click at [926, 241] on img at bounding box center [947, 225] width 126 height 71
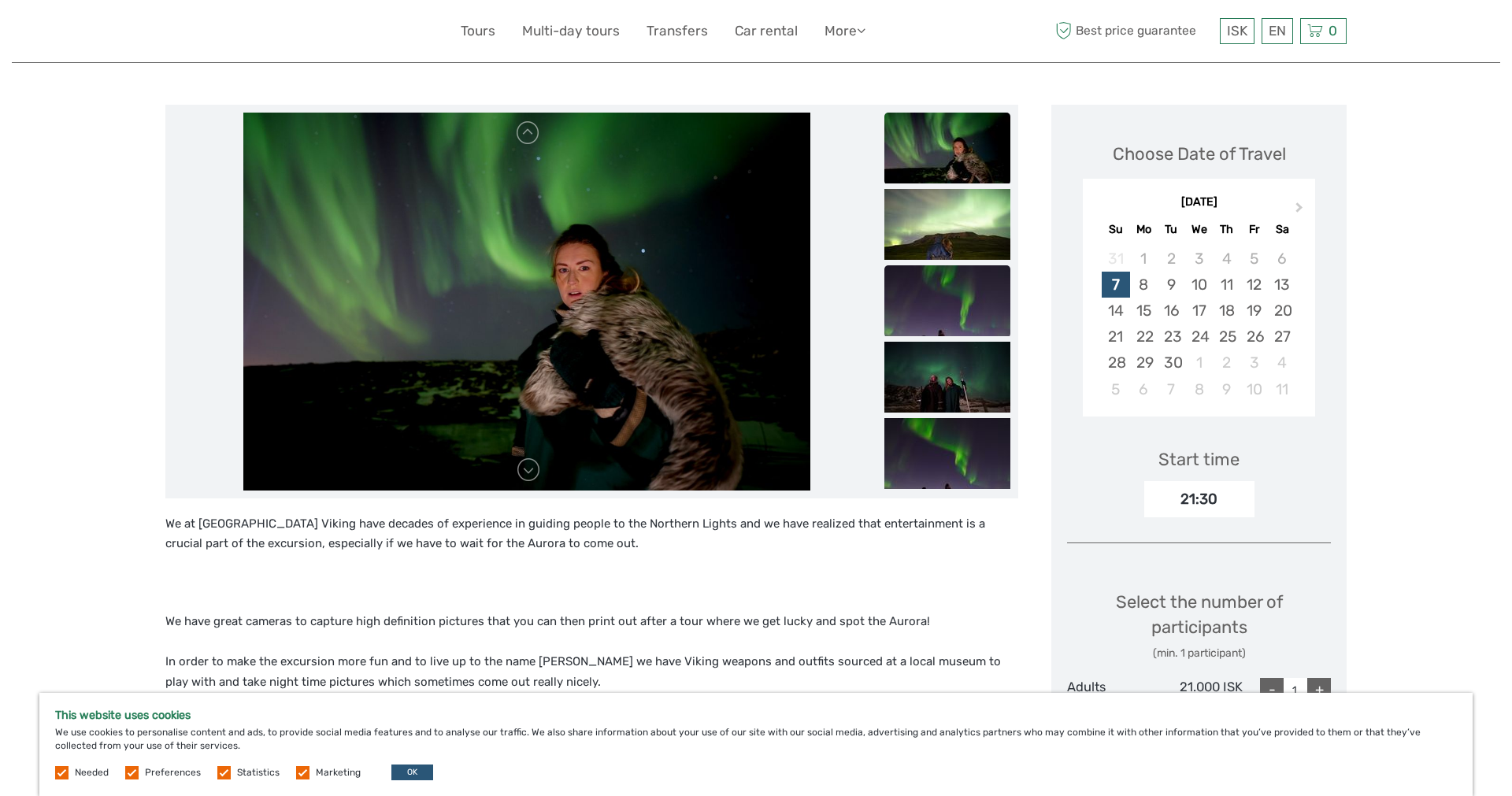
click at [923, 291] on img at bounding box center [947, 301] width 126 height 71
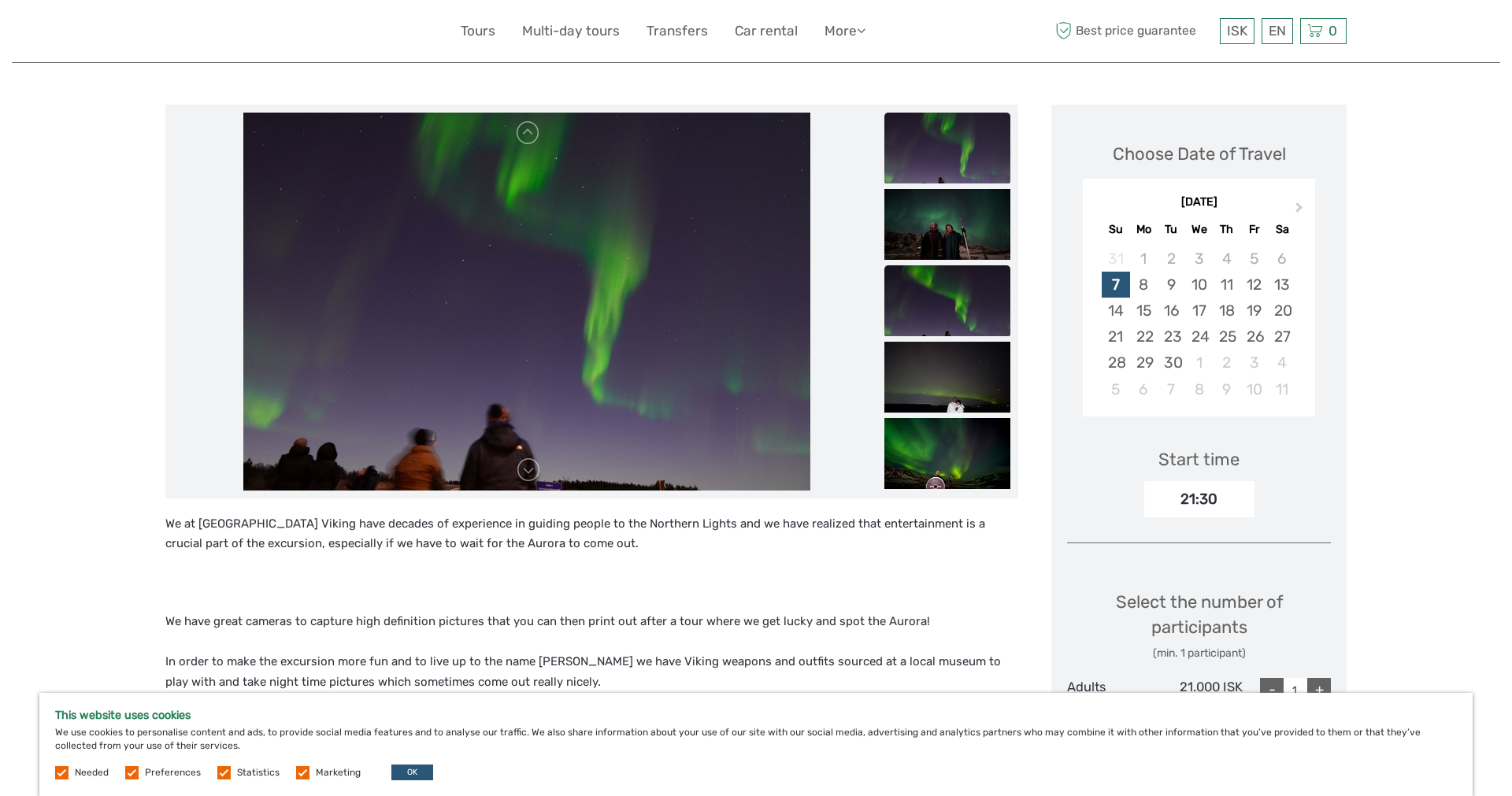
click at [921, 308] on img at bounding box center [947, 301] width 126 height 71
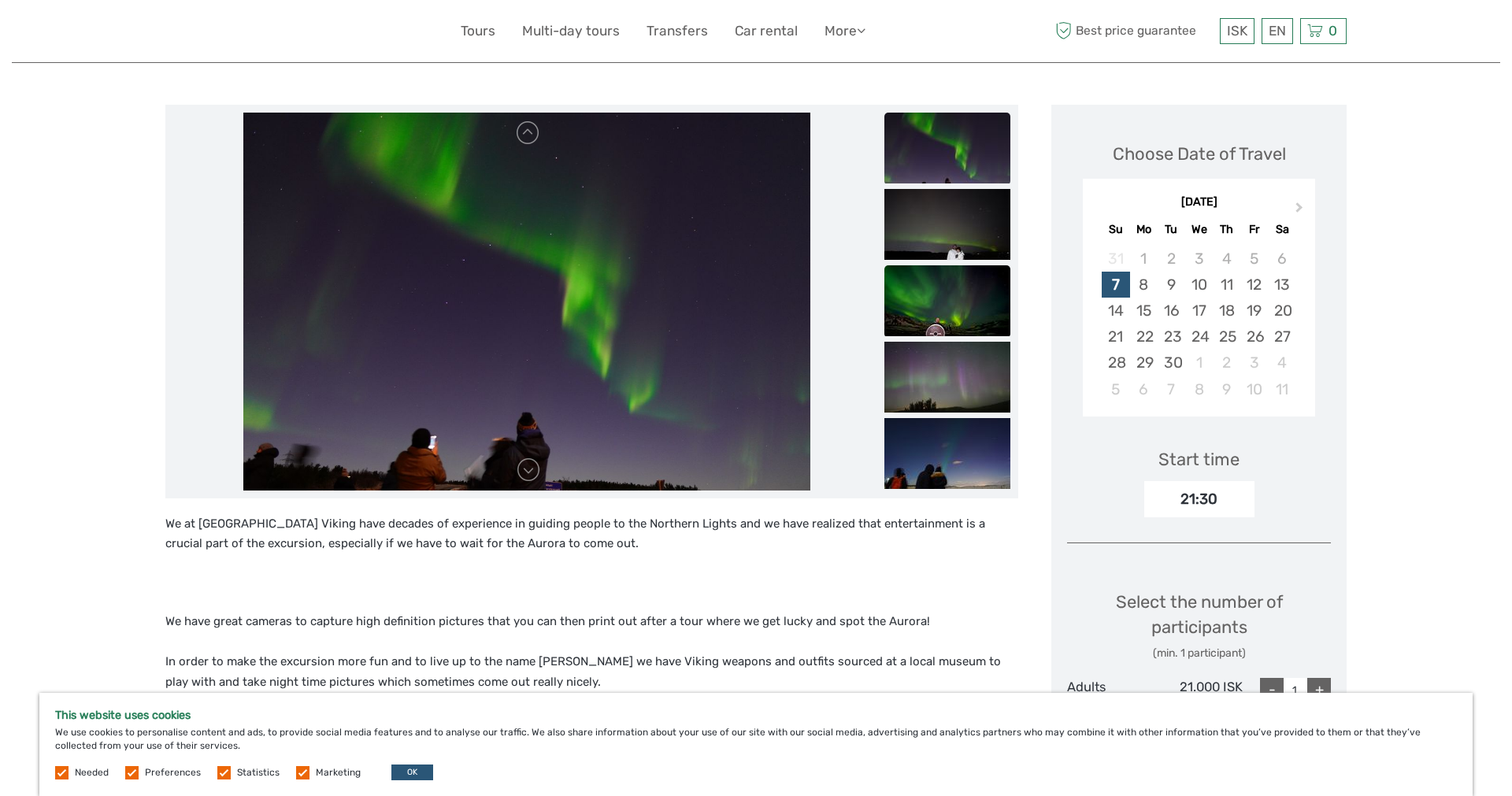
click at [918, 322] on img at bounding box center [947, 301] width 126 height 71
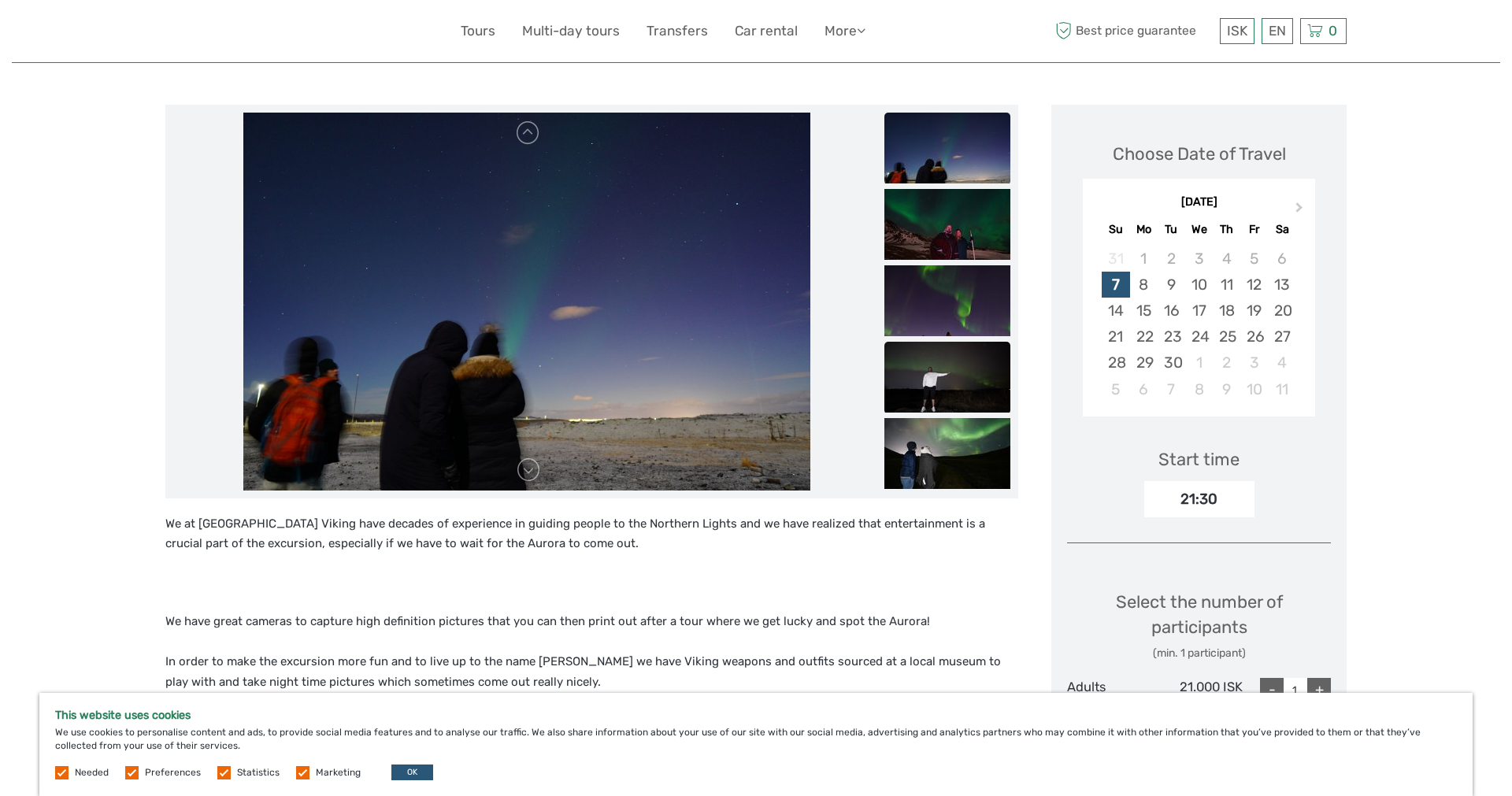
click at [981, 394] on img at bounding box center [947, 378] width 126 height 71
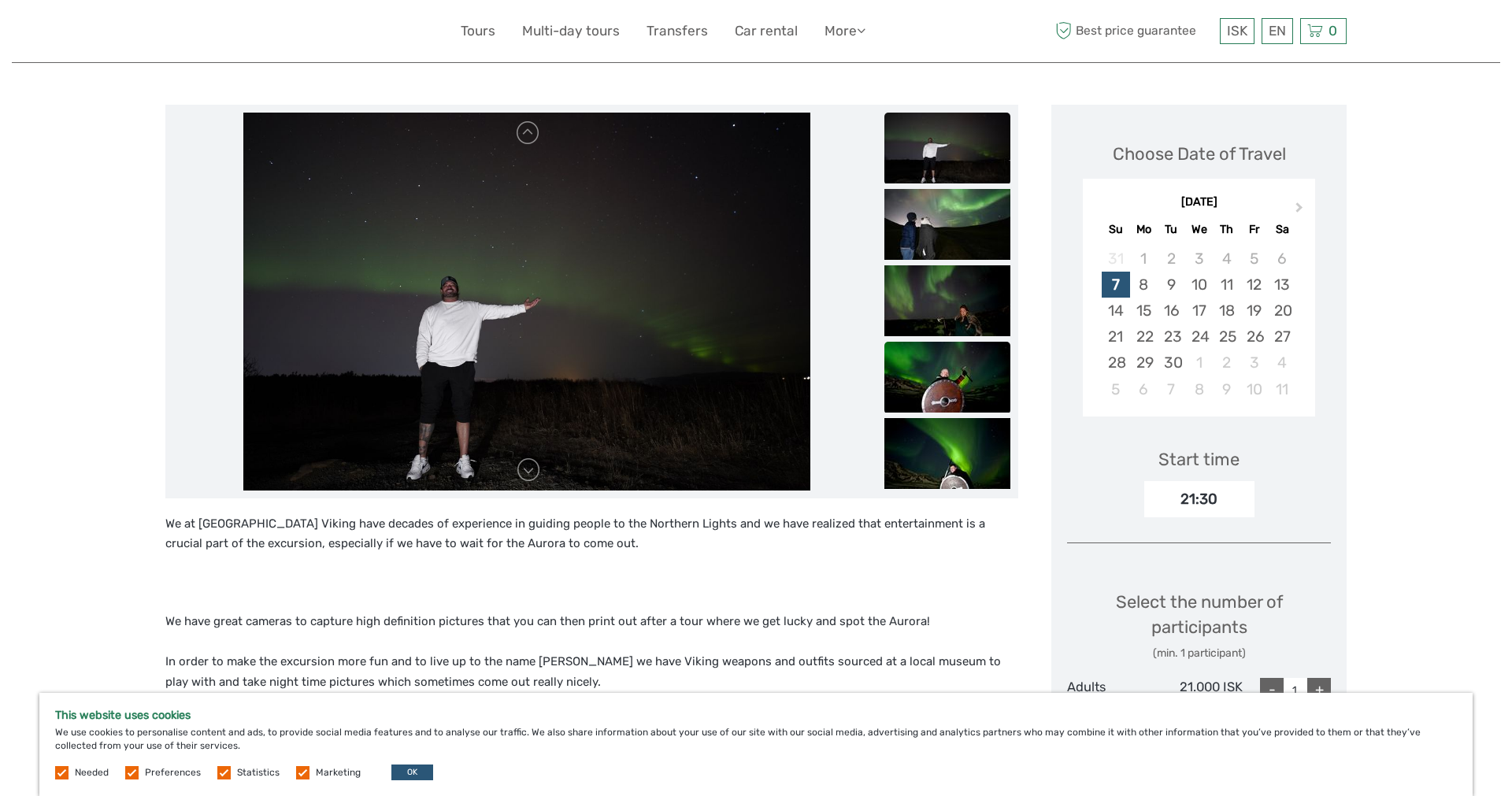
click at [966, 376] on img at bounding box center [947, 378] width 126 height 71
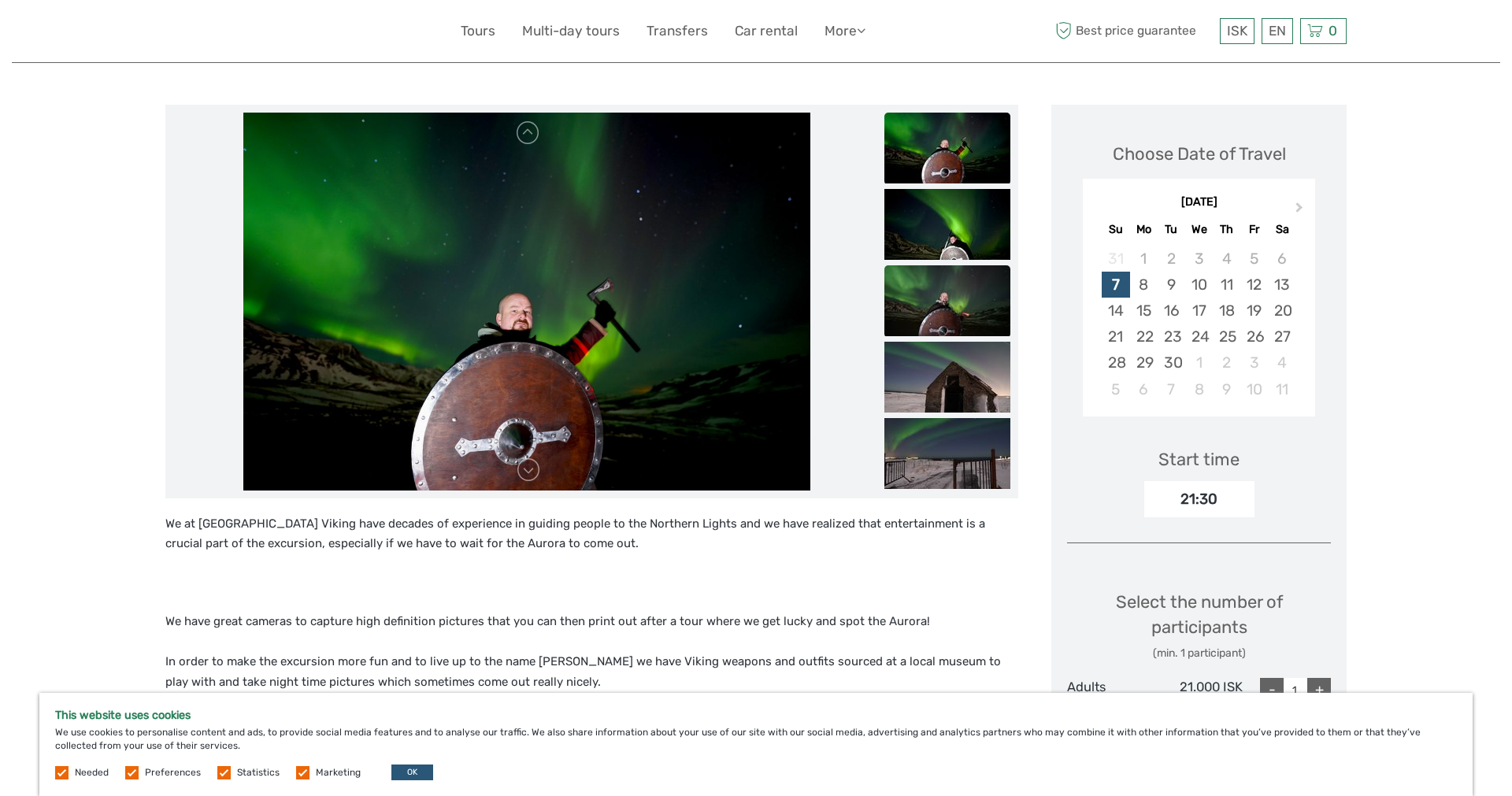
click at [957, 302] on img at bounding box center [947, 301] width 126 height 71
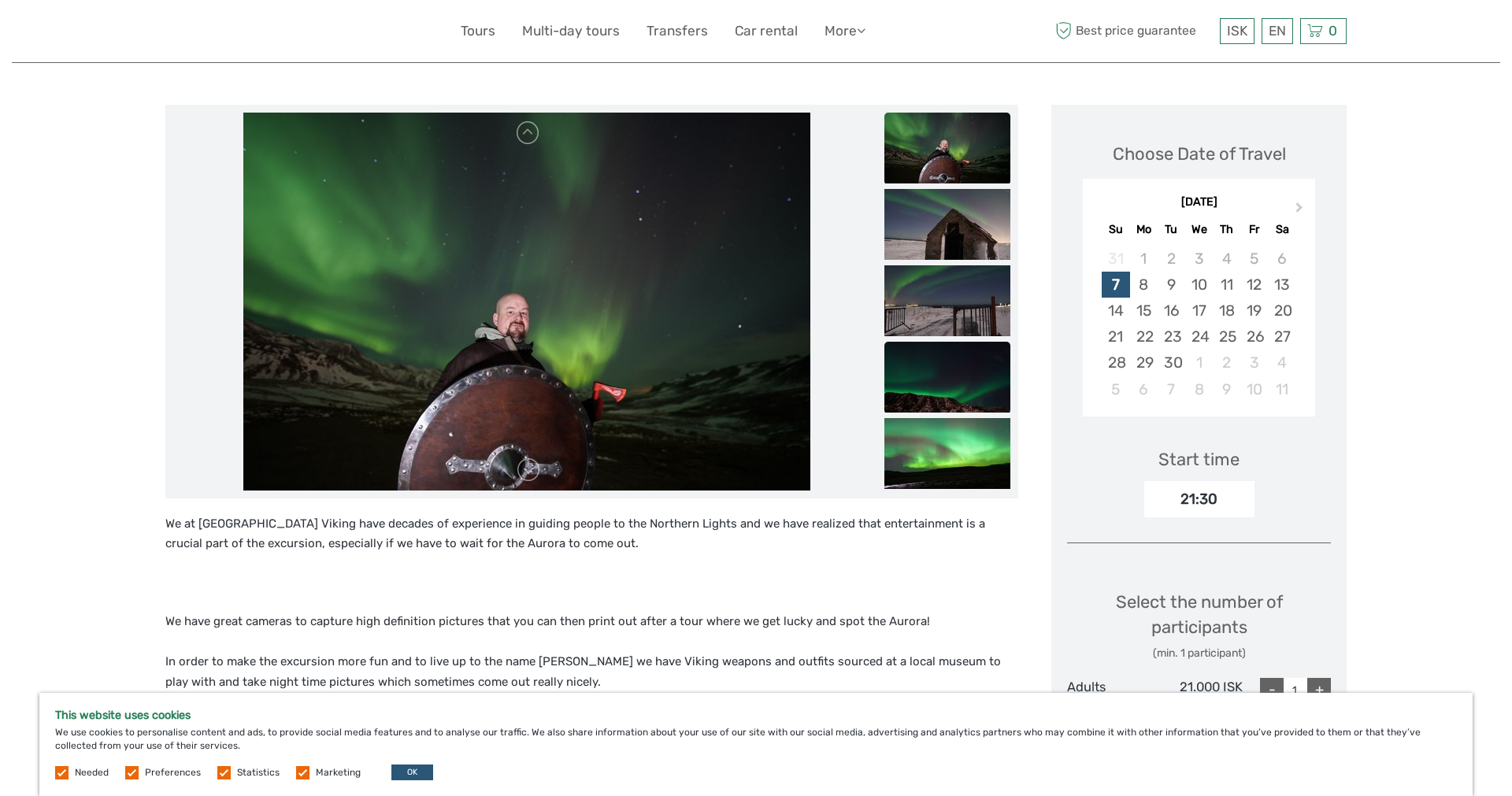
click at [954, 362] on img at bounding box center [947, 378] width 126 height 71
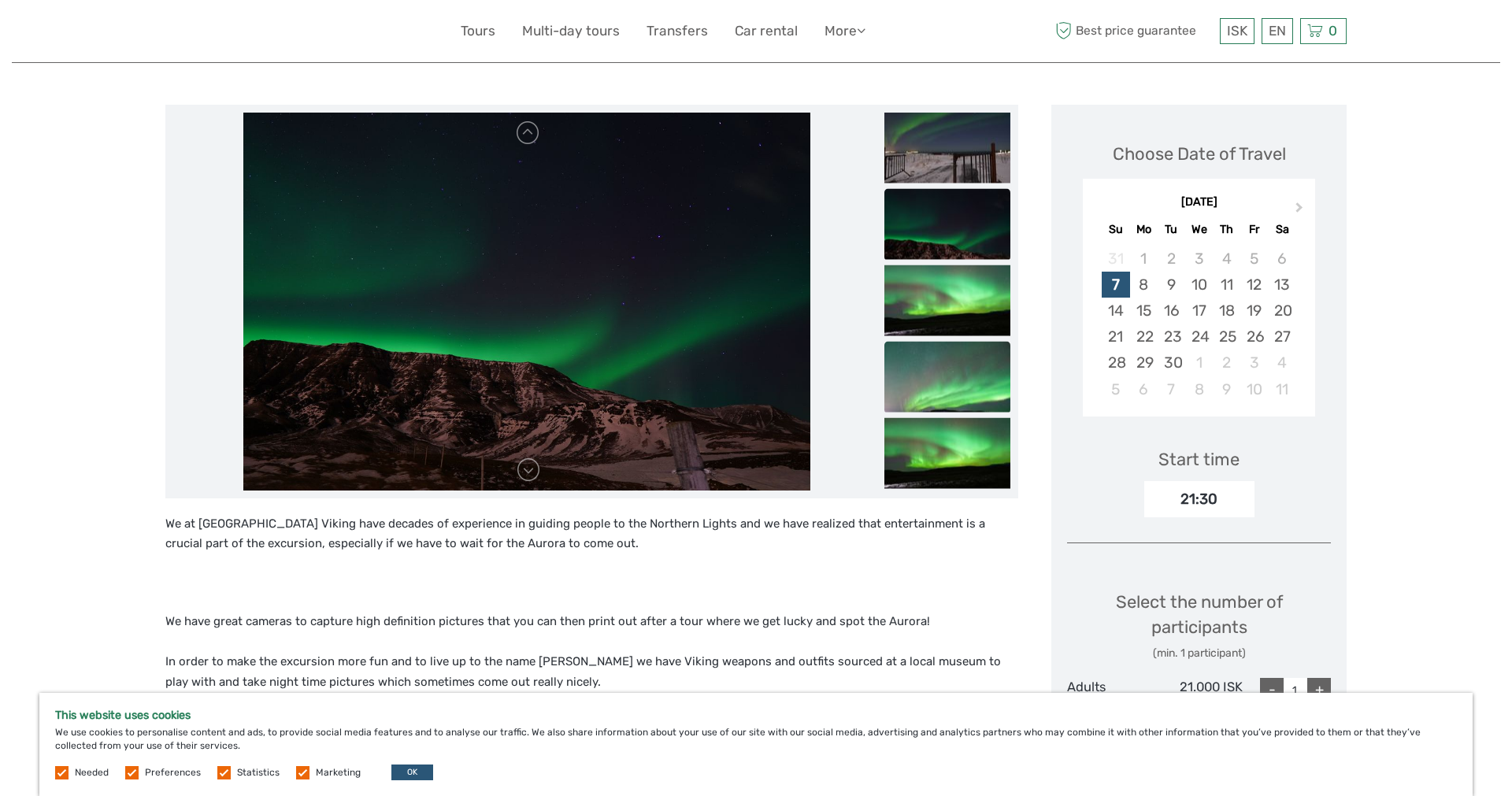
click at [954, 374] on img at bounding box center [947, 377] width 126 height 71
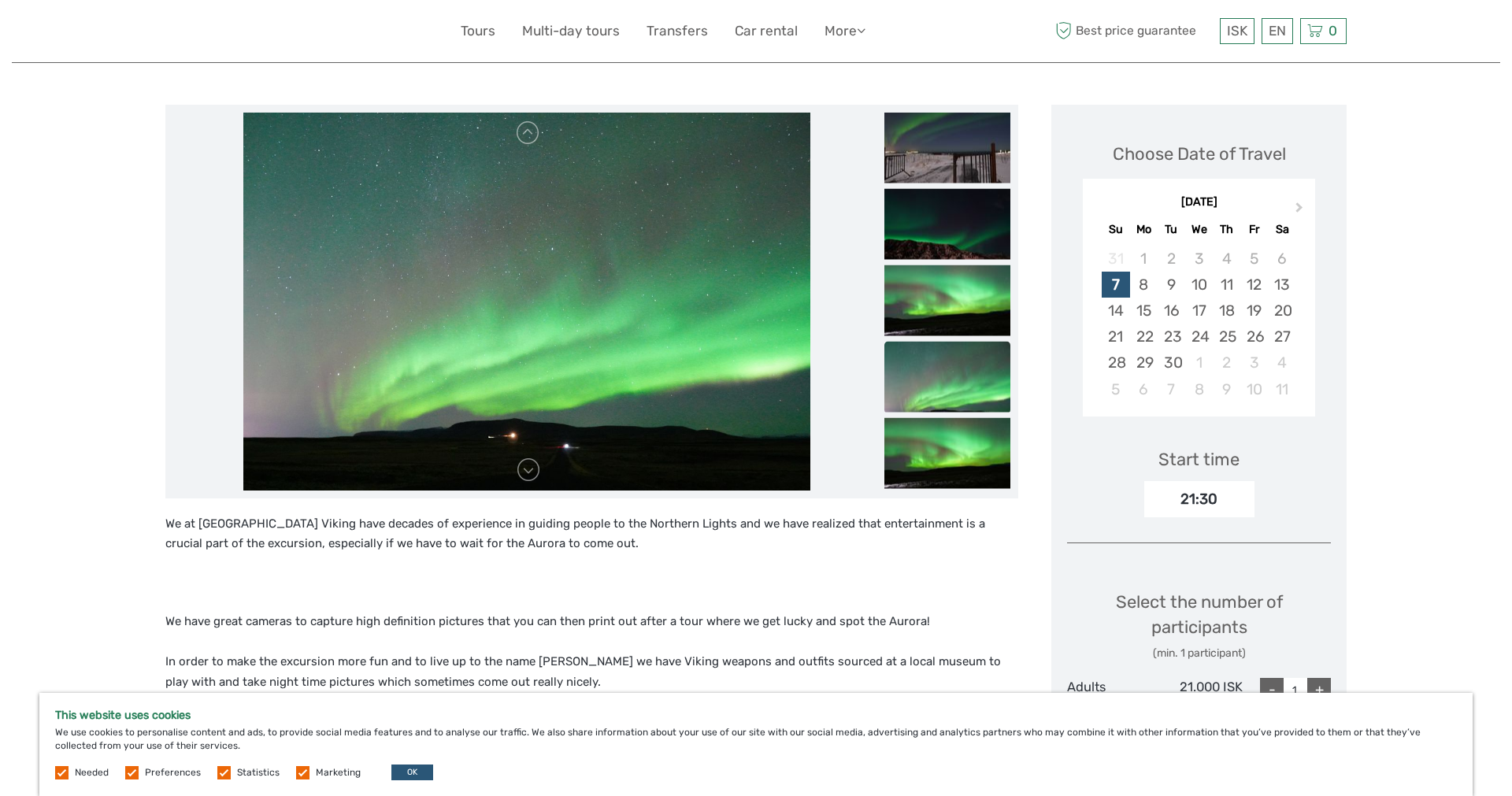
click at [955, 399] on img at bounding box center [947, 377] width 126 height 71
click at [953, 433] on img at bounding box center [947, 453] width 126 height 71
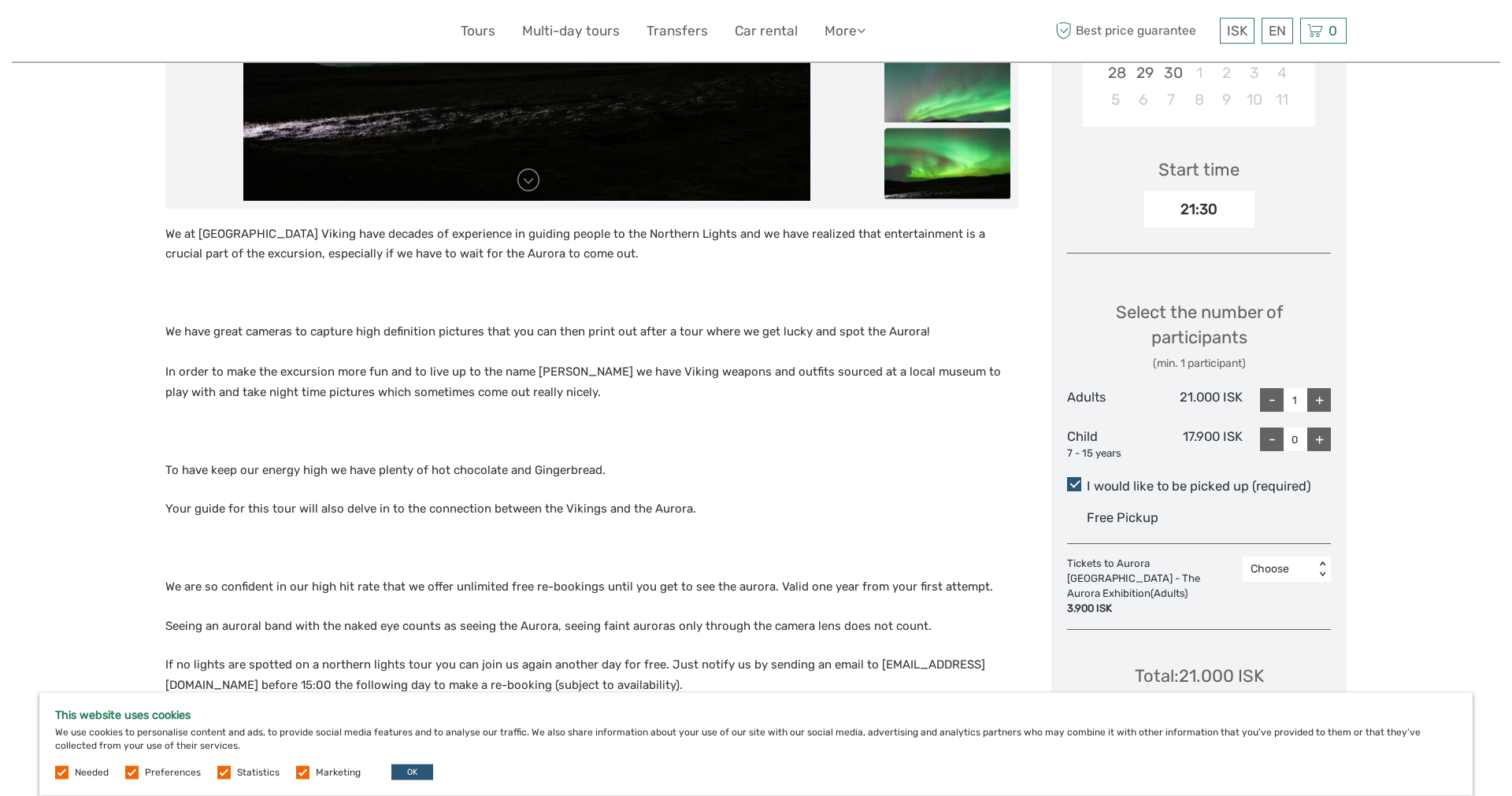
scroll to position [482, 0]
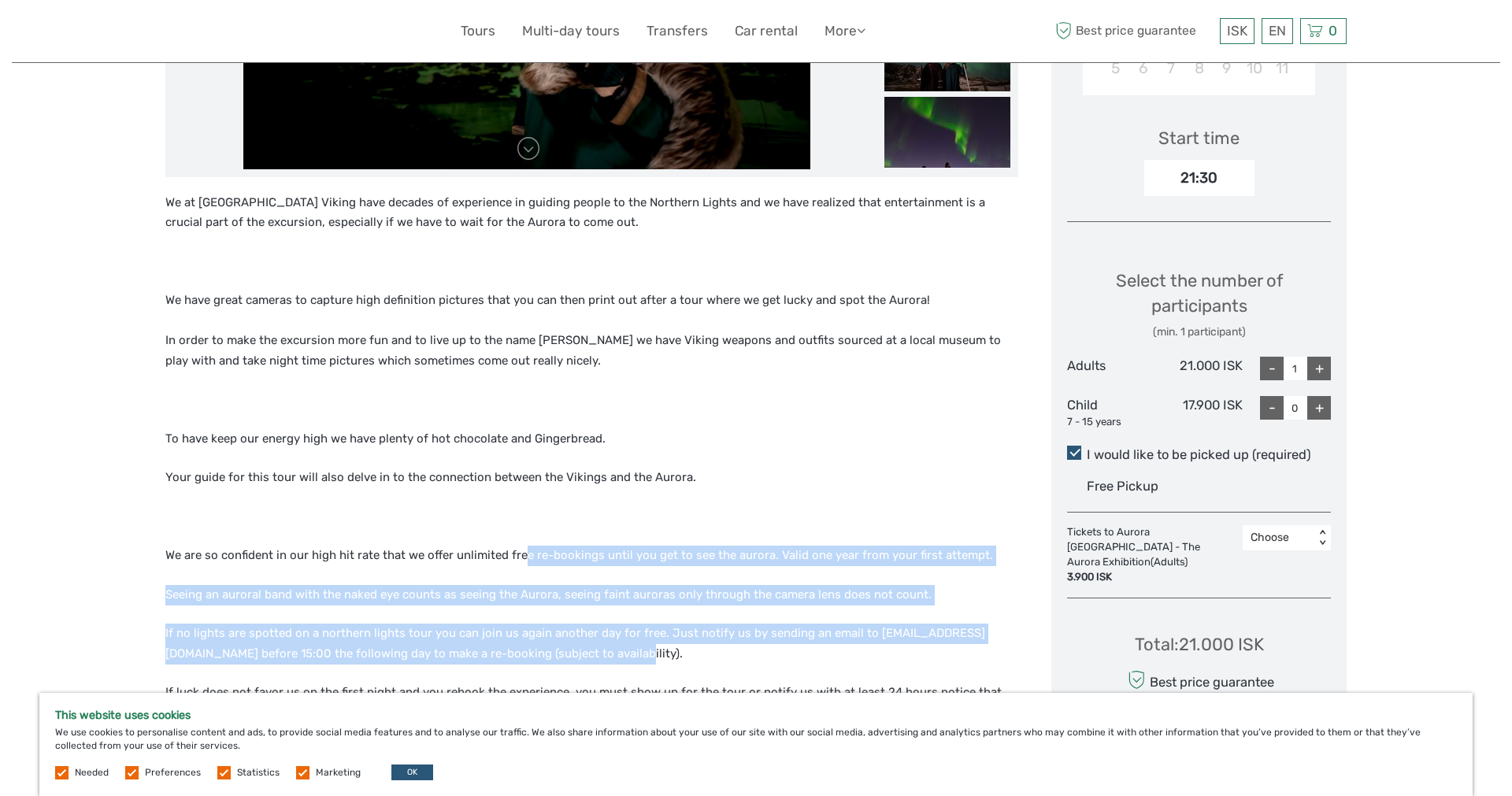
drag, startPoint x: 525, startPoint y: 565, endPoint x: 768, endPoint y: 645, distance: 255.8
click at [768, 645] on div "We at [GEOGRAPHIC_DATA] Viking have decades of experience in guiding people to …" at bounding box center [592, 484] width 853 height 583
click at [768, 645] on p "If no lights are spotted on a northern lights tour you can join us again anothe…" at bounding box center [592, 643] width 853 height 40
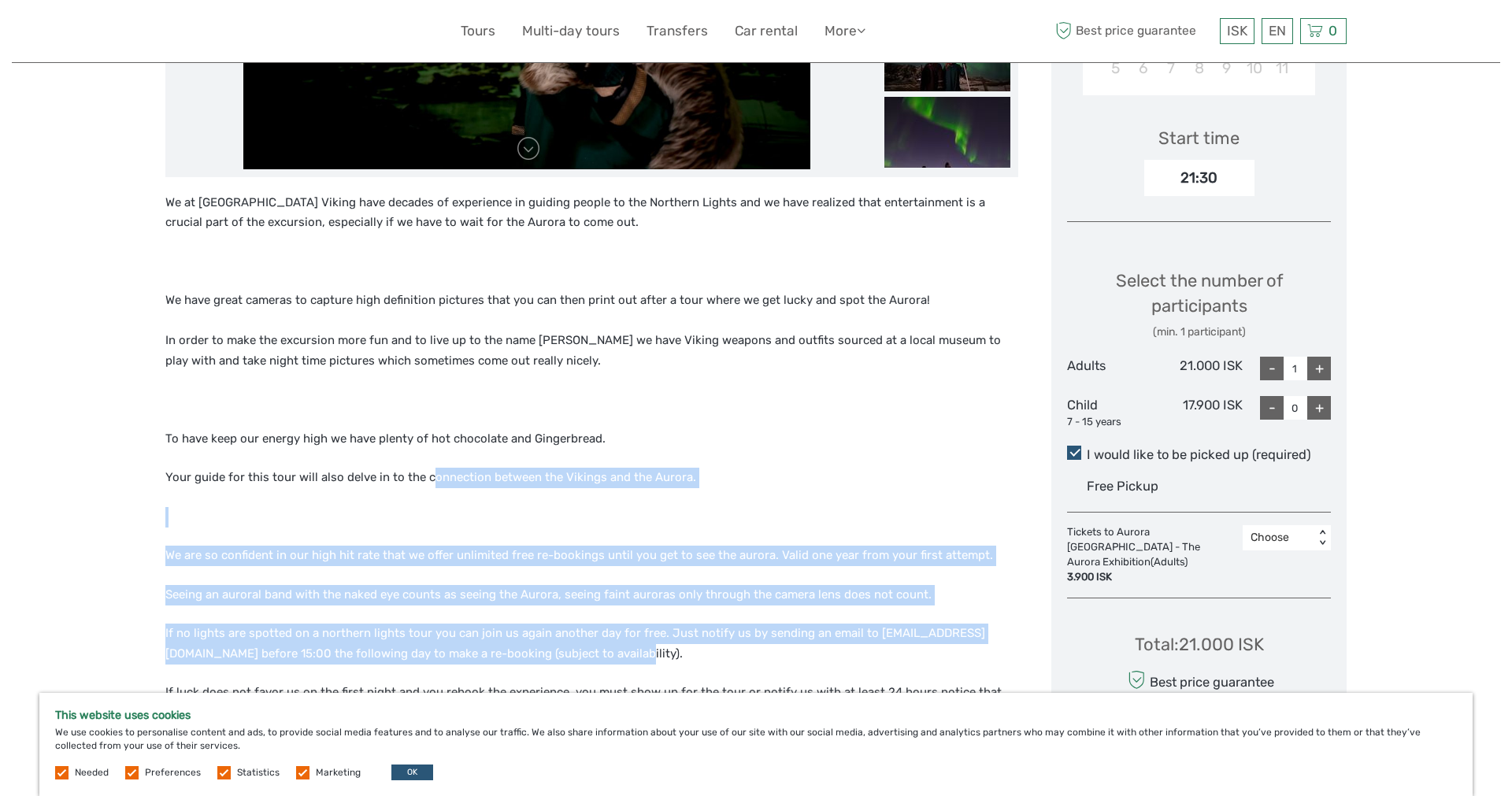
drag, startPoint x: 768, startPoint y: 645, endPoint x: 436, endPoint y: 466, distance: 377.2
click at [436, 466] on div "We at Aurora Viking have decades of experience in guiding people to the Norther…" at bounding box center [592, 484] width 853 height 583
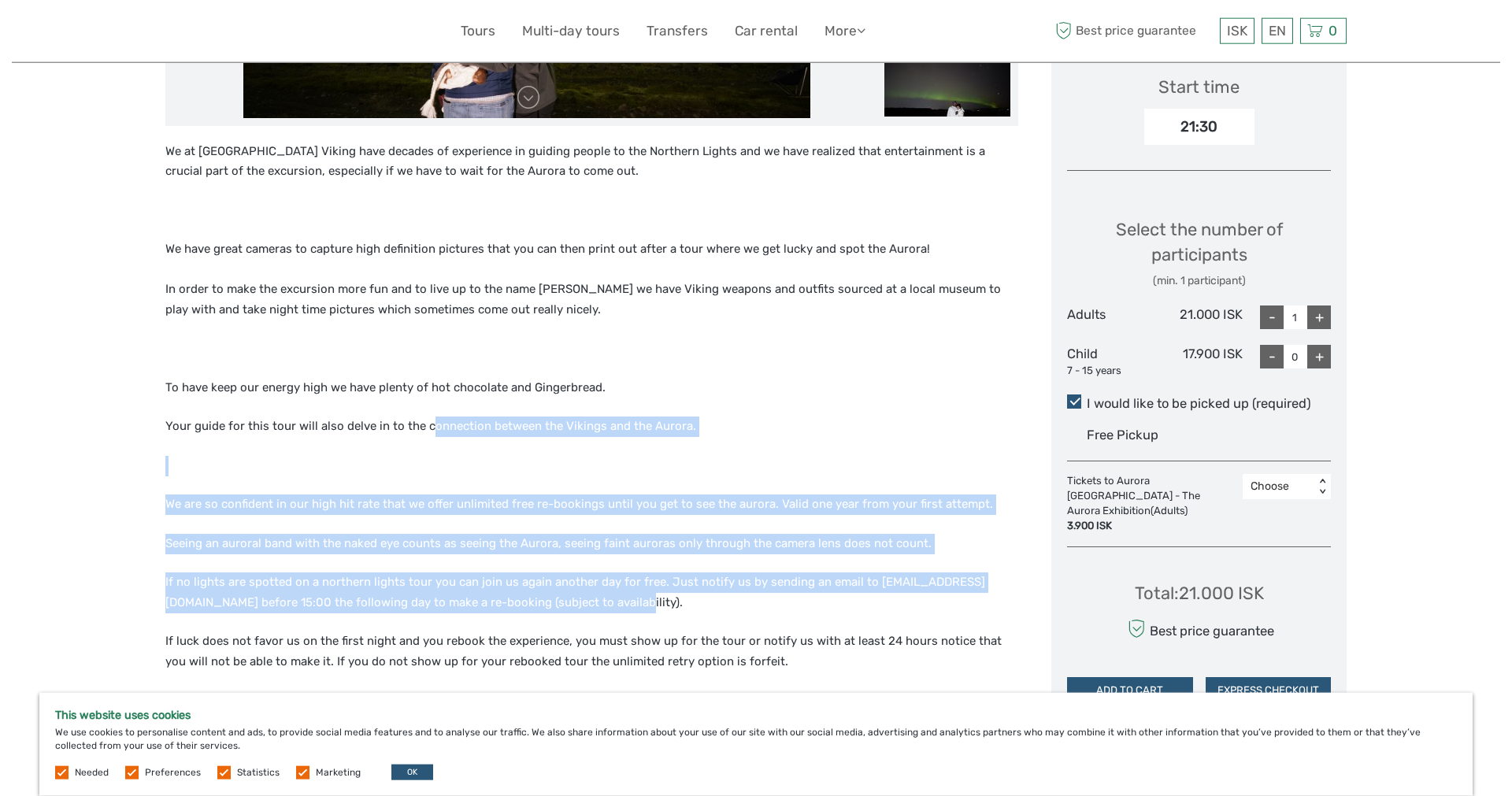
scroll to position [562, 0]
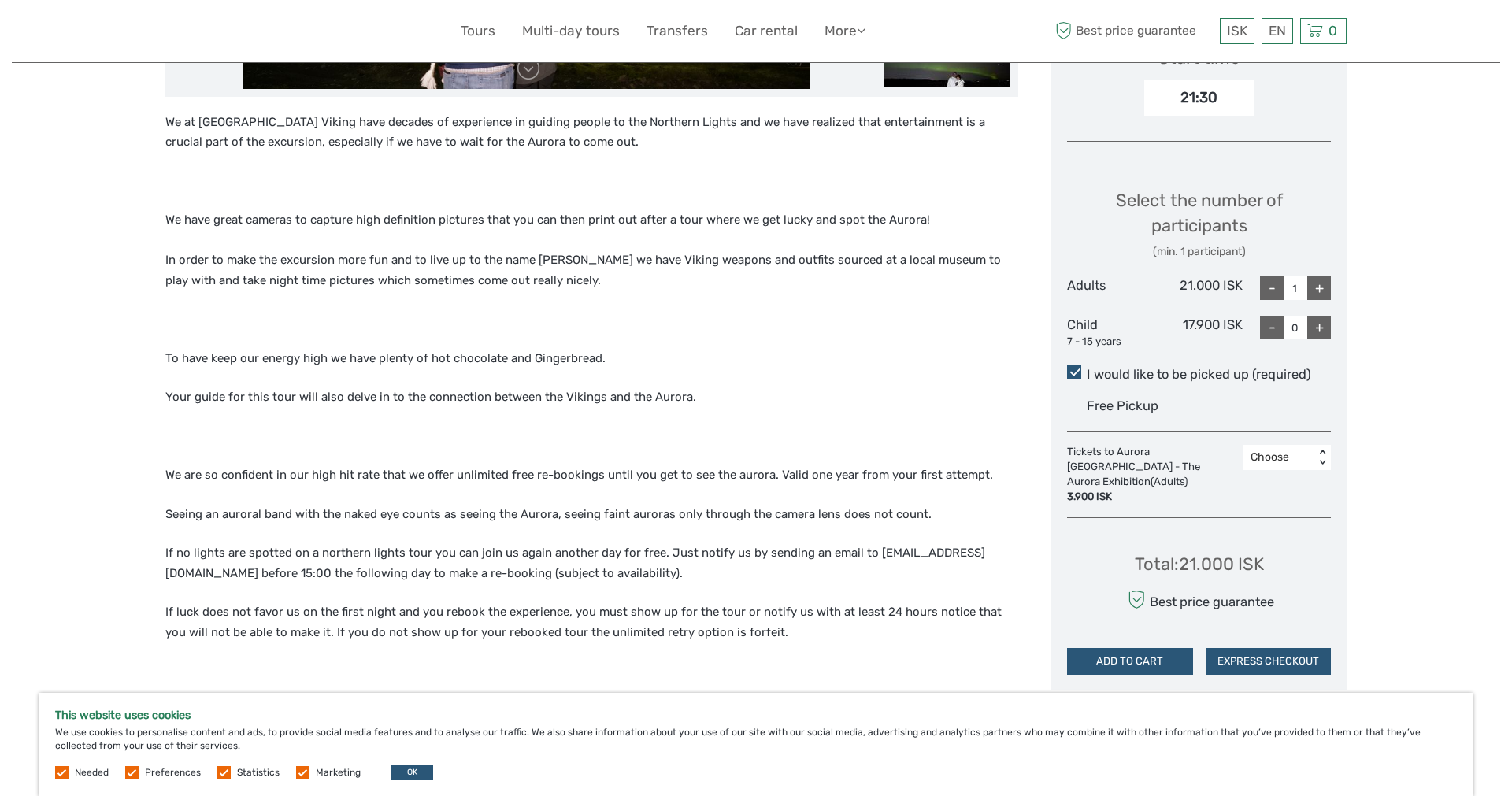
click at [362, 628] on p "If luck does not favor us on the first night and you rebook the experience, you…" at bounding box center [592, 622] width 853 height 40
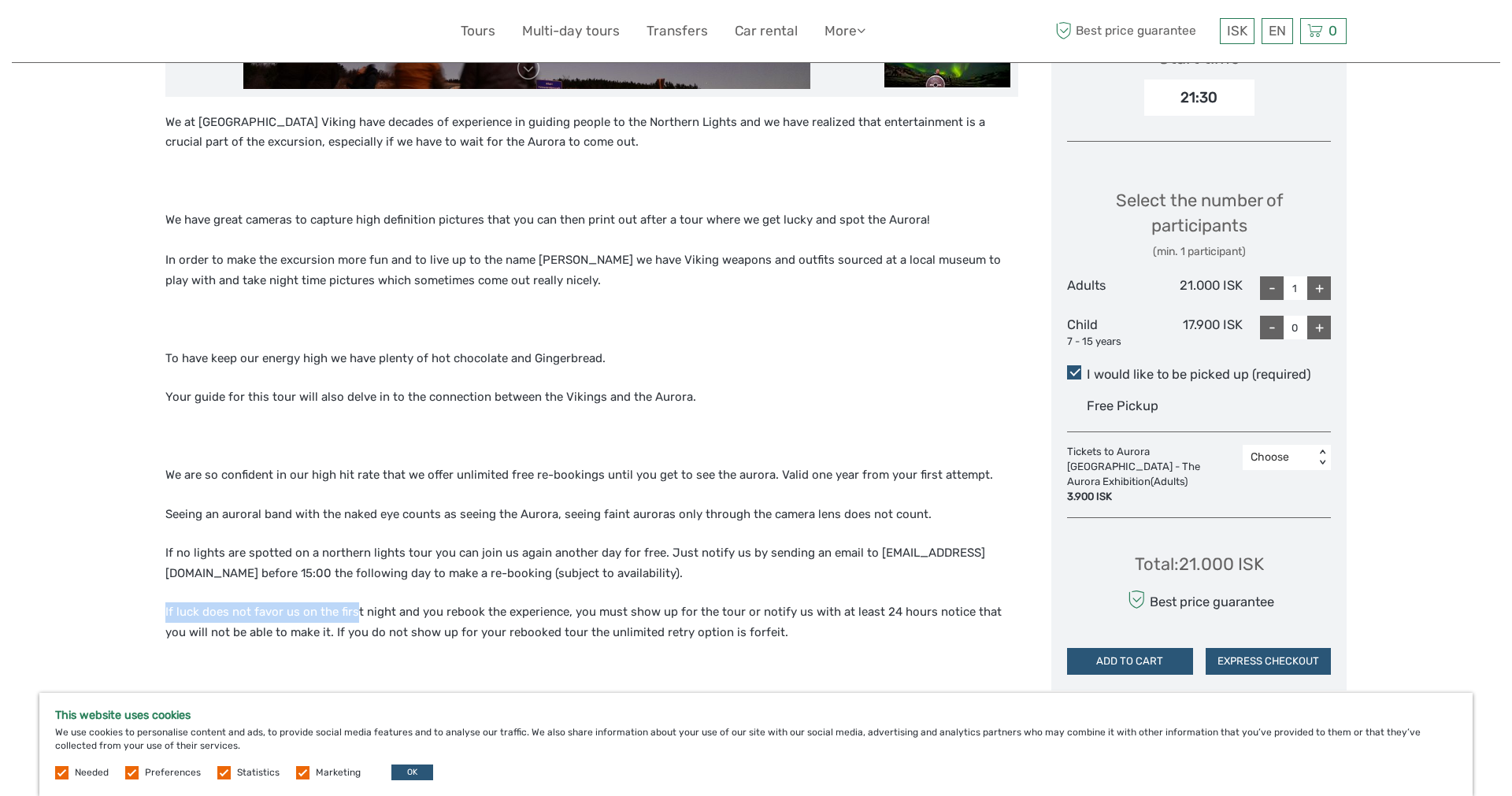
drag, startPoint x: 356, startPoint y: 610, endPoint x: 701, endPoint y: 663, distance: 349.0
click at [701, 663] on div "We at Aurora Viking have decades of experience in guiding people to the Norther…" at bounding box center [592, 404] width 853 height 583
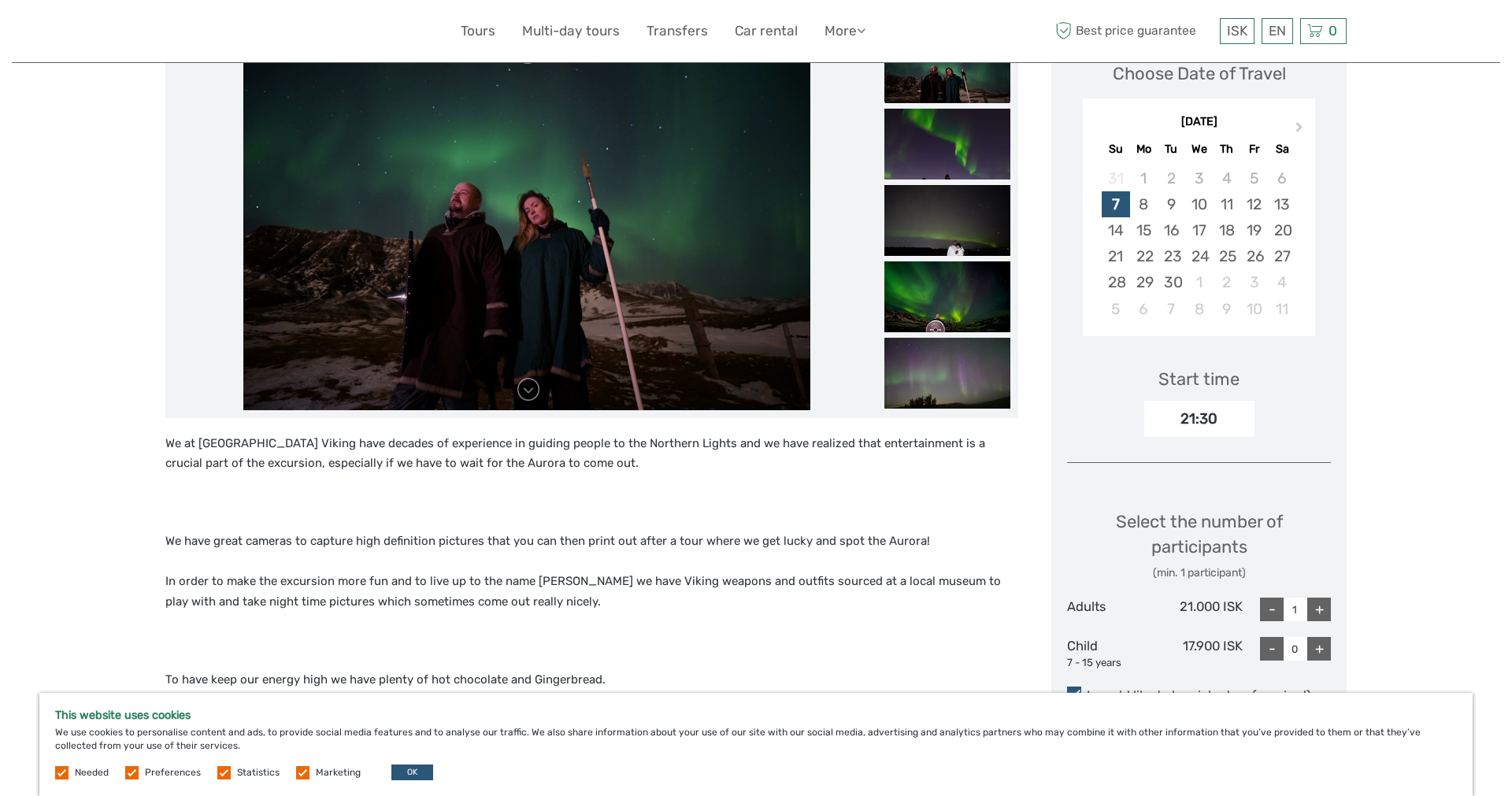
scroll to position [0, 0]
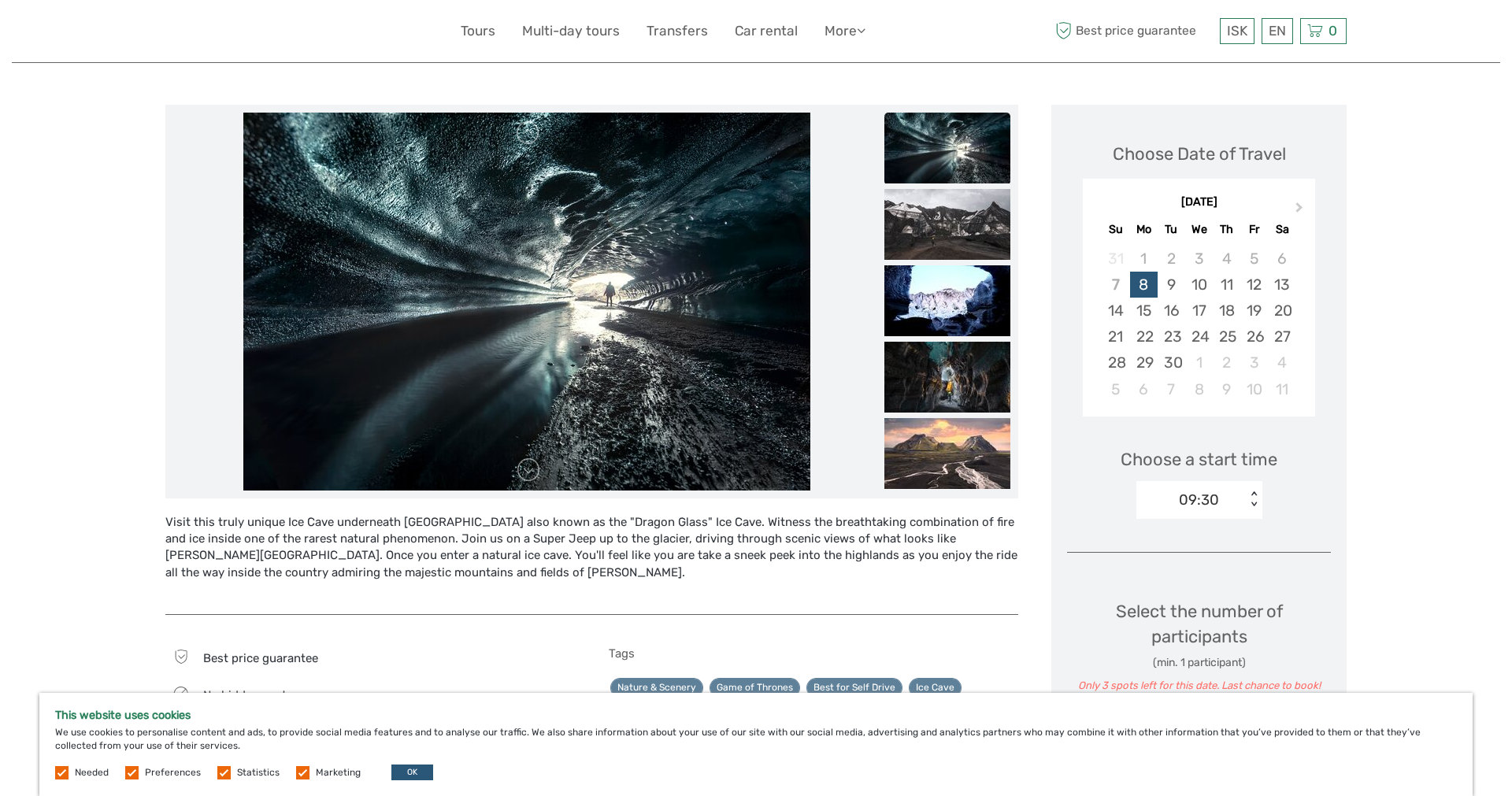
click at [931, 140] on img at bounding box center [947, 148] width 126 height 71
click at [961, 238] on img at bounding box center [947, 225] width 126 height 71
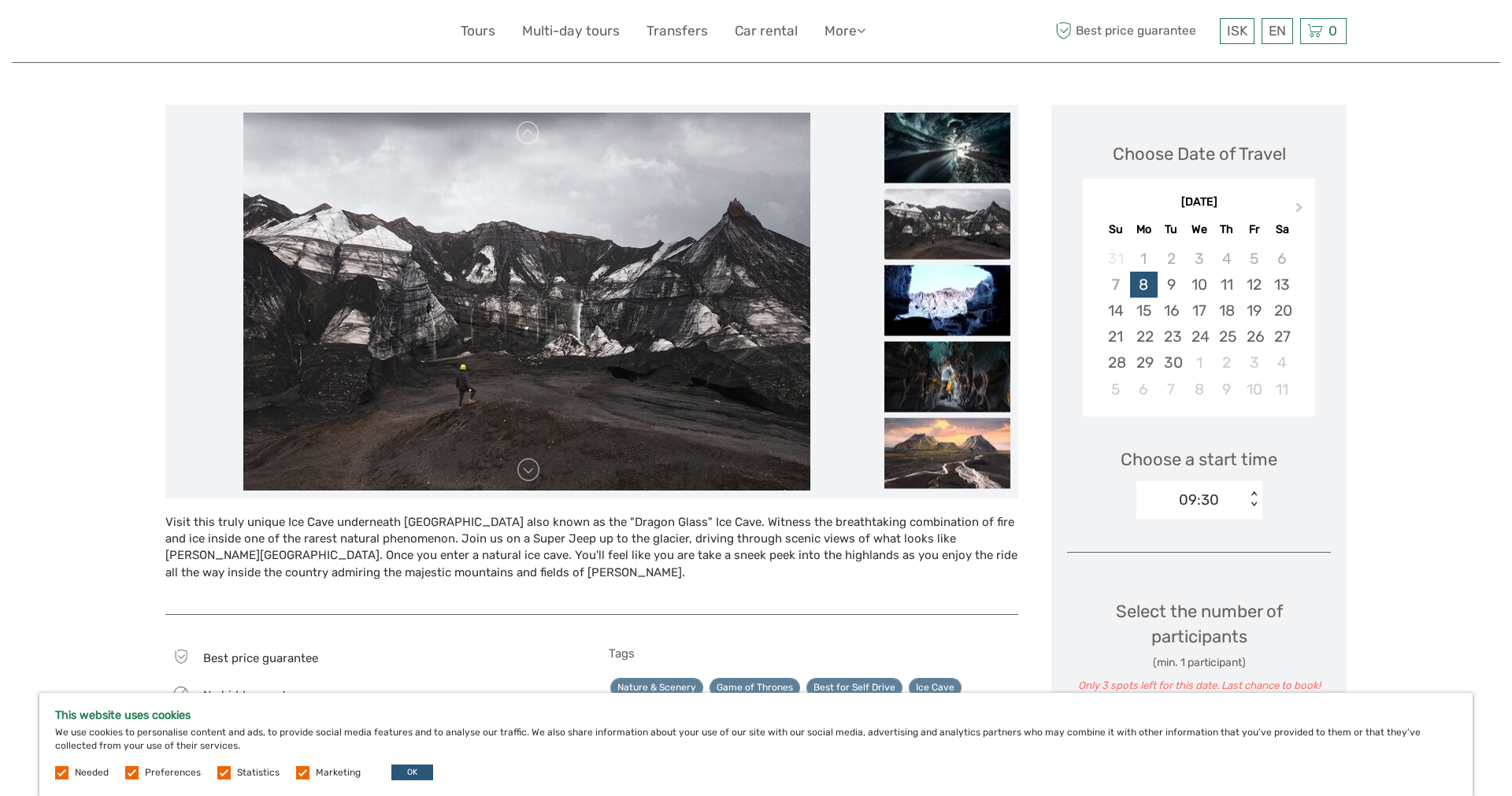
click at [965, 265] on ul at bounding box center [947, 265] width 126 height 459
click at [952, 274] on img at bounding box center [947, 300] width 126 height 71
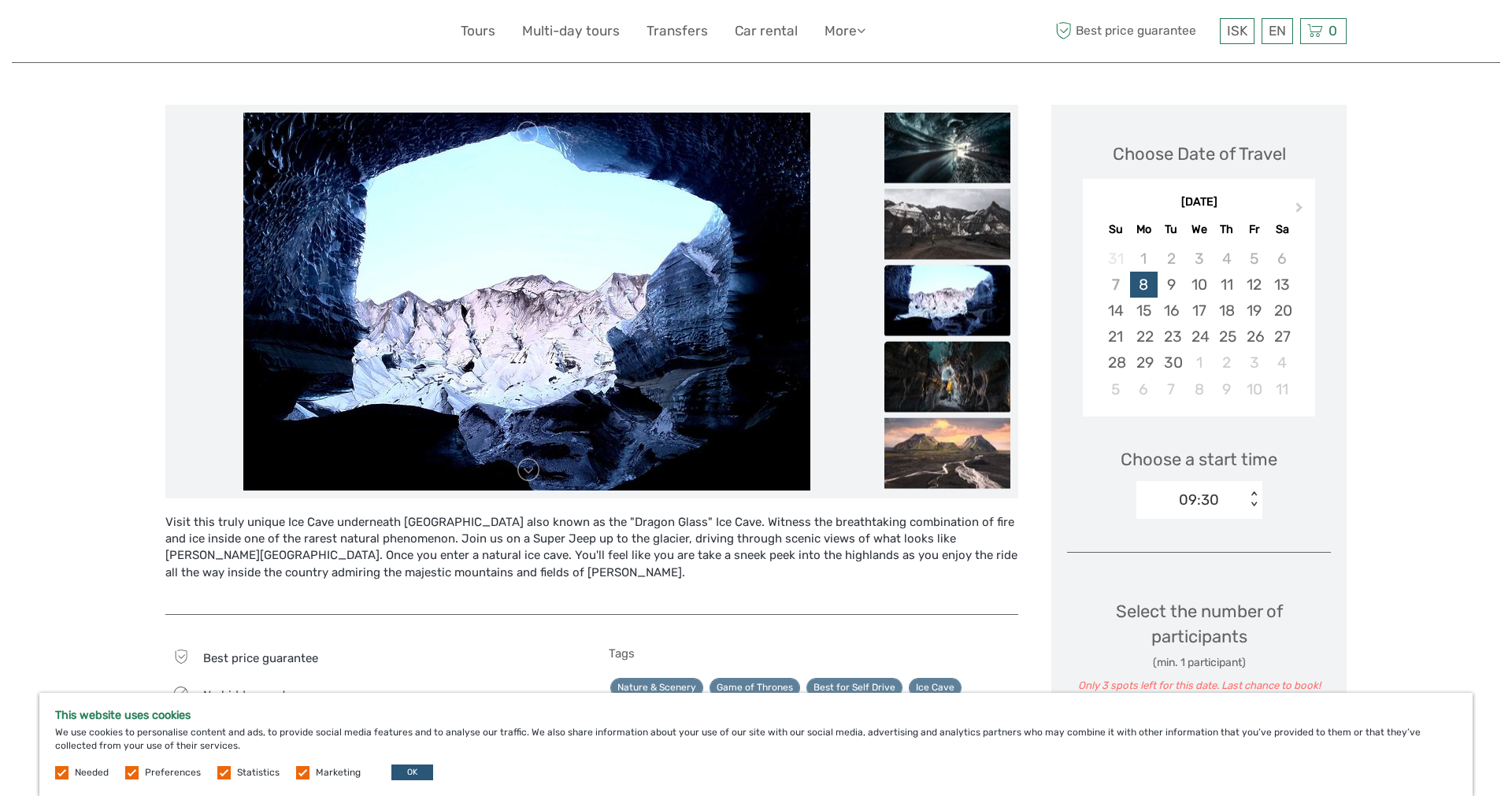
click at [943, 342] on img at bounding box center [947, 377] width 126 height 71
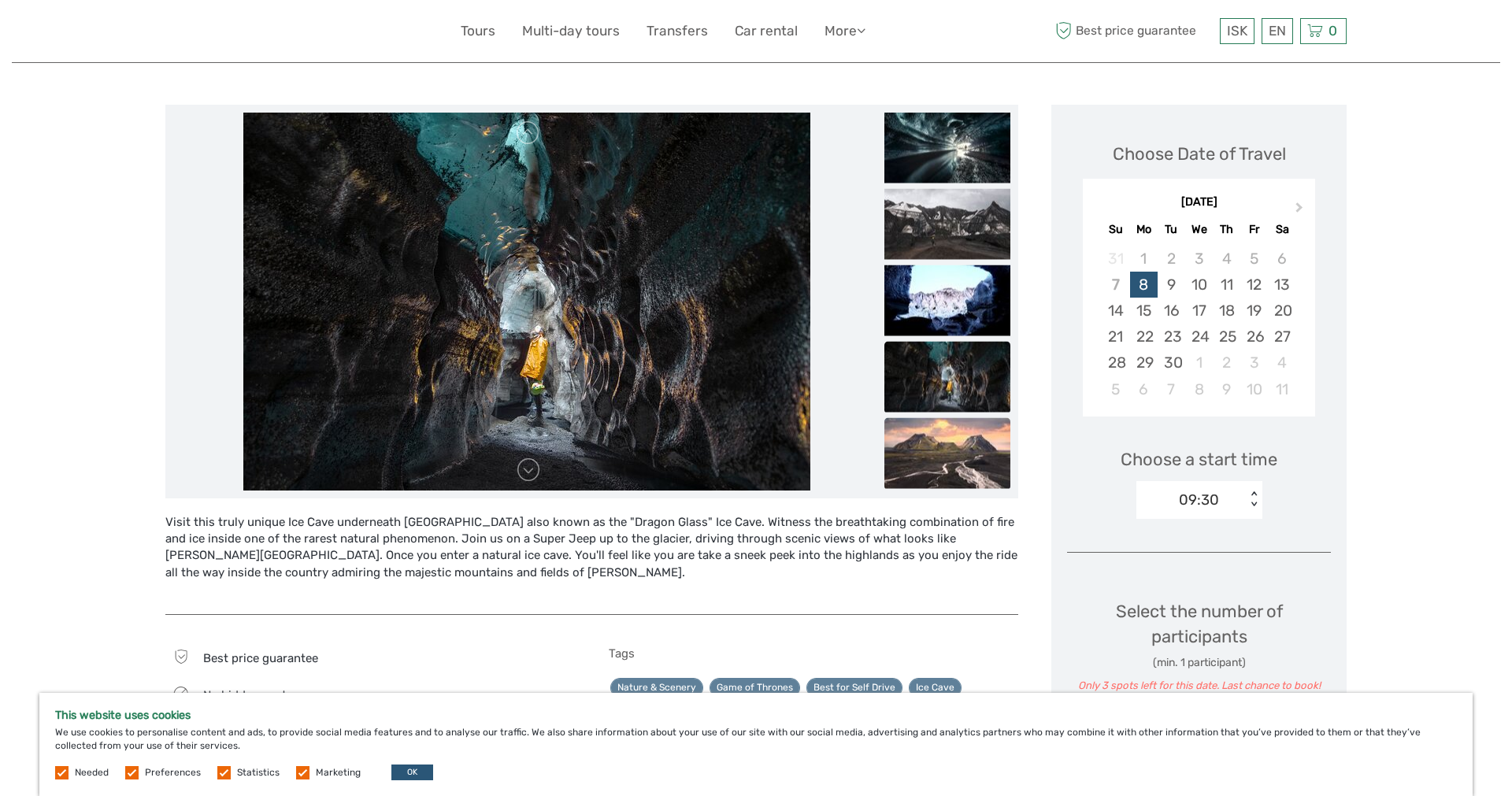
click at [953, 430] on img at bounding box center [947, 453] width 126 height 71
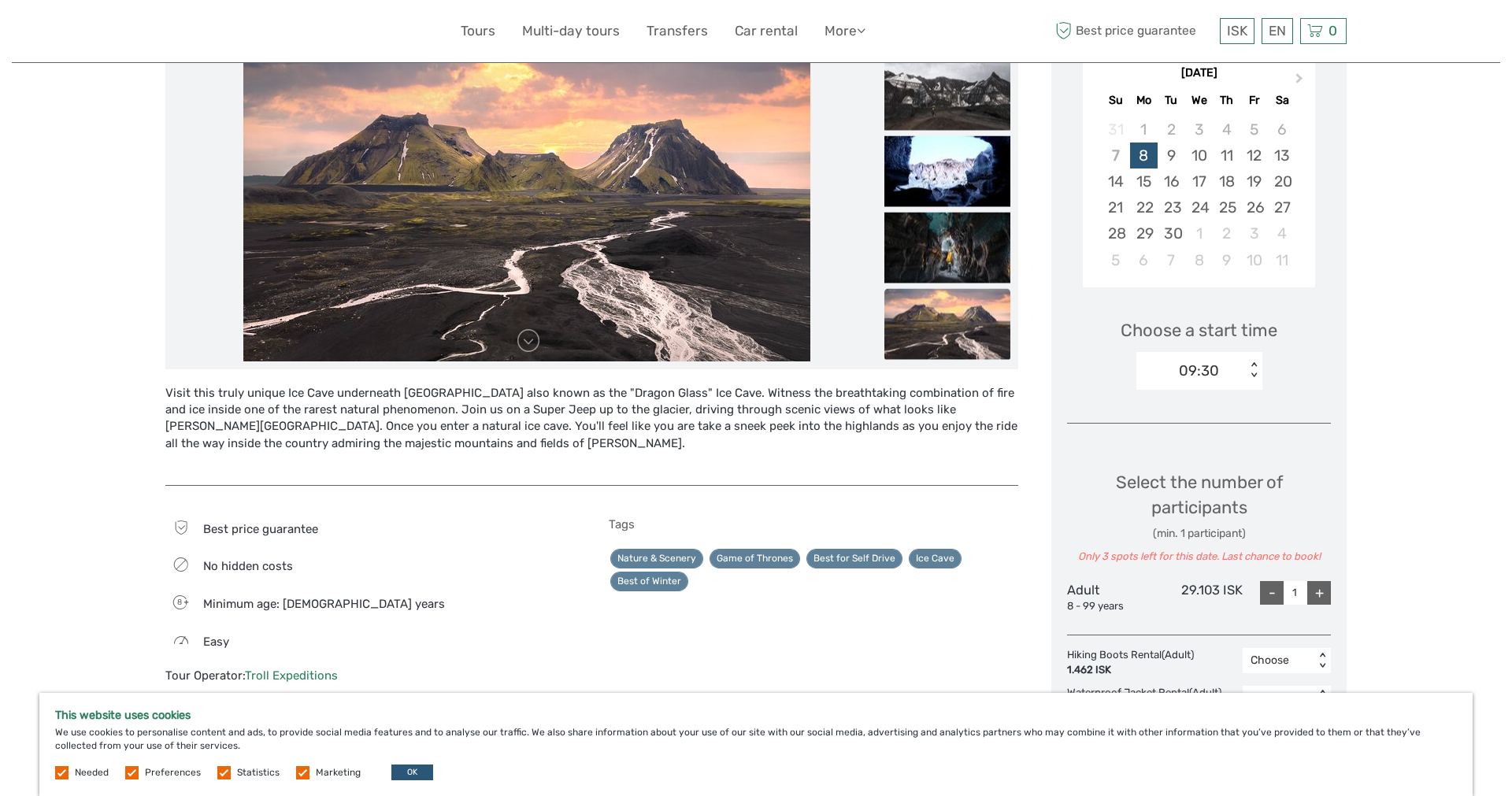
scroll to position [322, 0]
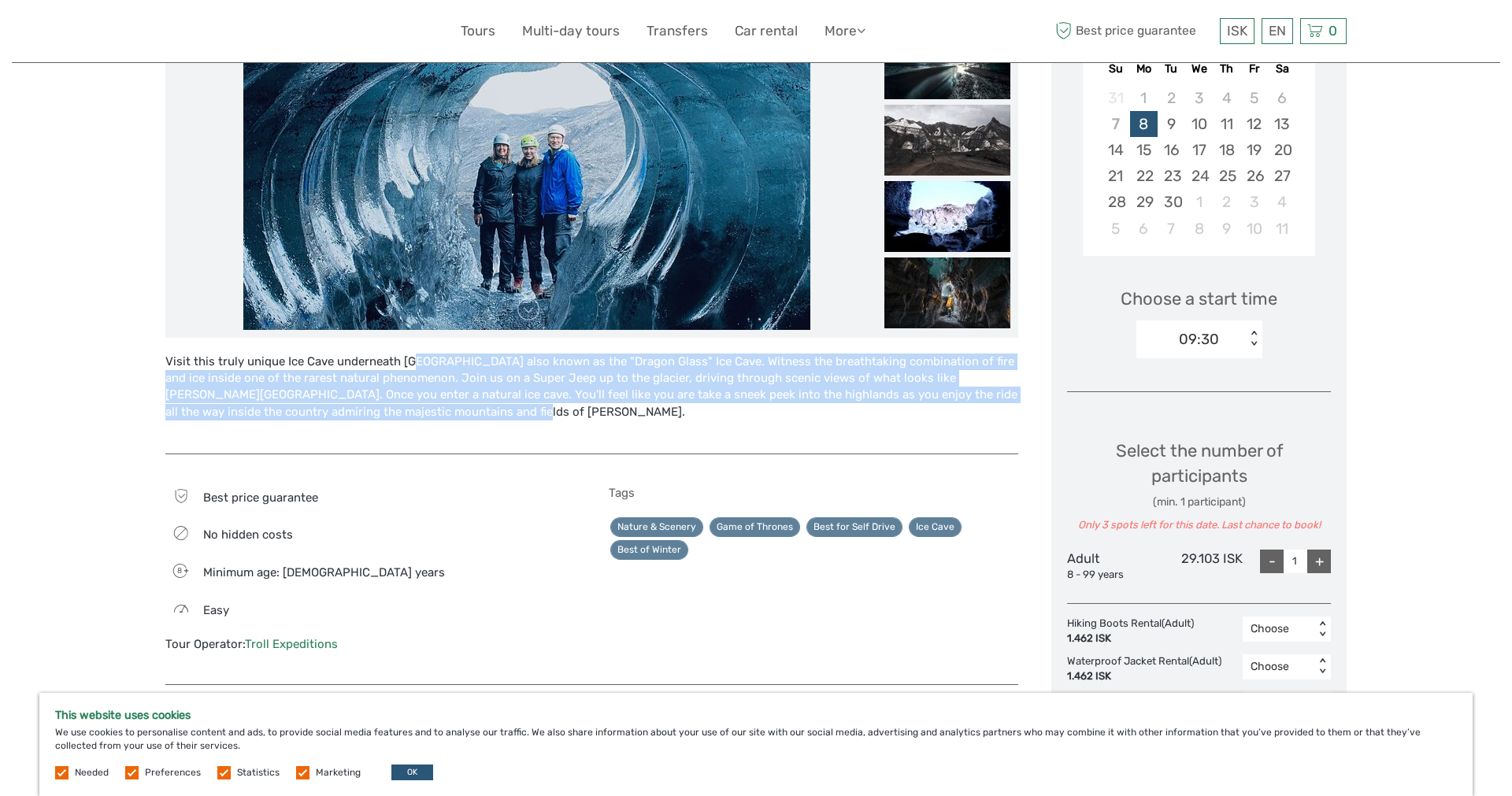
drag, startPoint x: 378, startPoint y: 363, endPoint x: 600, endPoint y: 409, distance: 226.7
click at [600, 409] on div "Visit this truly unique Ice Cave underneath Katla volcano also known as the "Dr…" at bounding box center [592, 395] width 853 height 84
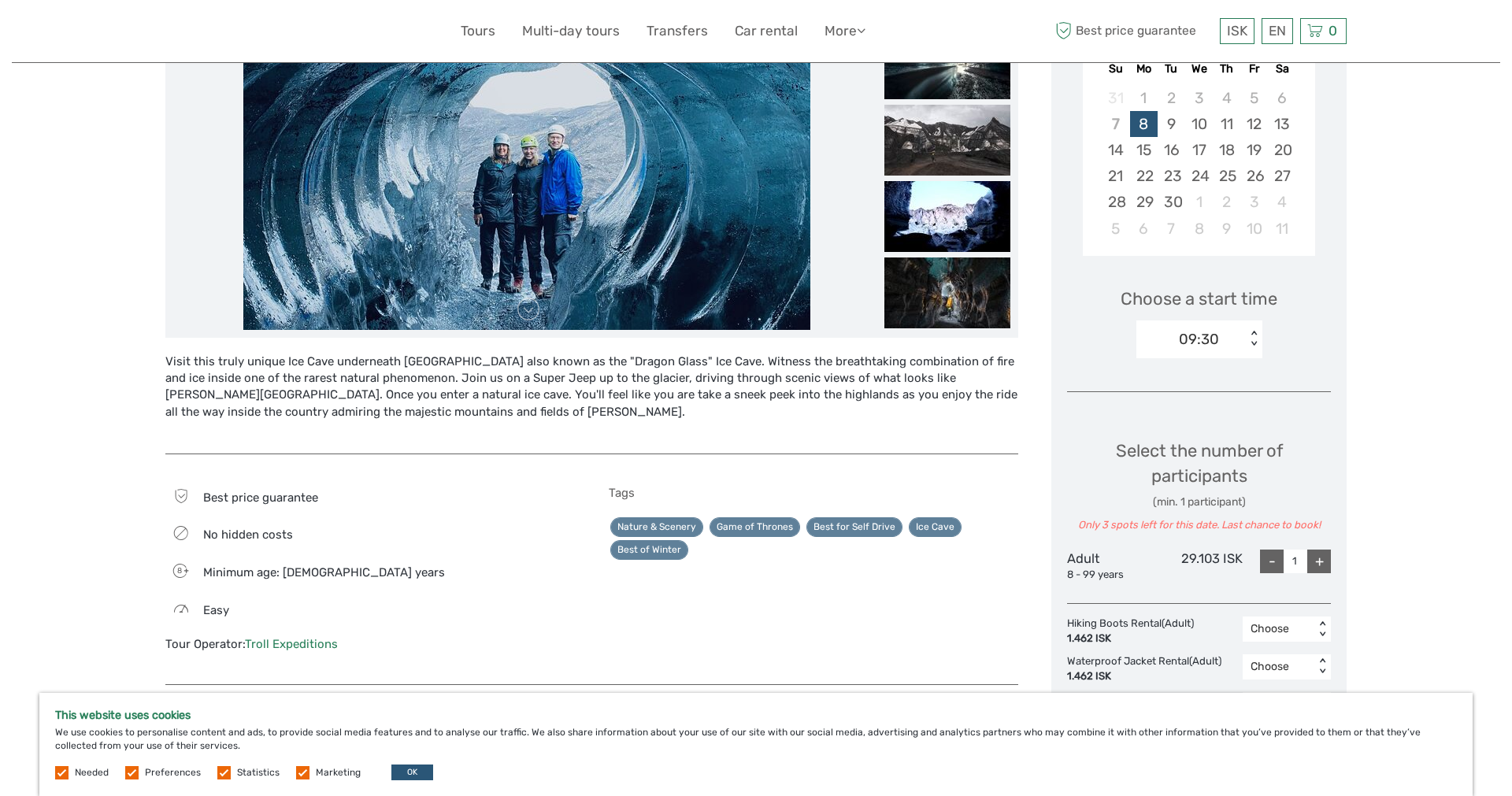
click at [600, 409] on div "Visit this truly unique Ice Cave underneath Katla volcano also known as the "Dr…" at bounding box center [592, 395] width 853 height 84
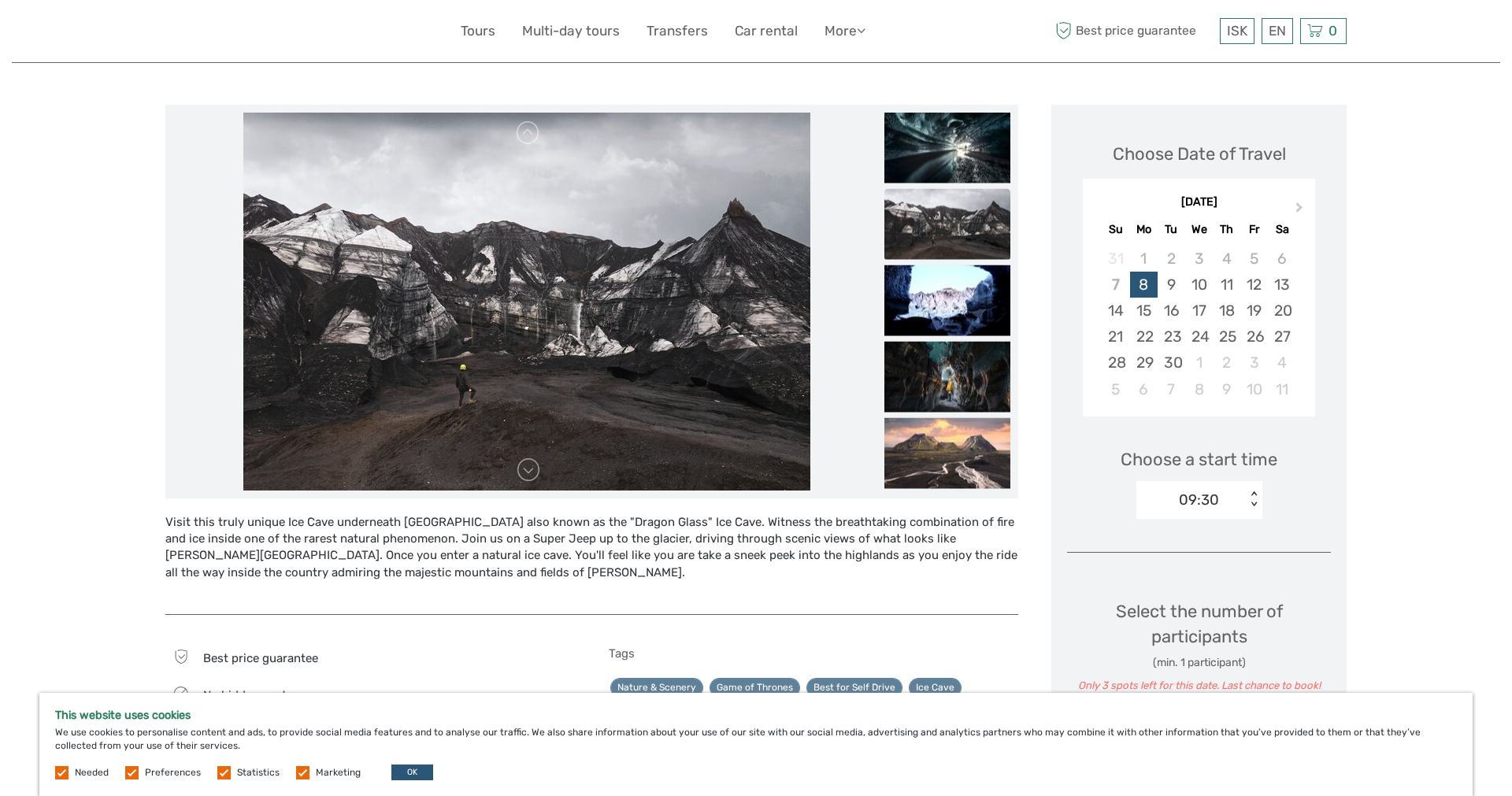
scroll to position [0, 0]
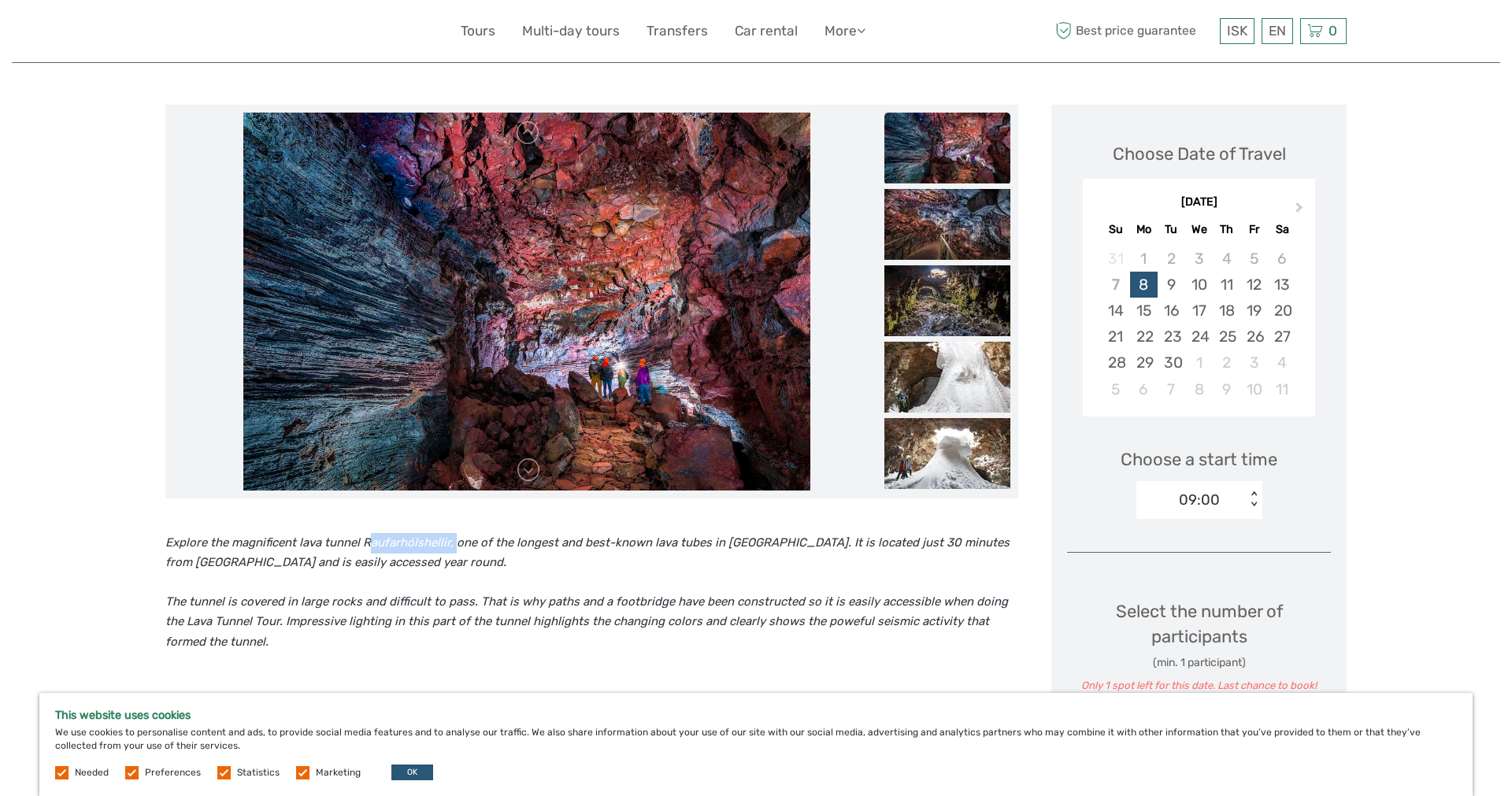
drag, startPoint x: 369, startPoint y: 543, endPoint x: 455, endPoint y: 542, distance: 86.0
click at [455, 542] on icon "Explore the magnificent lava tunnel Raufarhólshellir, one of the longest and be…" at bounding box center [587, 553] width 844 height 35
drag, startPoint x: 364, startPoint y: 542, endPoint x: 447, endPoint y: 541, distance: 83.0
click at [447, 541] on icon "Explore the magnificent lava tunnel Raufarhólshellir, one of the longest and be…" at bounding box center [587, 553] width 844 height 35
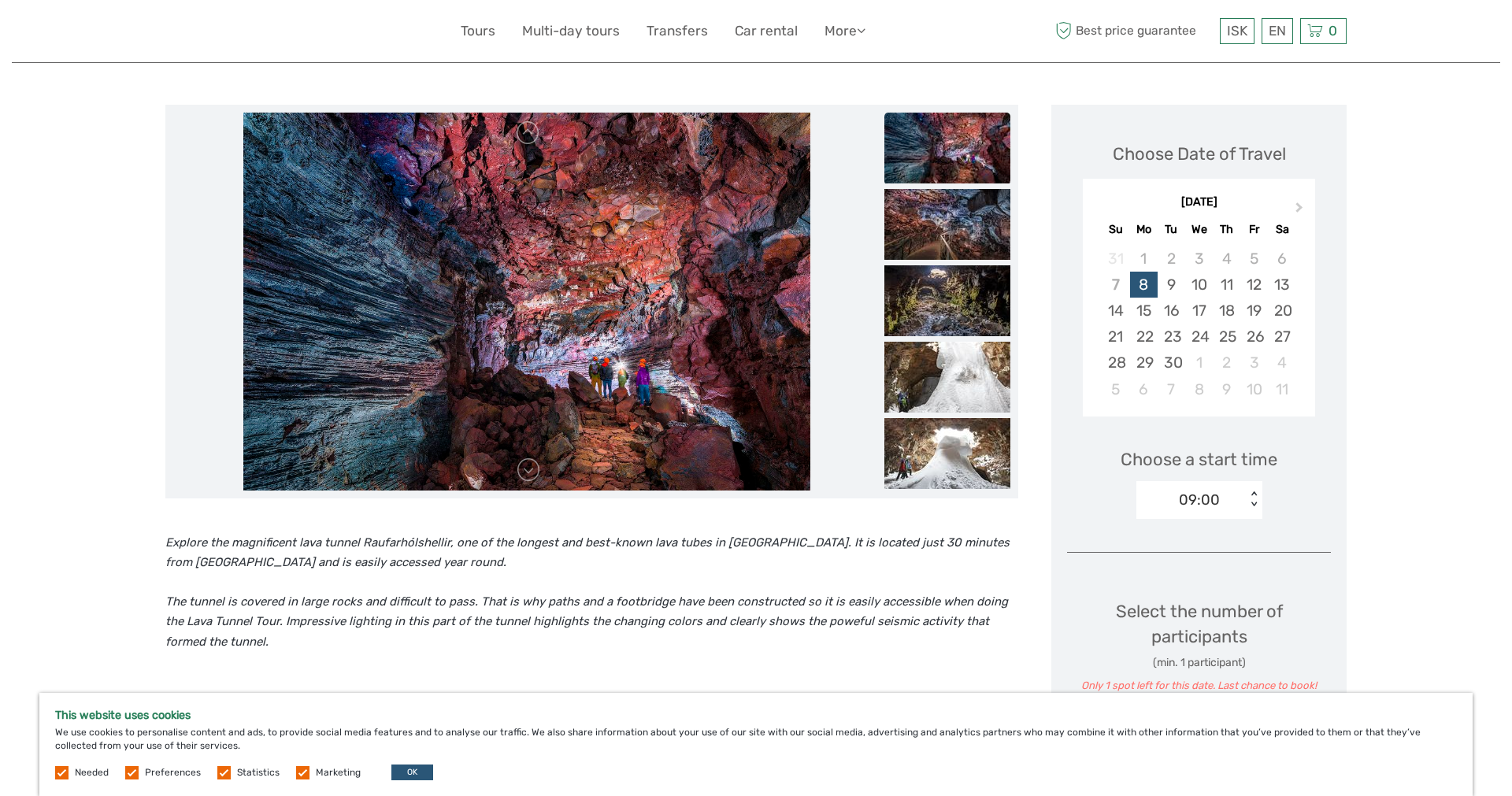
click at [491, 552] on p "Explore the magnificent lava tunnel Raufarhólshellir, one of the longest and be…" at bounding box center [592, 553] width 853 height 40
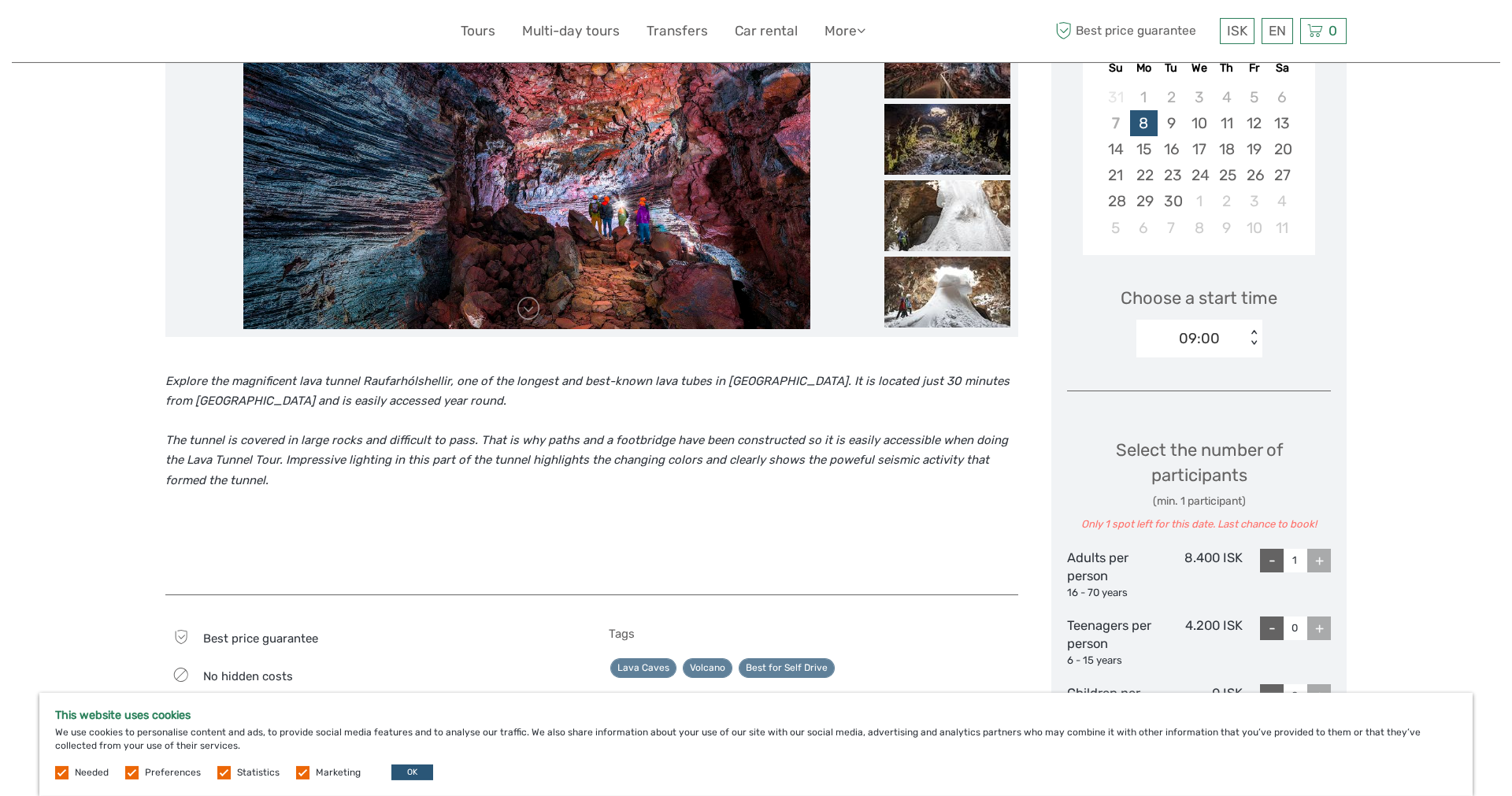
scroll to position [322, 0]
